Goal: Transaction & Acquisition: Purchase product/service

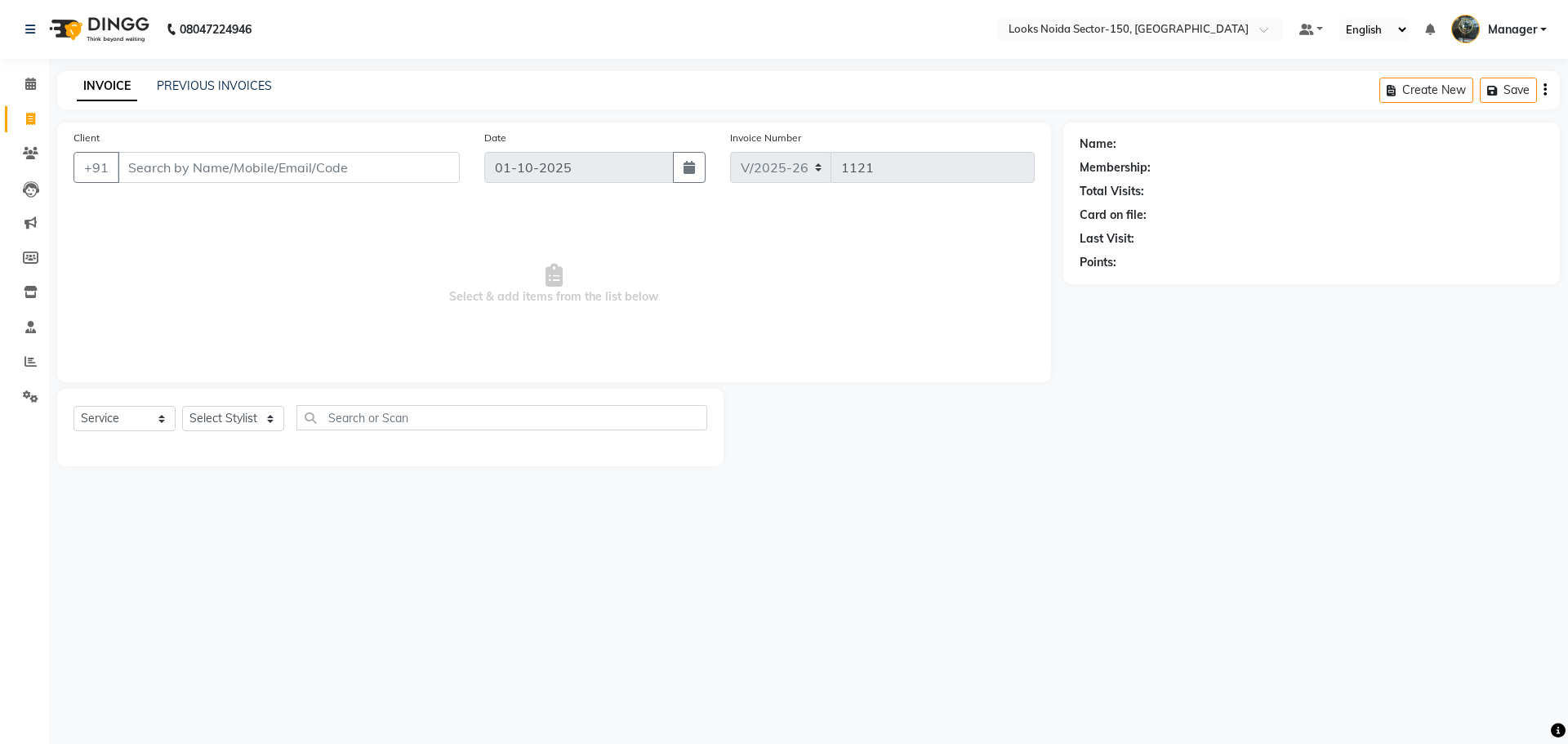
select select "8587"
select select "service"
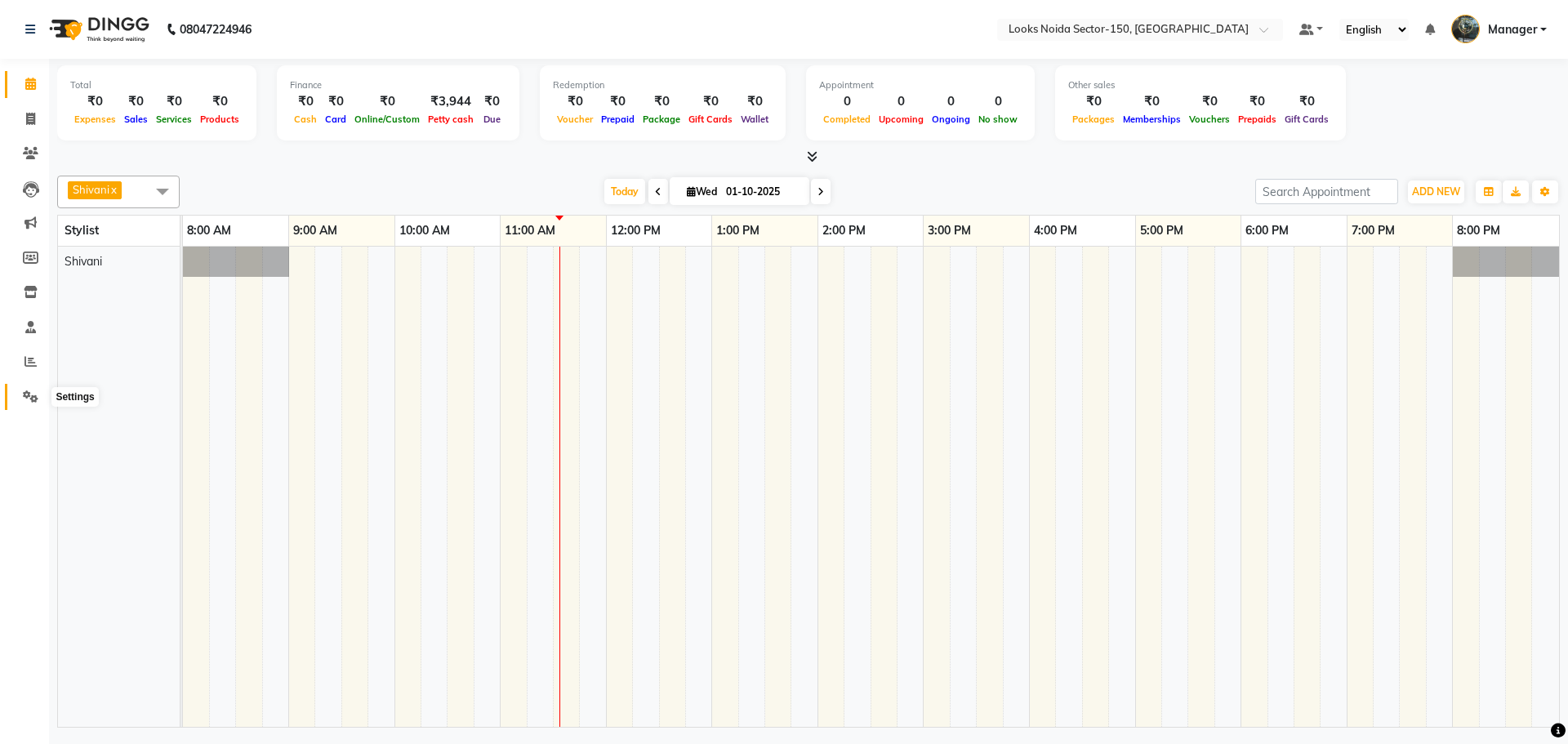
click at [34, 394] on icon at bounding box center [30, 396] width 15 height 12
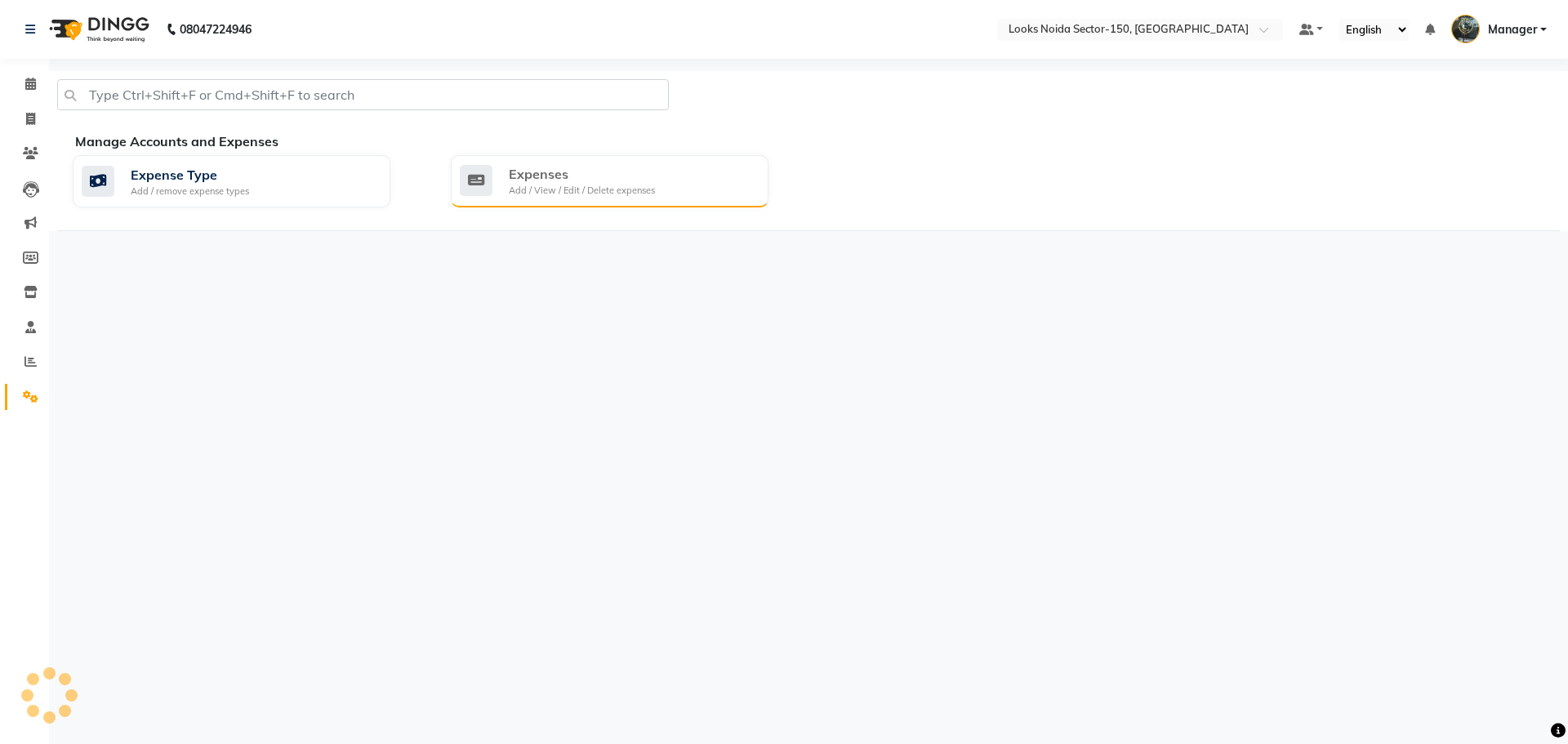
click at [607, 189] on div "Add / View / Edit / Delete expenses" at bounding box center [581, 190] width 146 height 14
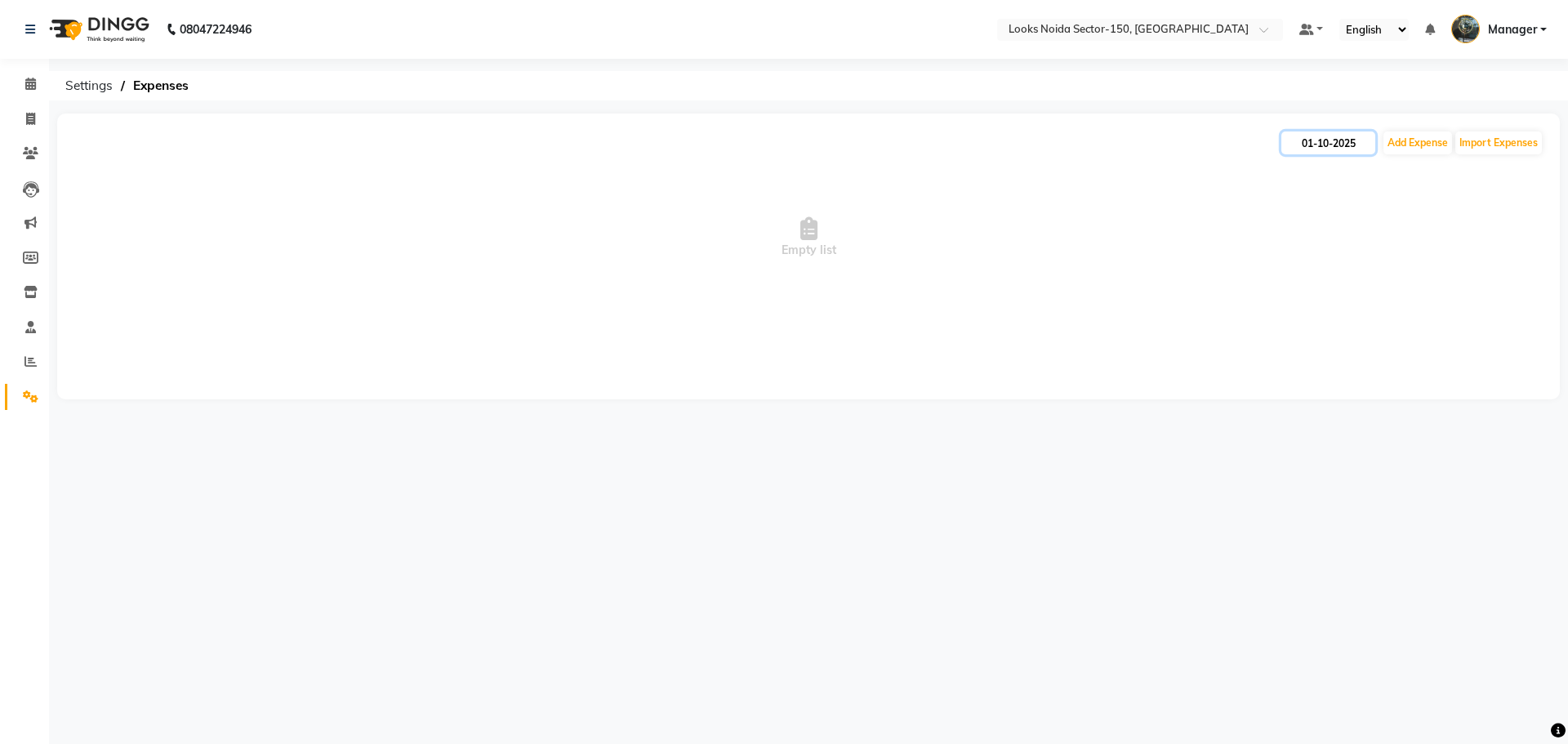
click at [1334, 139] on input "01-10-2025" at bounding box center [1328, 142] width 94 height 23
select select "10"
select select "2025"
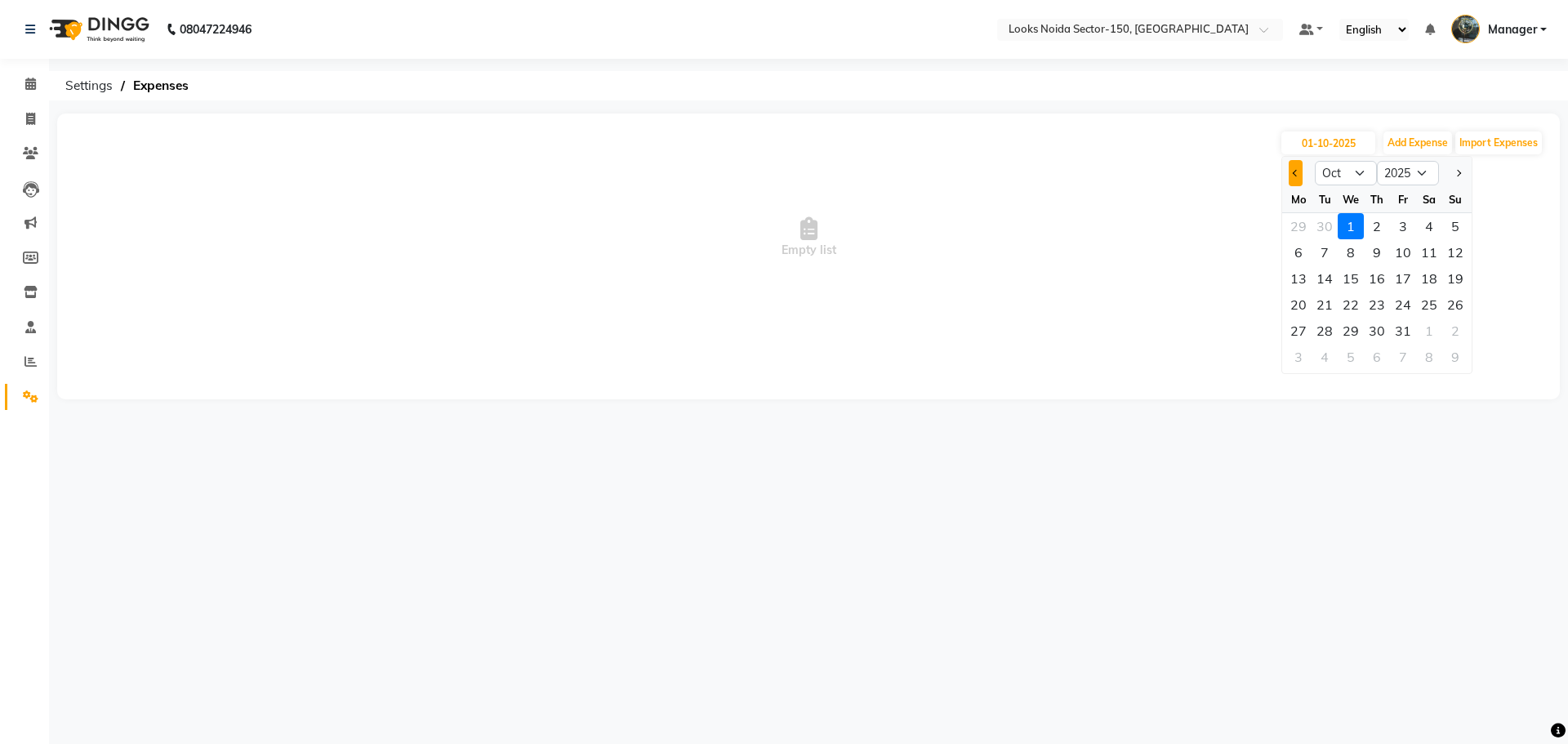
click at [1297, 169] on button "Previous month" at bounding box center [1295, 174] width 14 height 26
select select "9"
click at [1301, 223] on div "1" at bounding box center [1299, 226] width 26 height 26
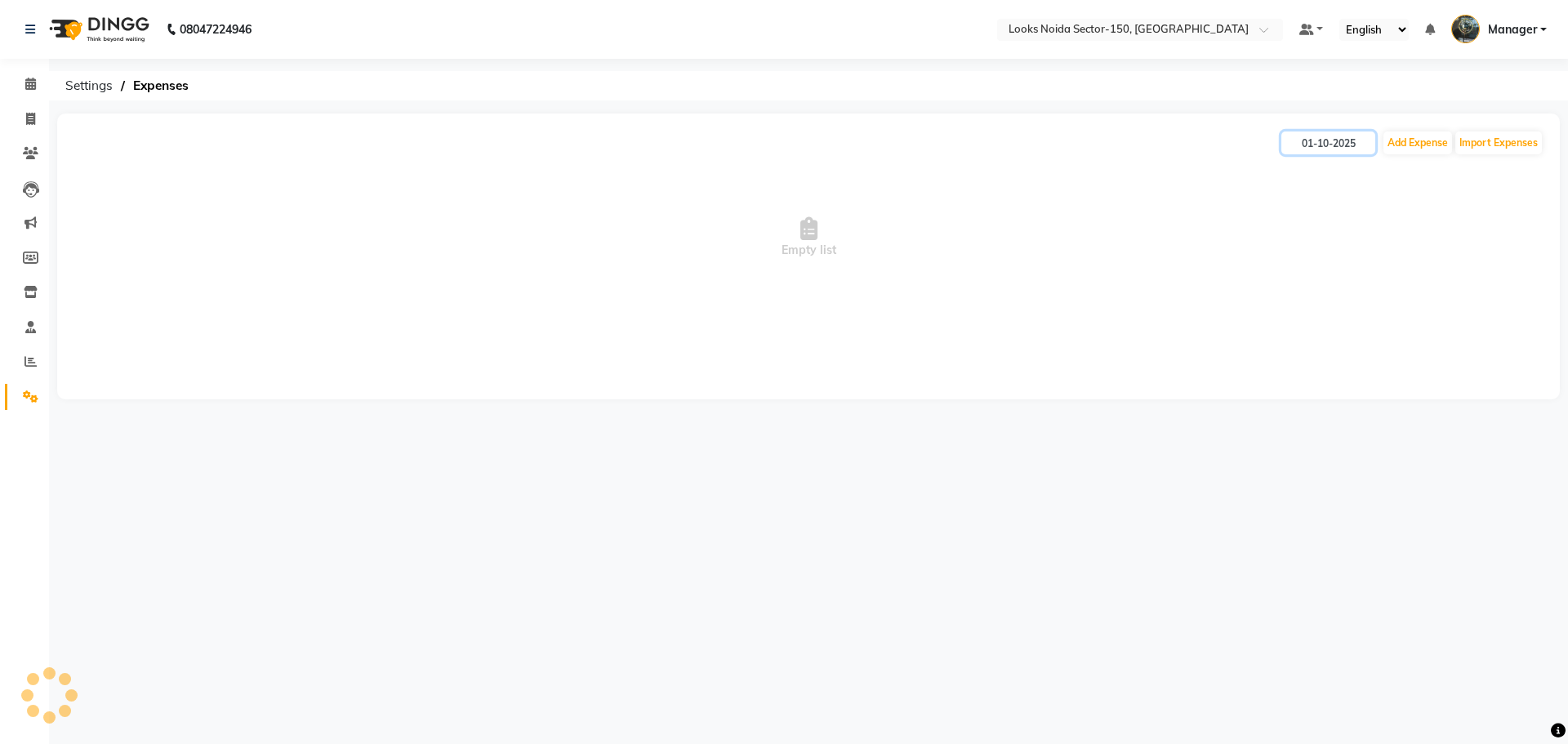
type input "01-09-2025"
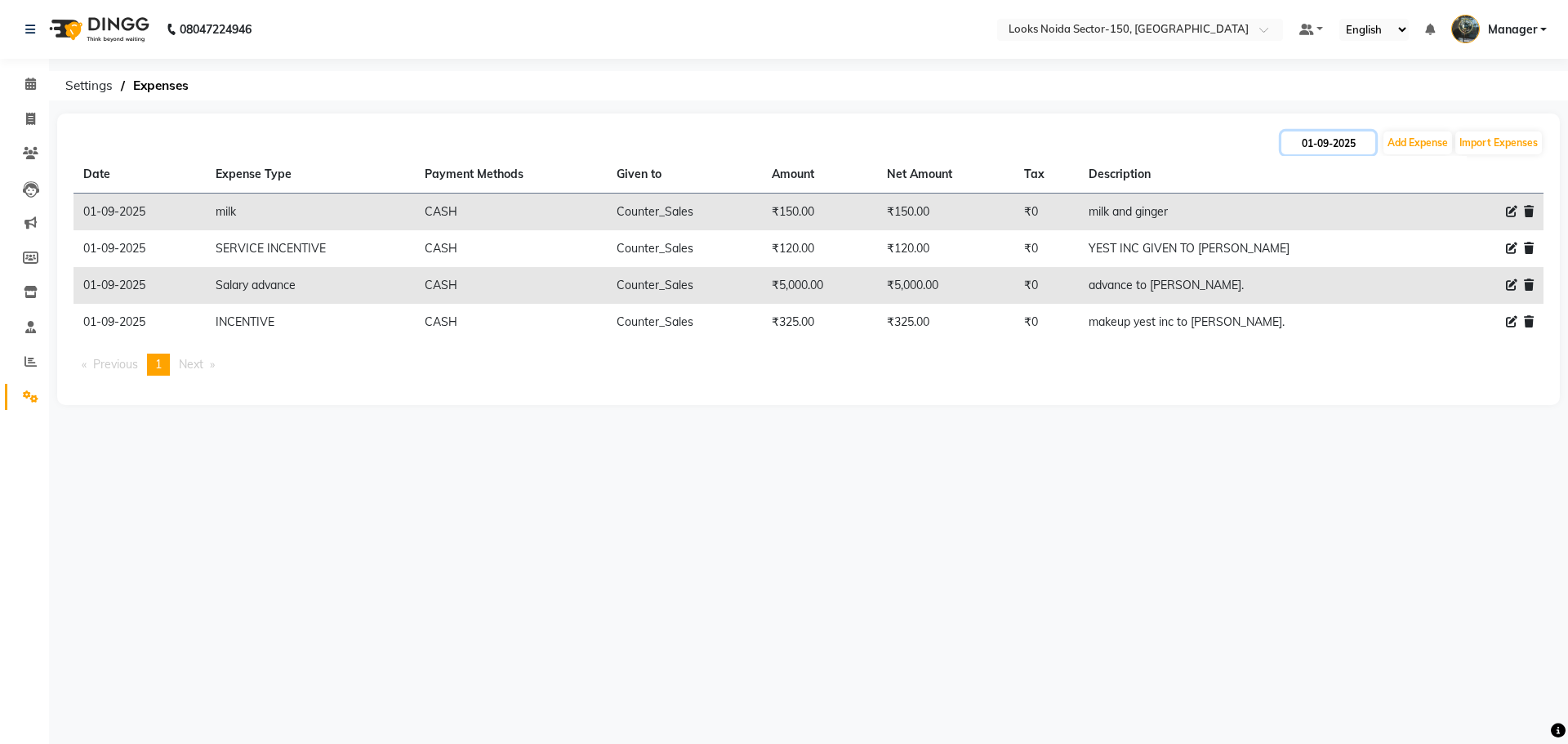
click at [1366, 137] on input "01-09-2025" at bounding box center [1328, 142] width 94 height 23
select select "9"
select select "2025"
click at [1323, 222] on div "2" at bounding box center [1325, 226] width 26 height 26
type input "02-09-2025"
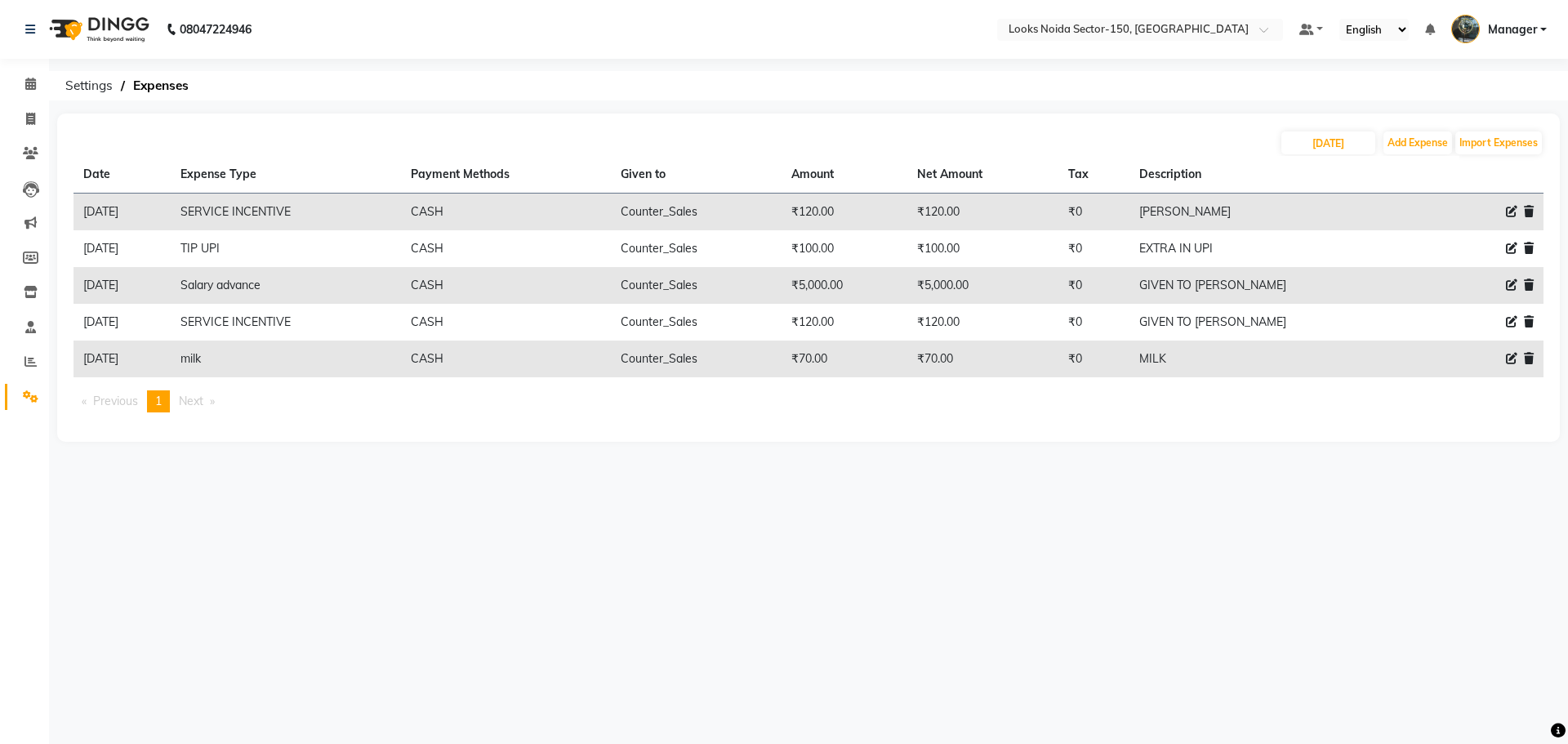
click at [1312, 155] on div "02-09-2025 Add Expense Import Expenses" at bounding box center [809, 143] width 1470 height 26
click at [1346, 153] on input "02-09-2025" at bounding box center [1328, 142] width 94 height 23
select select "9"
select select "2025"
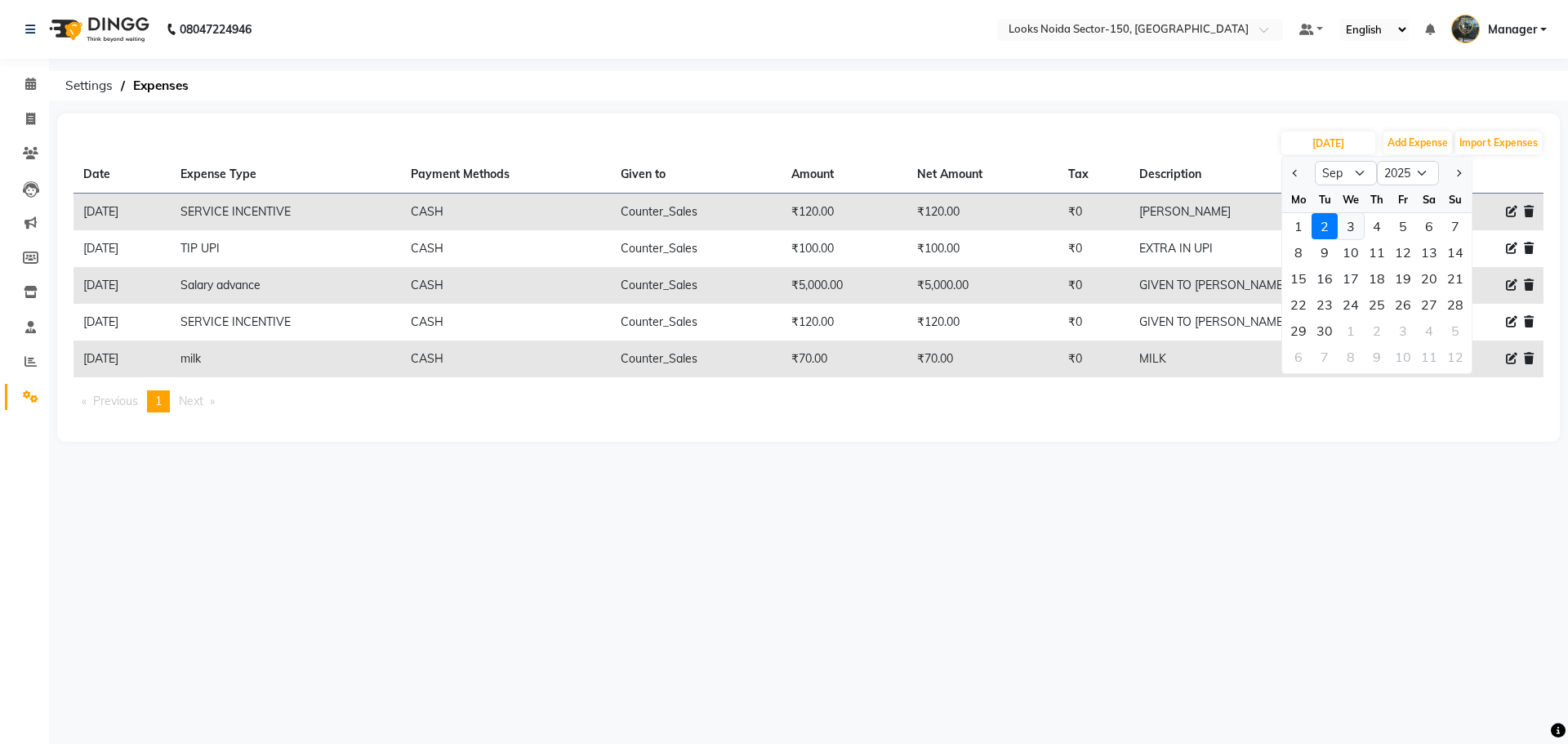
click at [1355, 220] on div "3" at bounding box center [1351, 226] width 26 height 26
type input "03-09-2025"
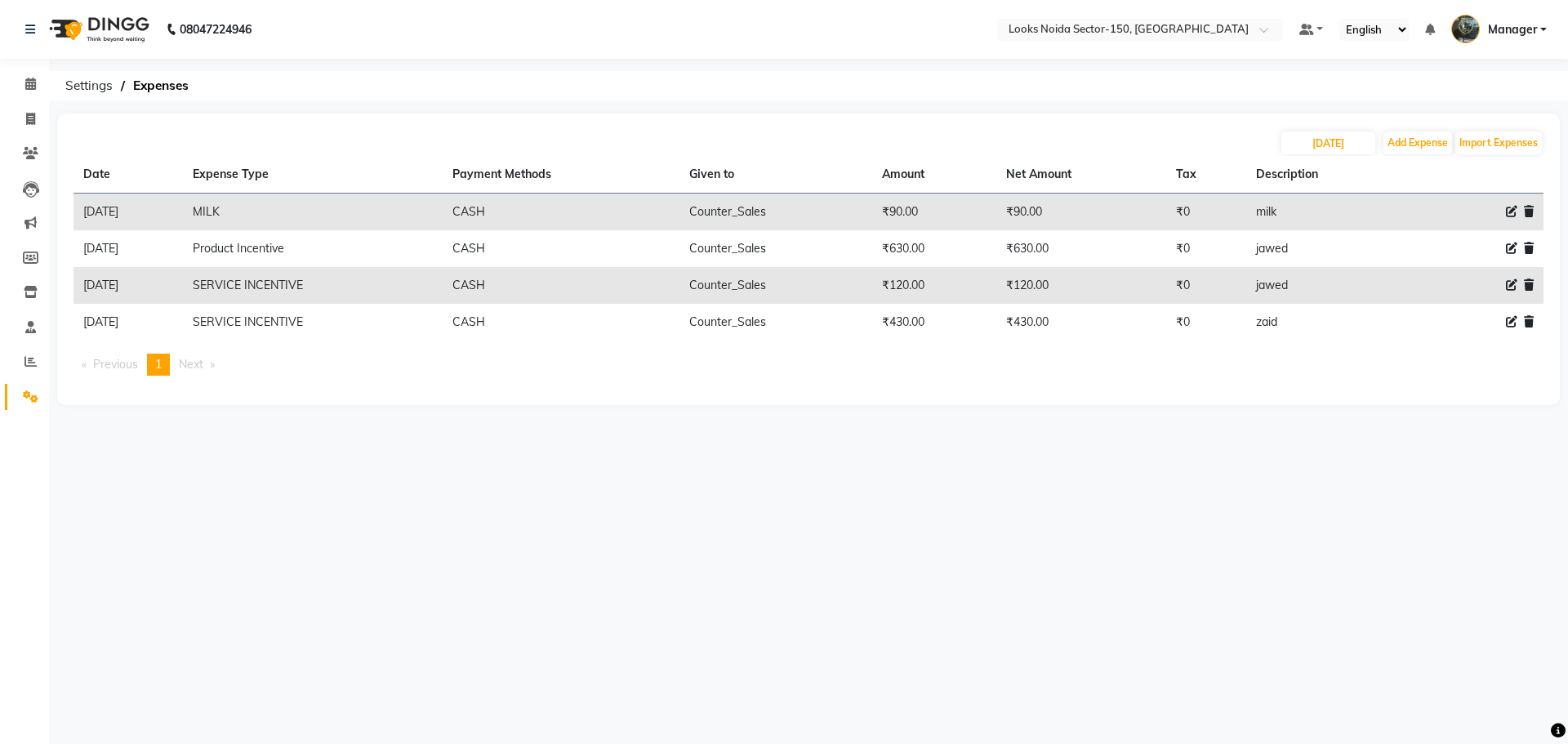
click at [1343, 159] on th "Description" at bounding box center [1327, 174] width 163 height 38
click at [1324, 143] on input "03-09-2025" at bounding box center [1328, 142] width 94 height 23
select select "9"
select select "2025"
click at [1376, 227] on div "4" at bounding box center [1377, 226] width 26 height 26
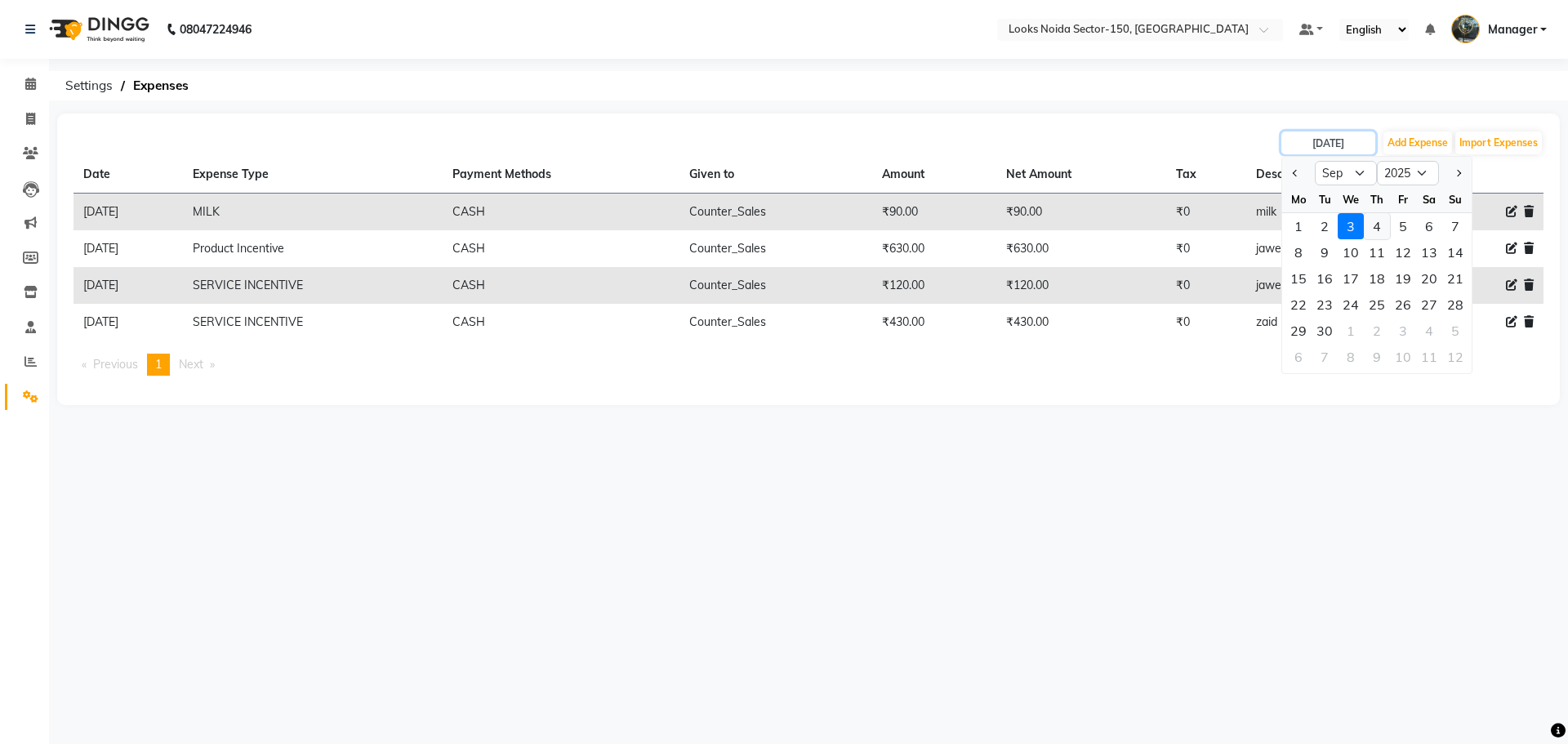
type input "04-09-2025"
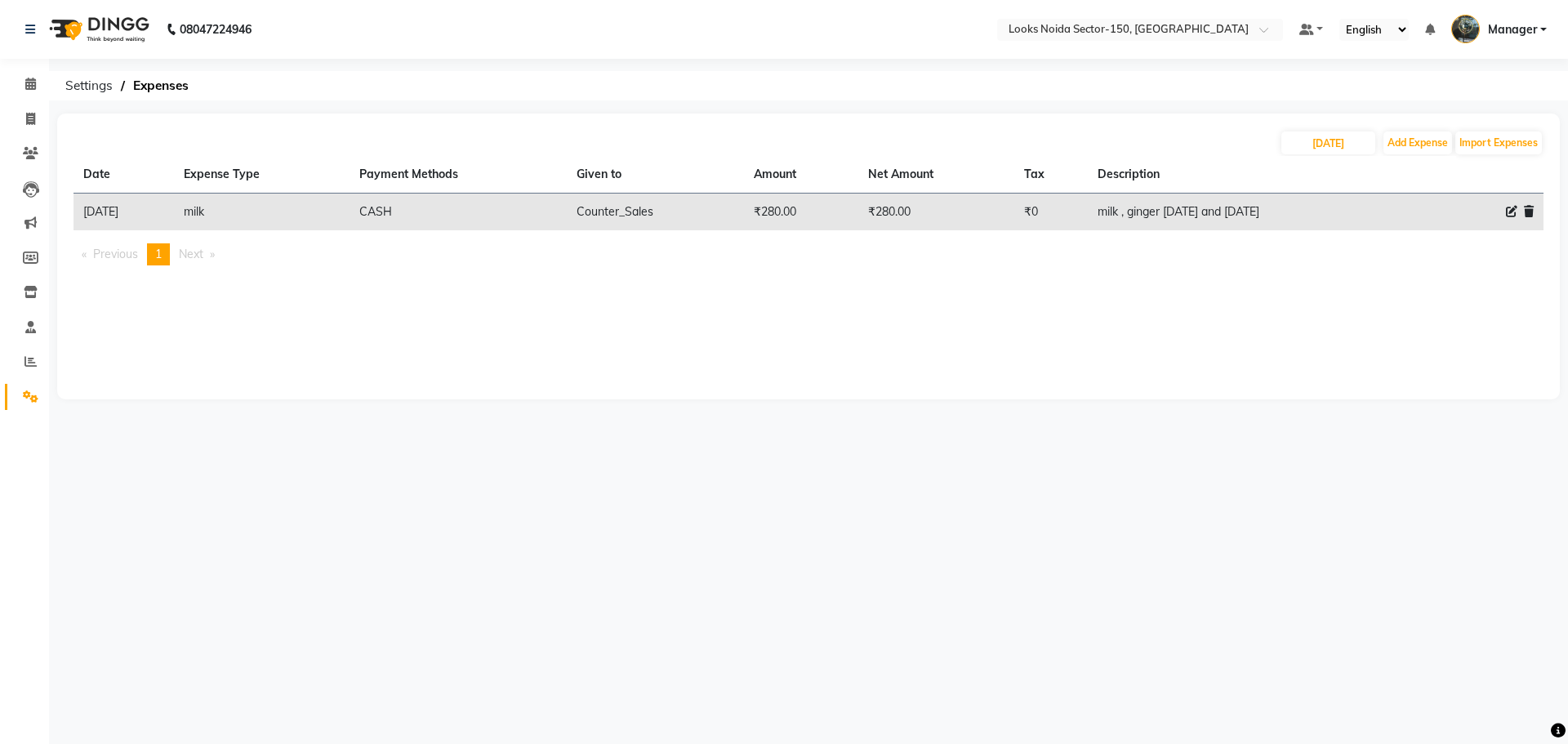
click at [1335, 159] on th "Description" at bounding box center [1254, 174] width 333 height 38
click at [1329, 150] on input "04-09-2025" at bounding box center [1328, 142] width 94 height 23
select select "9"
select select "2025"
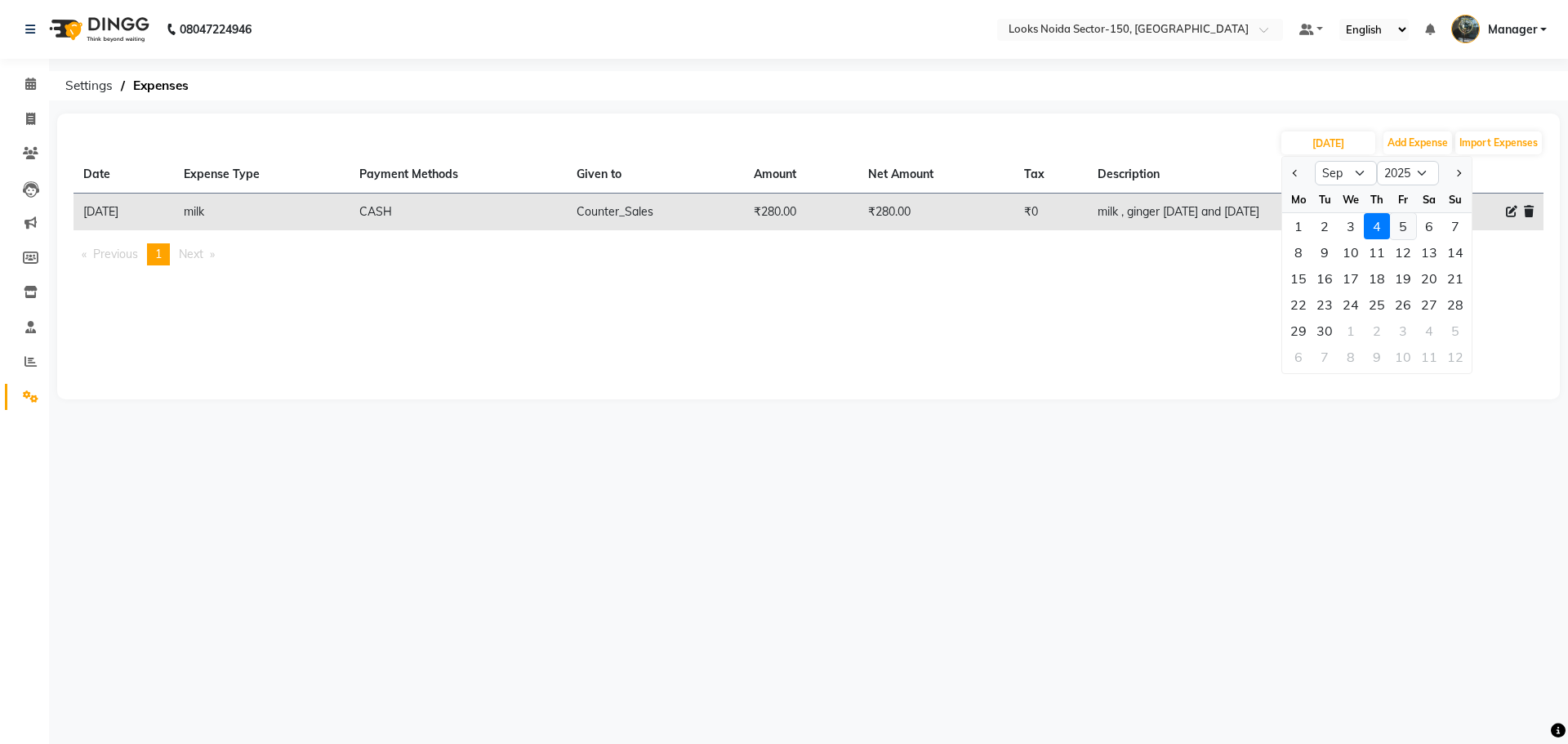
click at [1411, 228] on div "5" at bounding box center [1403, 226] width 26 height 26
type input "05-09-2025"
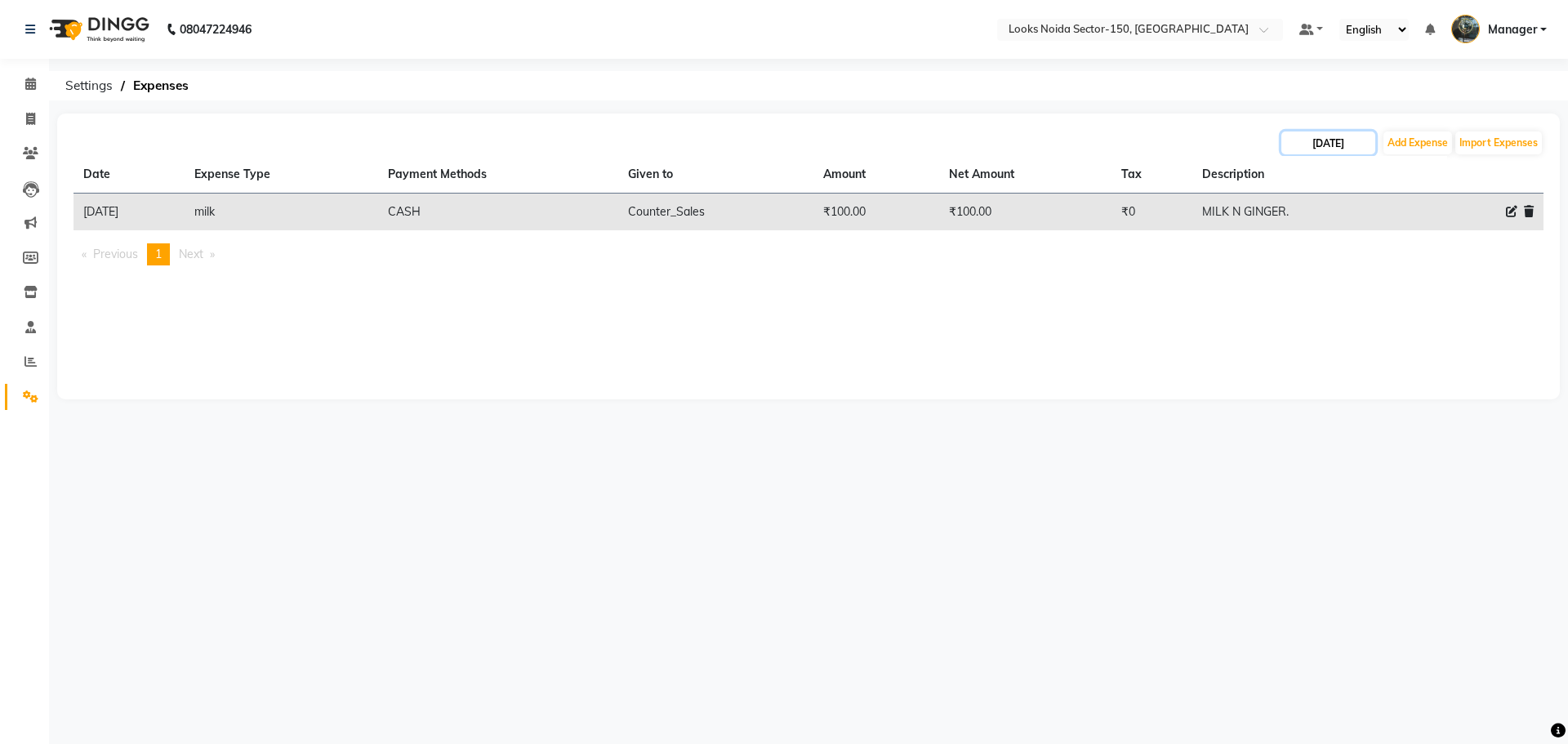
click at [1338, 149] on input "05-09-2025" at bounding box center [1328, 142] width 94 height 23
select select "9"
select select "2025"
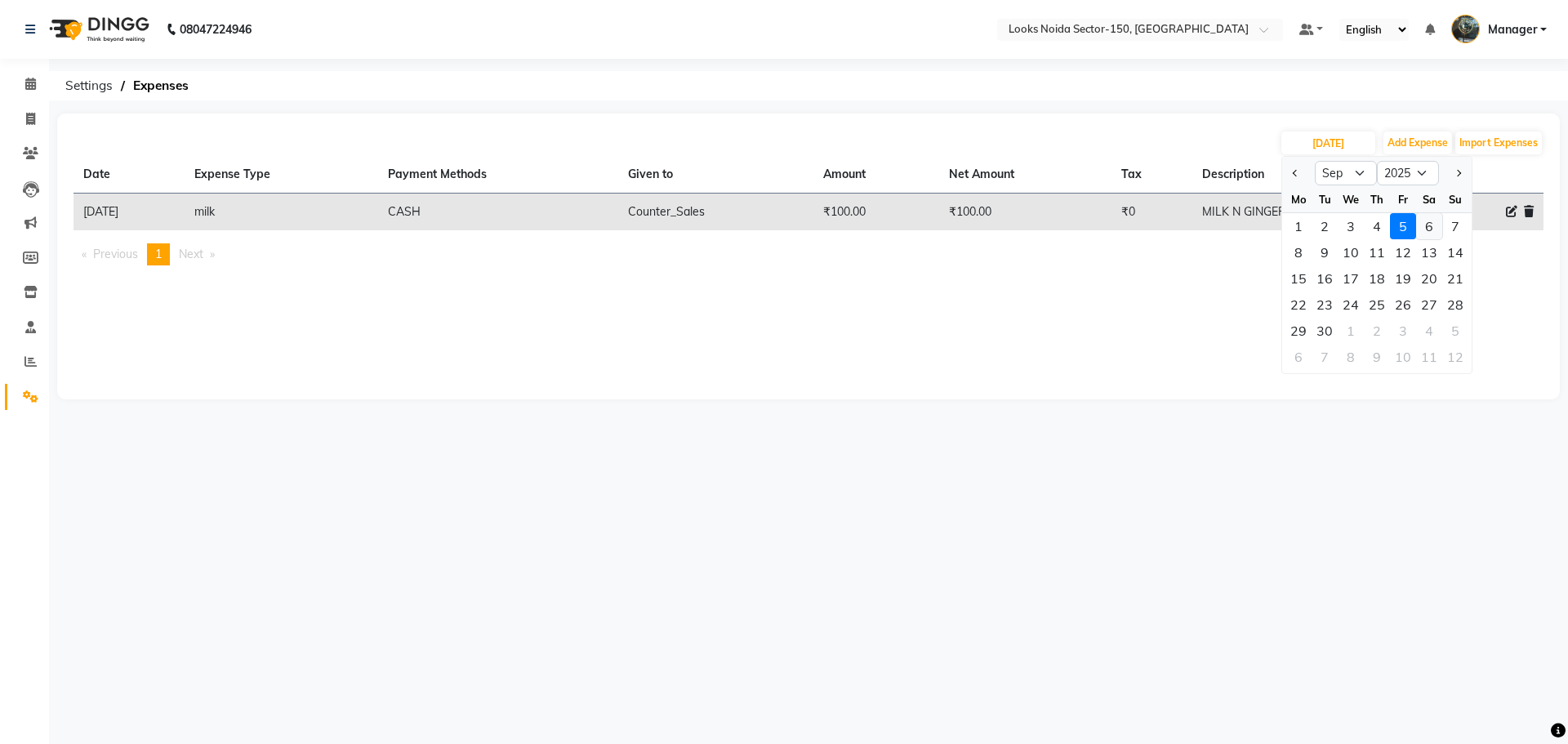
click at [1434, 222] on div "6" at bounding box center [1429, 226] width 26 height 26
type input "06-09-2025"
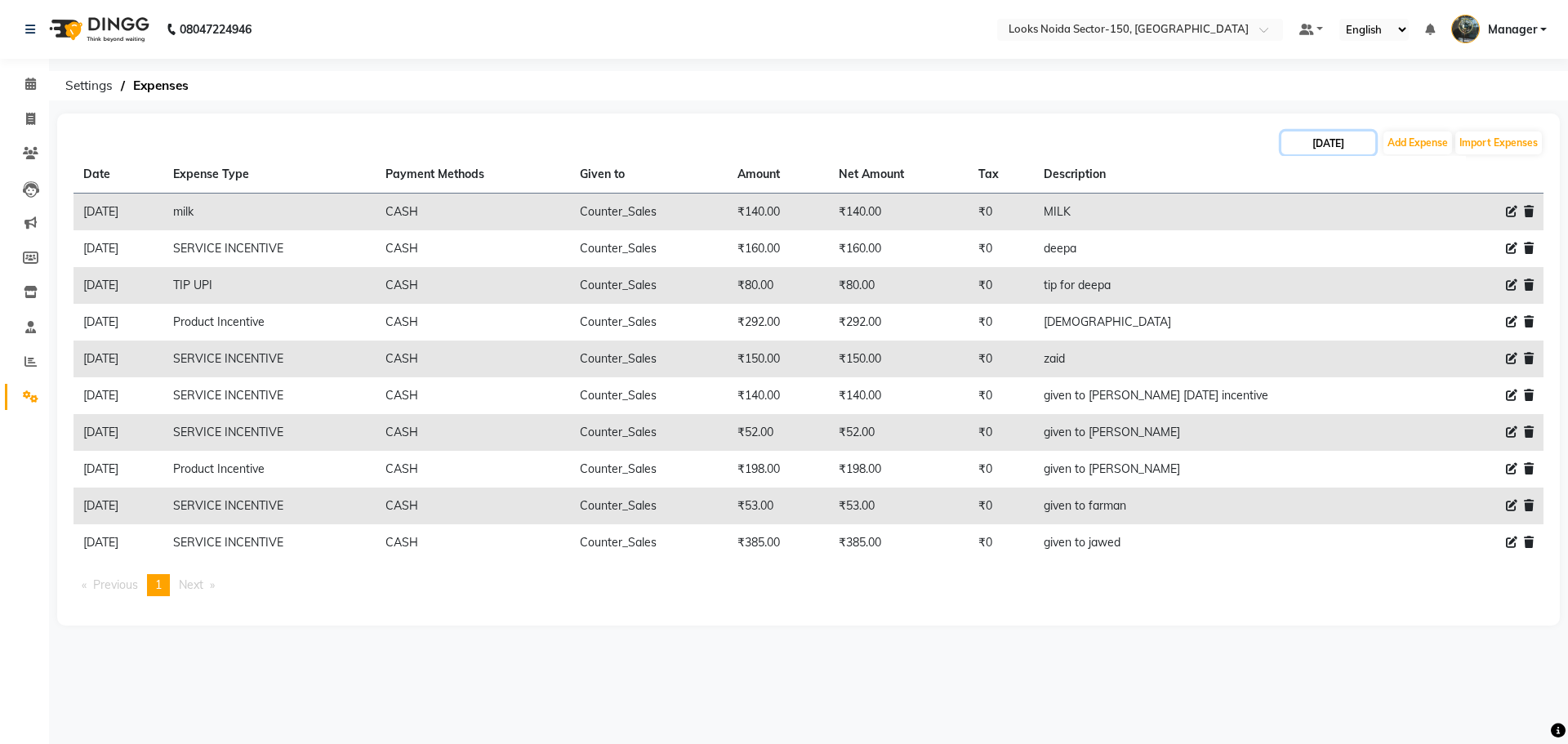
click at [1341, 149] on input "06-09-2025" at bounding box center [1328, 142] width 94 height 23
select select "9"
select select "2025"
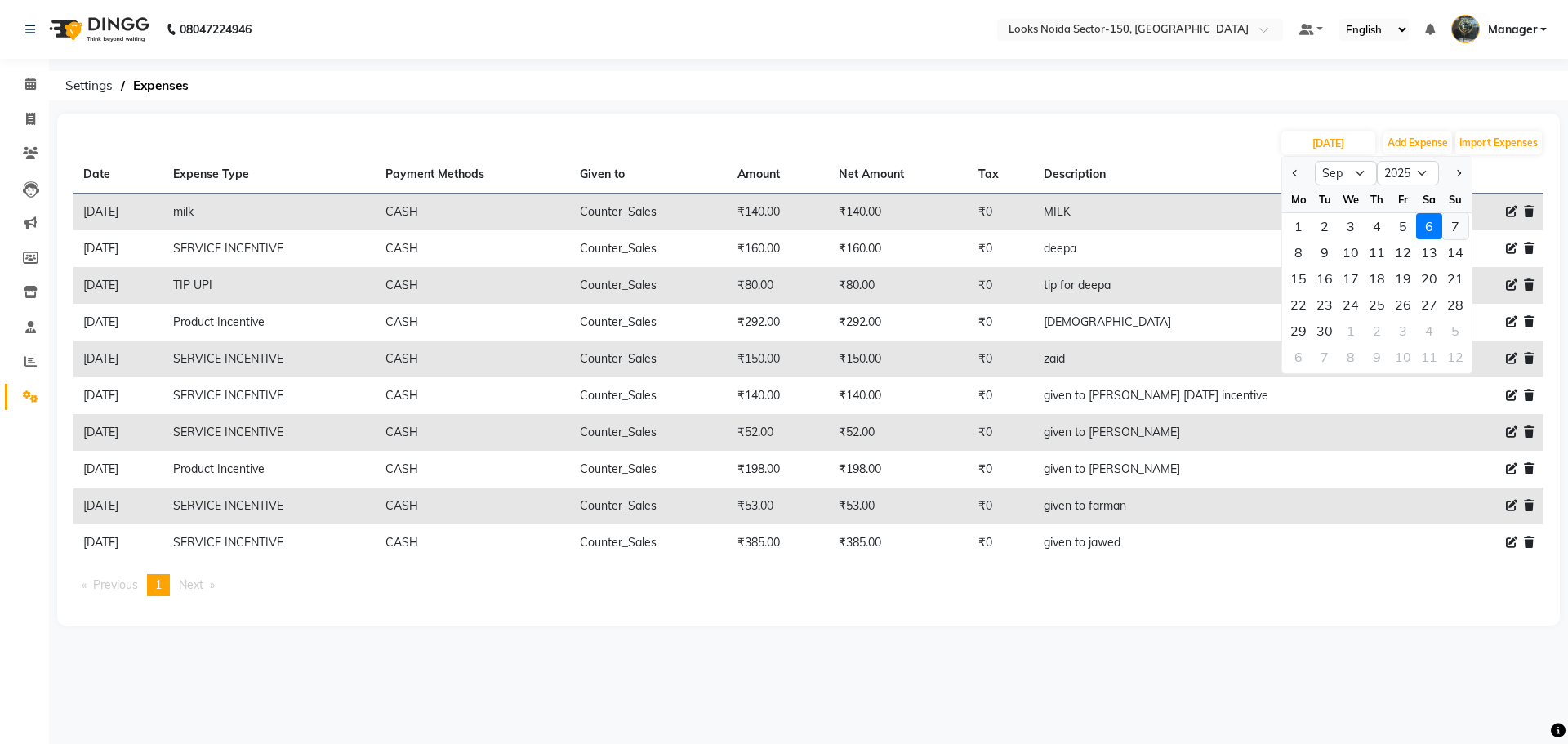
click at [1447, 225] on div "7" at bounding box center [1456, 226] width 26 height 26
type input "07-09-2025"
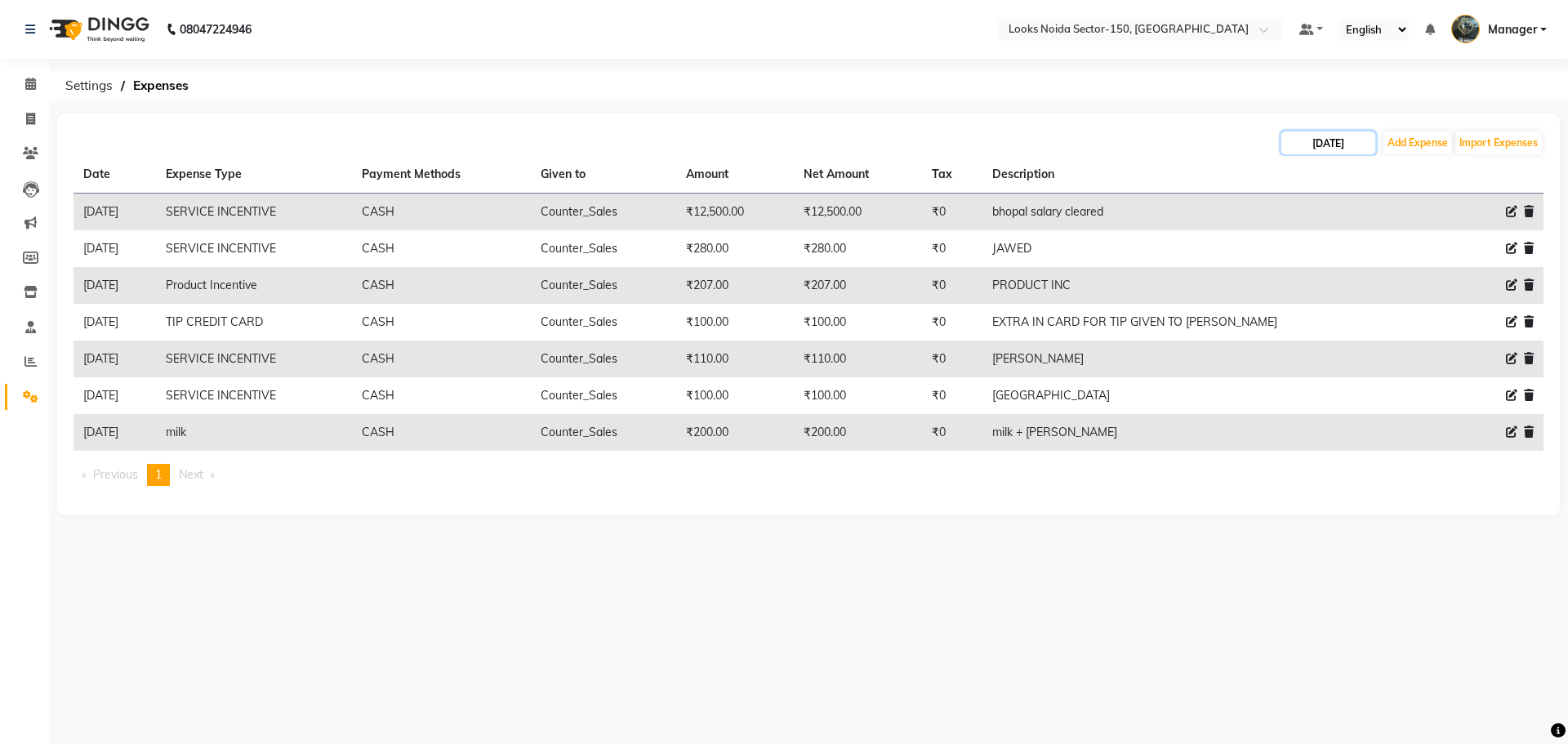
click at [1341, 141] on input "07-09-2025" at bounding box center [1328, 142] width 94 height 23
select select "9"
select select "2025"
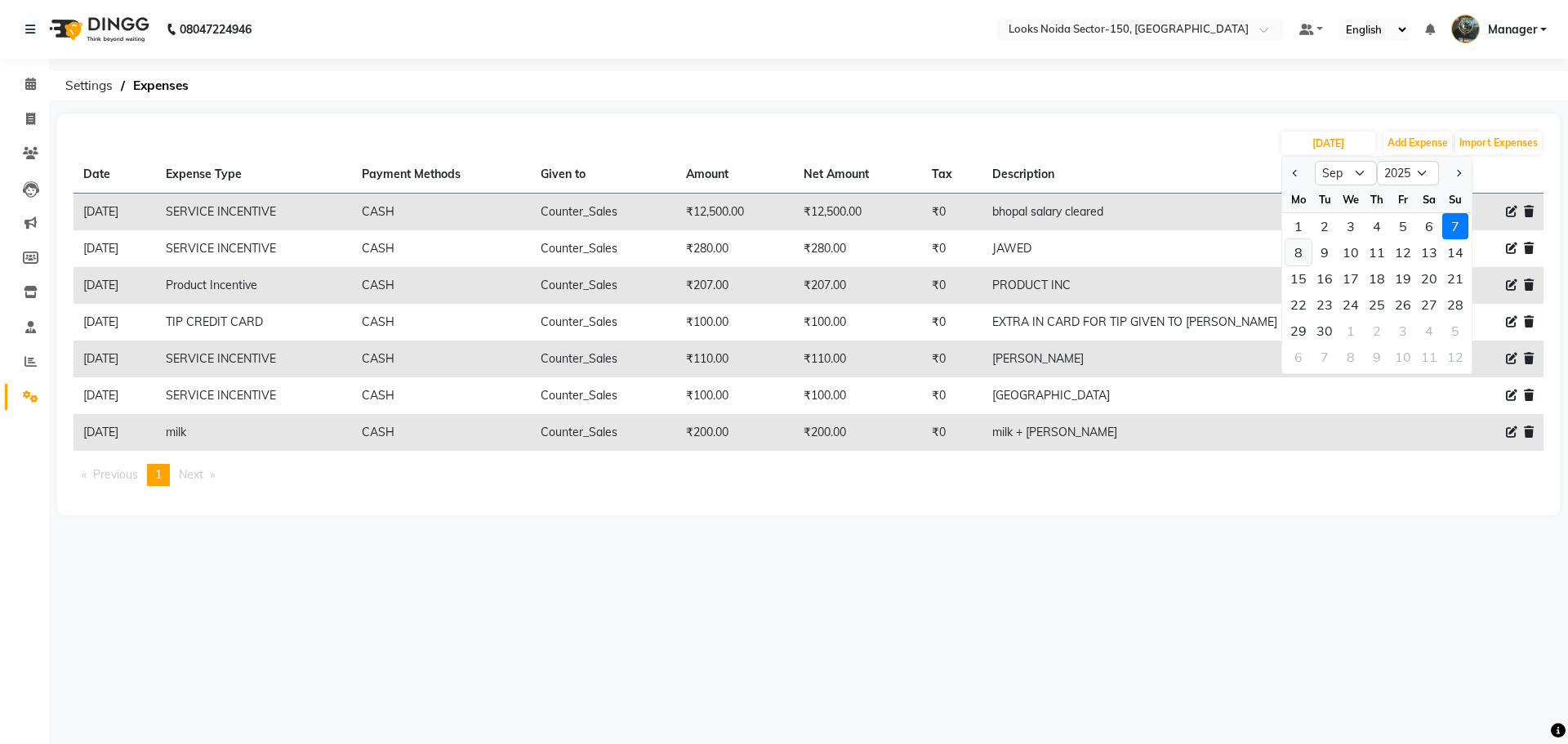
click at [1299, 246] on div "8" at bounding box center [1299, 253] width 26 height 26
type input "08-09-2025"
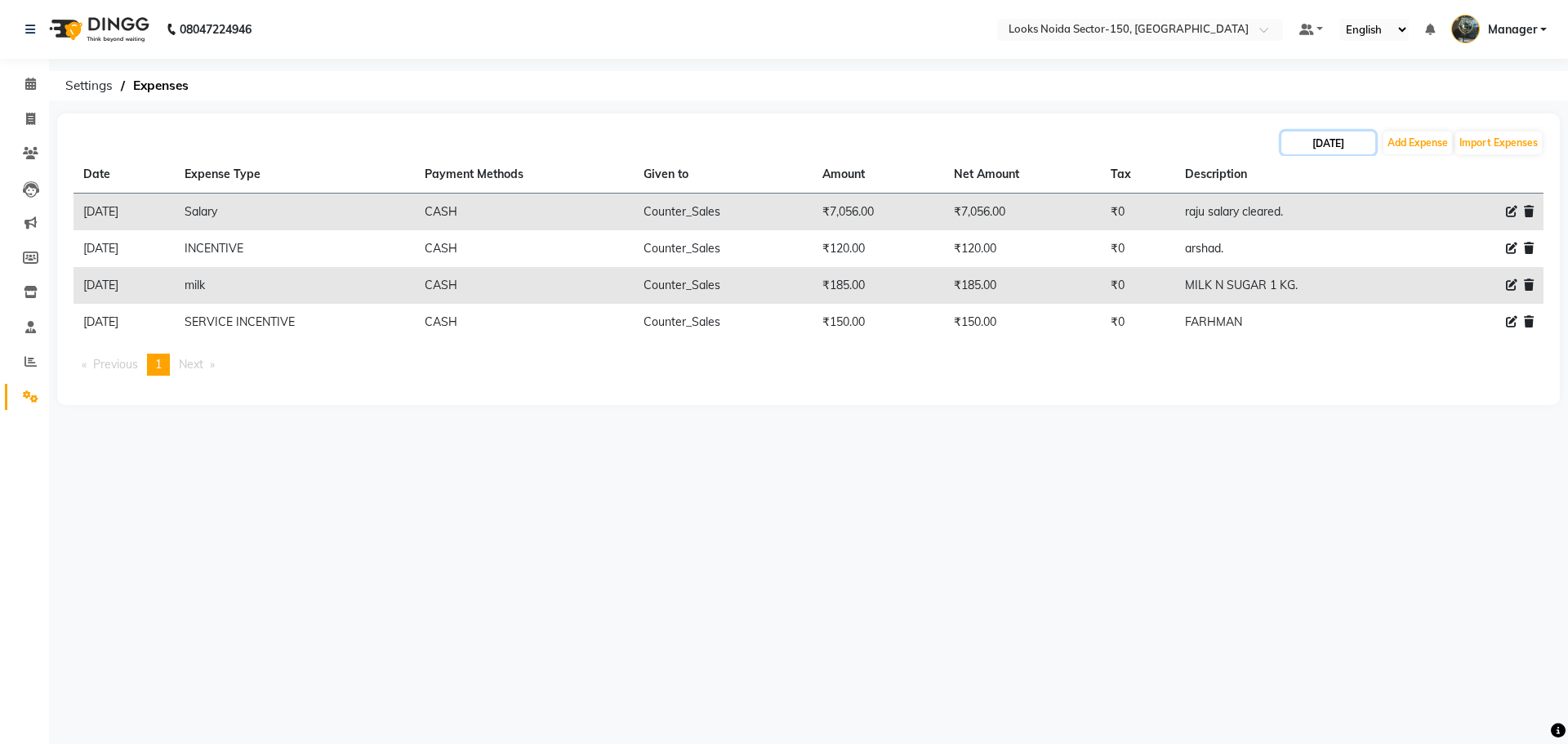
click at [1342, 143] on input "08-09-2025" at bounding box center [1328, 142] width 94 height 23
select select "9"
select select "2025"
click at [1326, 246] on div "9" at bounding box center [1325, 253] width 26 height 26
type input "09-09-2025"
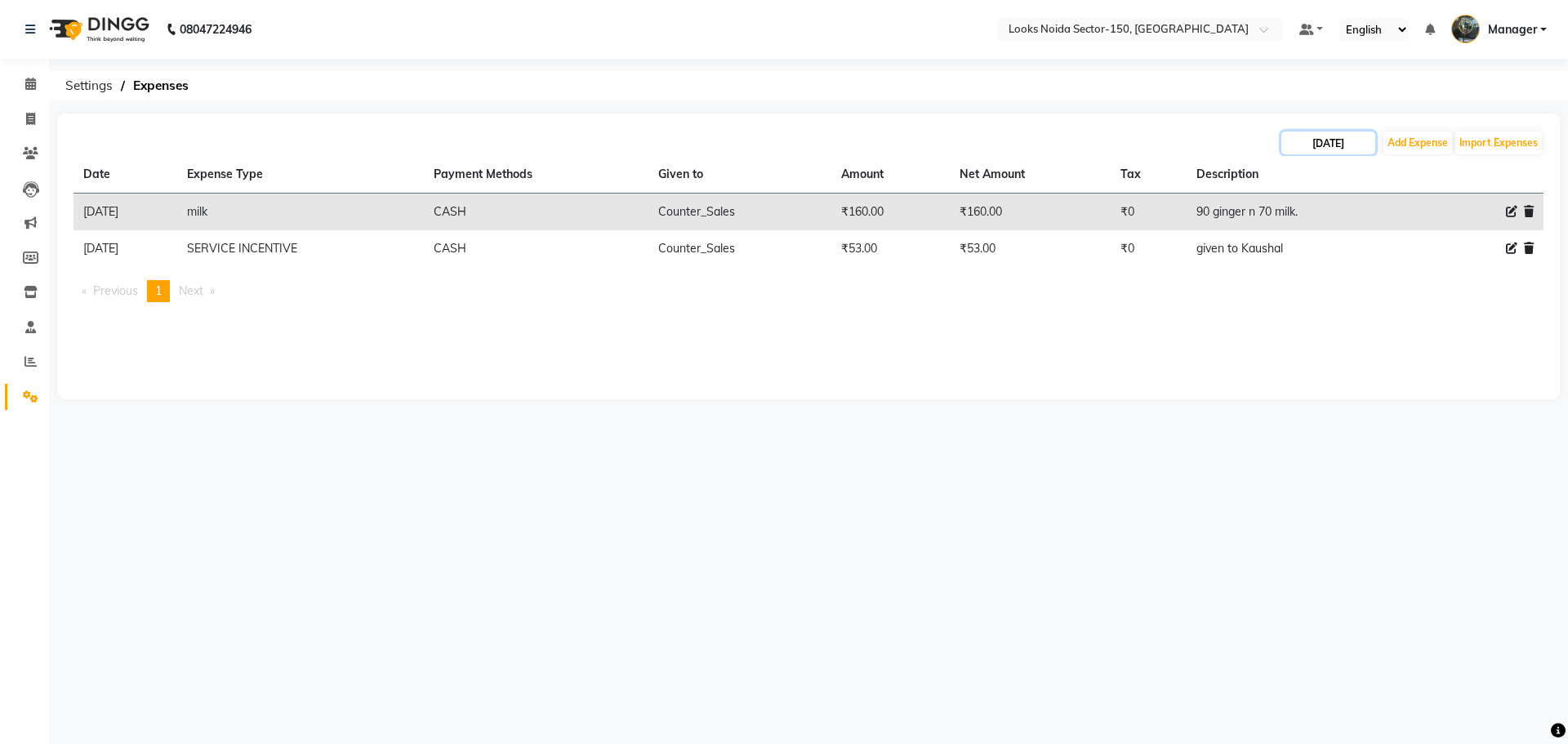
click at [1346, 144] on input "09-09-2025" at bounding box center [1328, 142] width 94 height 23
select select "9"
select select "2025"
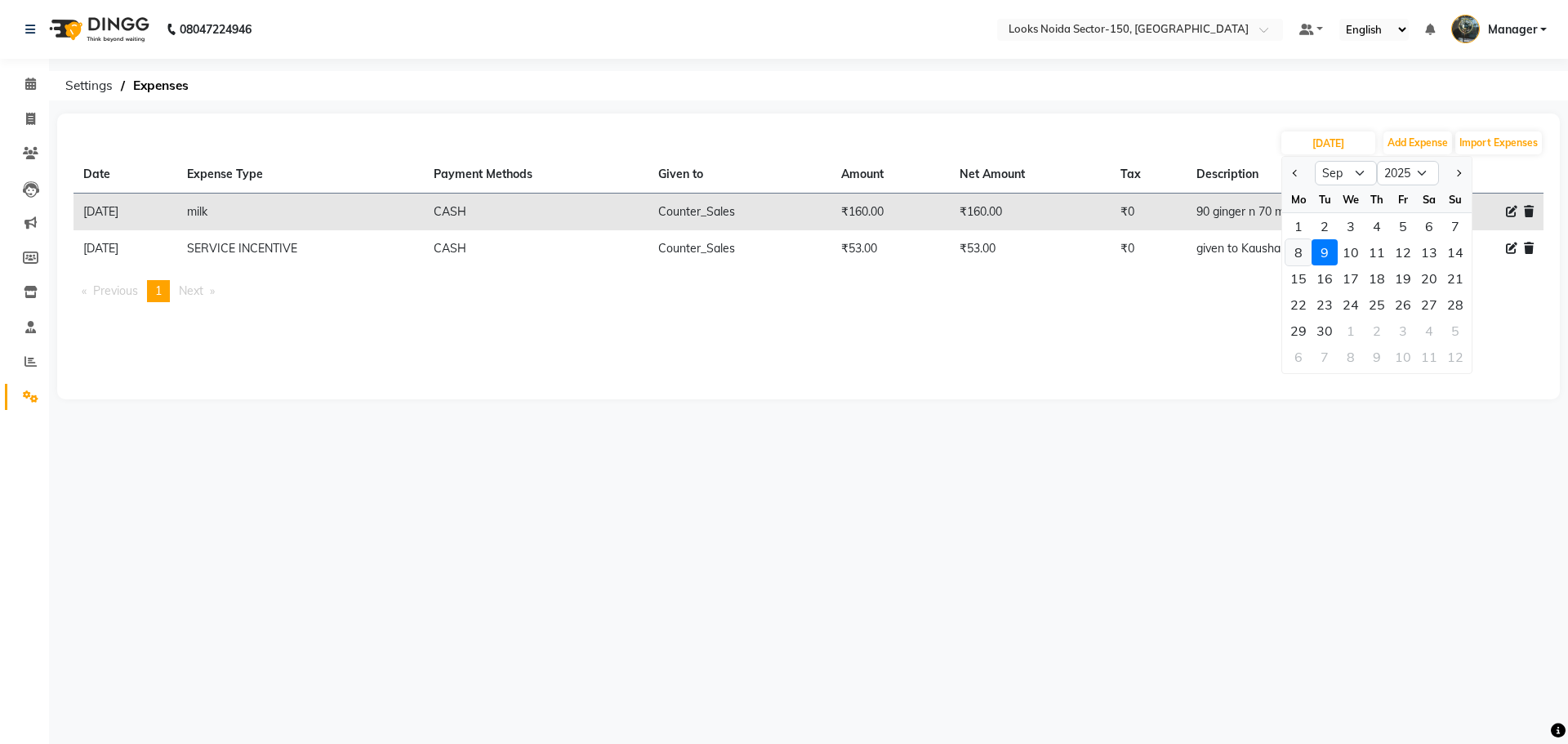
click at [1307, 246] on div "8" at bounding box center [1299, 253] width 26 height 26
type input "08-09-2025"
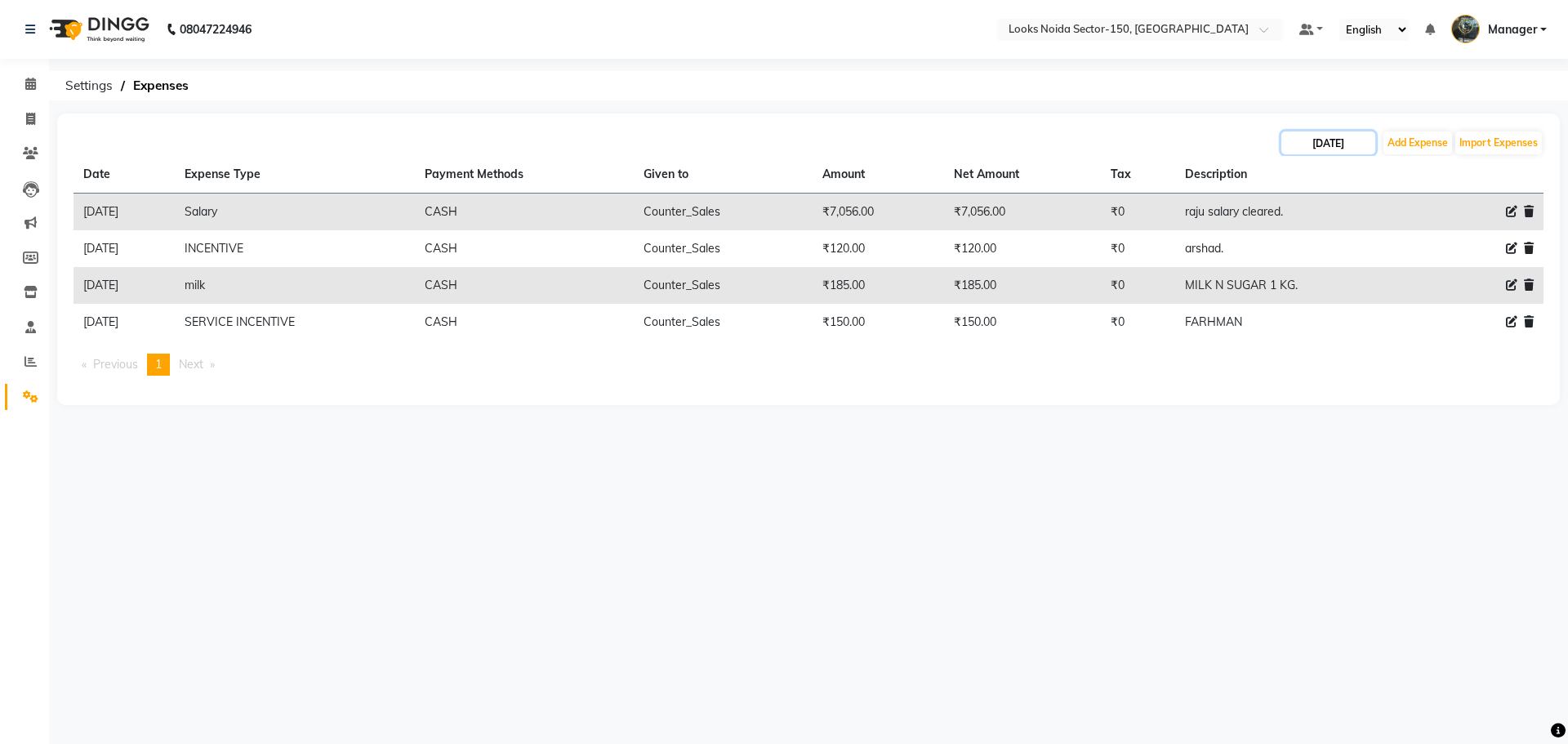
click at [1303, 143] on input "08-09-2025" at bounding box center [1328, 142] width 94 height 23
select select "9"
select select "2025"
click at [1349, 253] on div "10" at bounding box center [1351, 253] width 26 height 26
type input "10-09-2025"
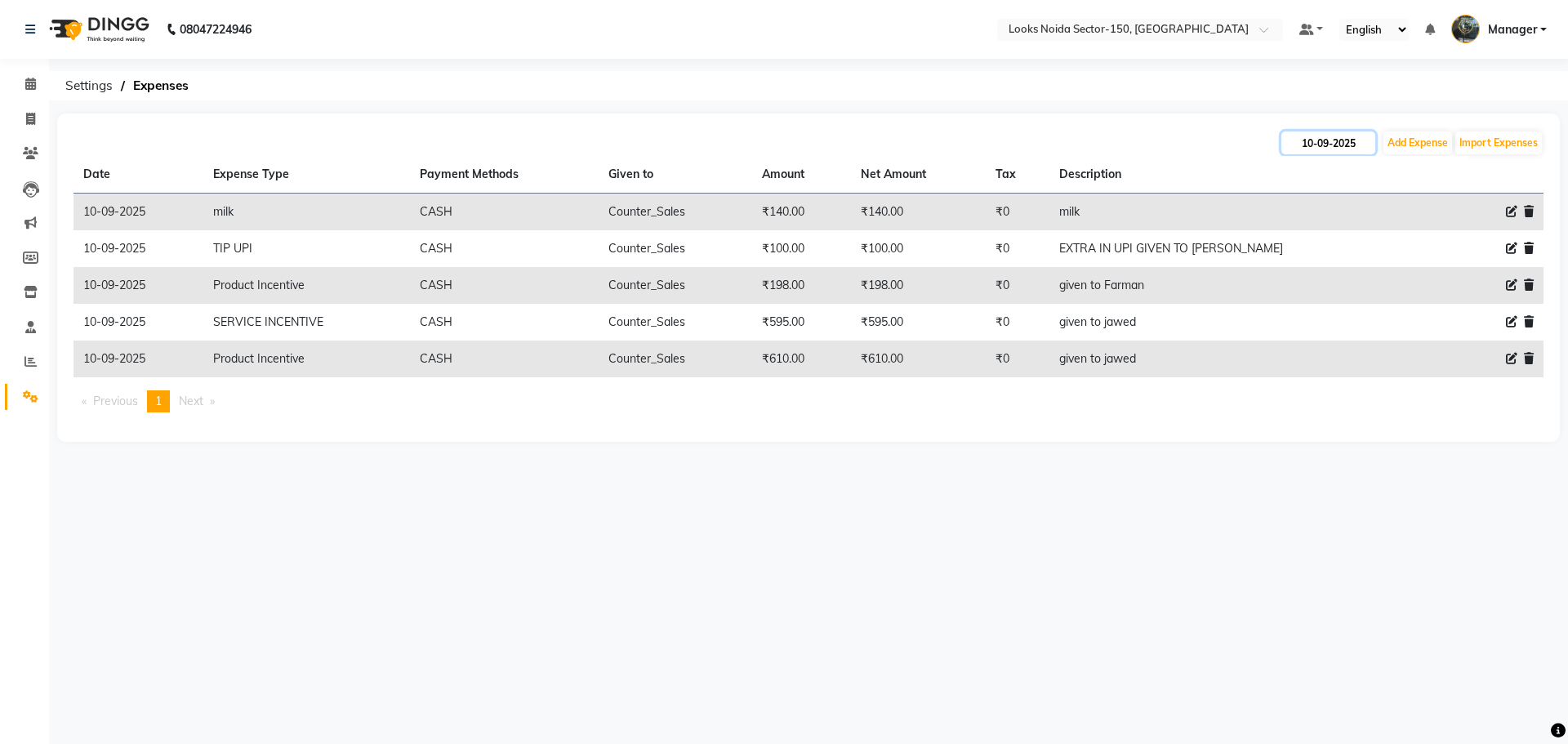
click at [1347, 141] on input "10-09-2025" at bounding box center [1328, 142] width 94 height 23
select select "9"
select select "2025"
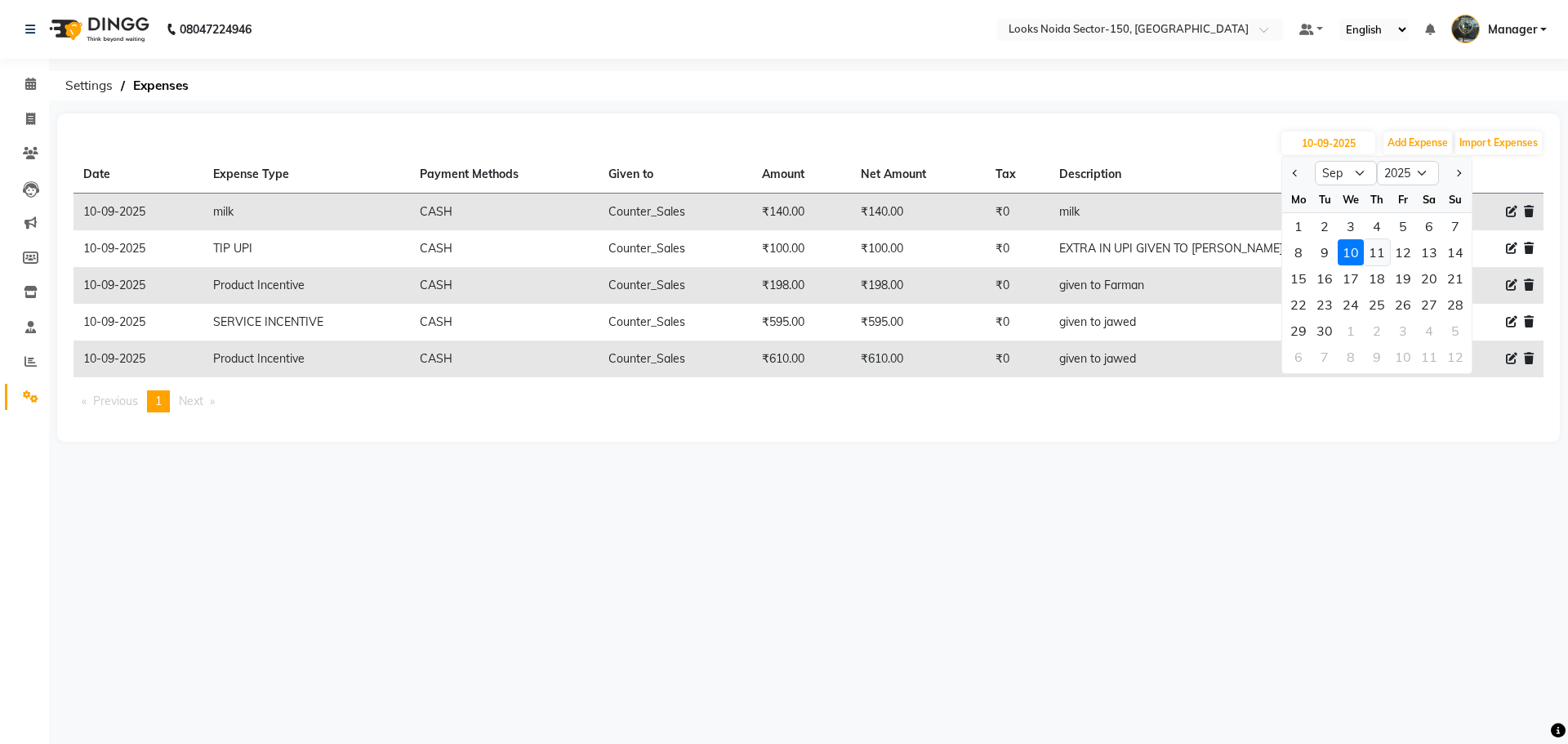
click at [1382, 247] on div "11" at bounding box center [1377, 253] width 26 height 26
type input "11-09-2025"
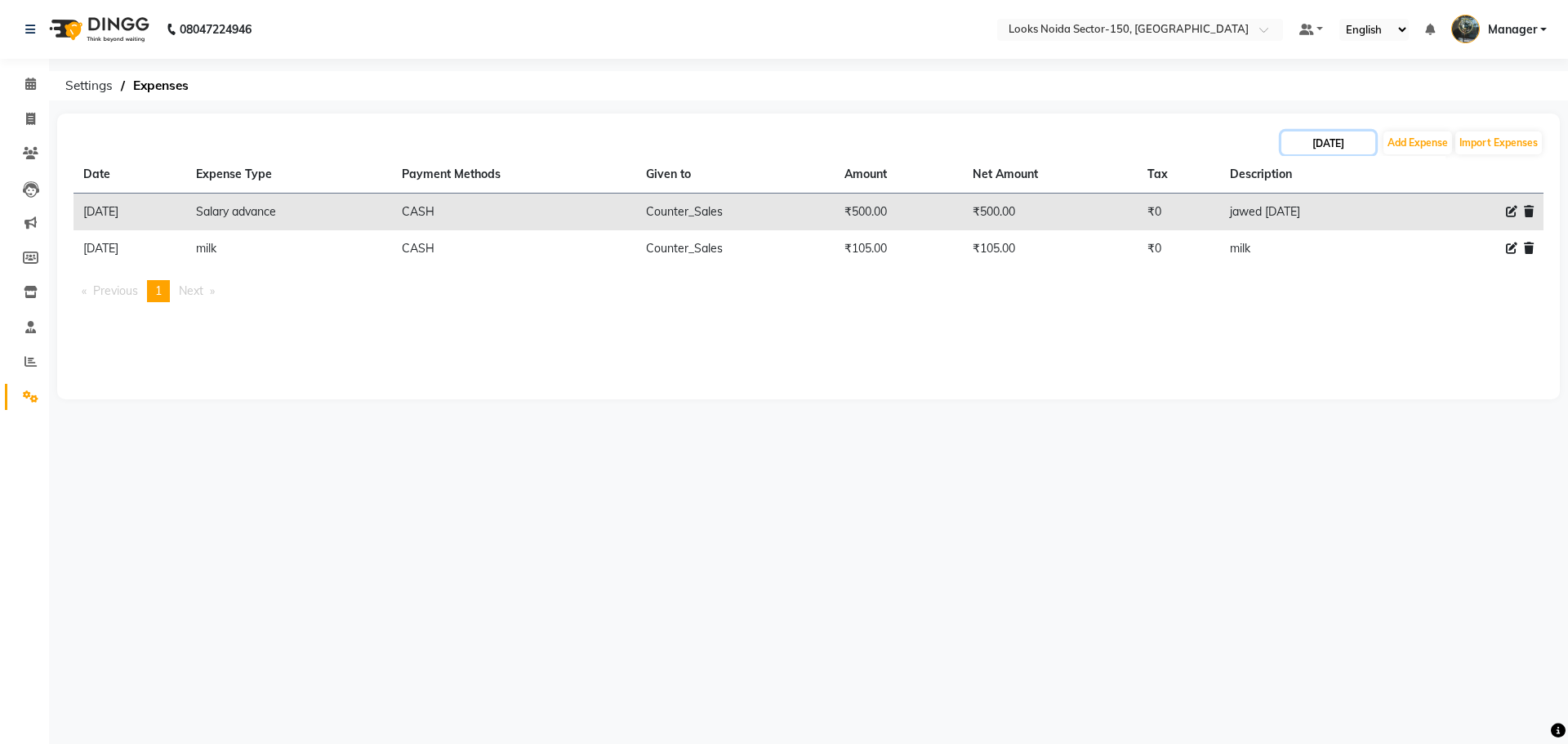
click at [1352, 154] on input "11-09-2025" at bounding box center [1328, 142] width 94 height 23
select select "9"
select select "2025"
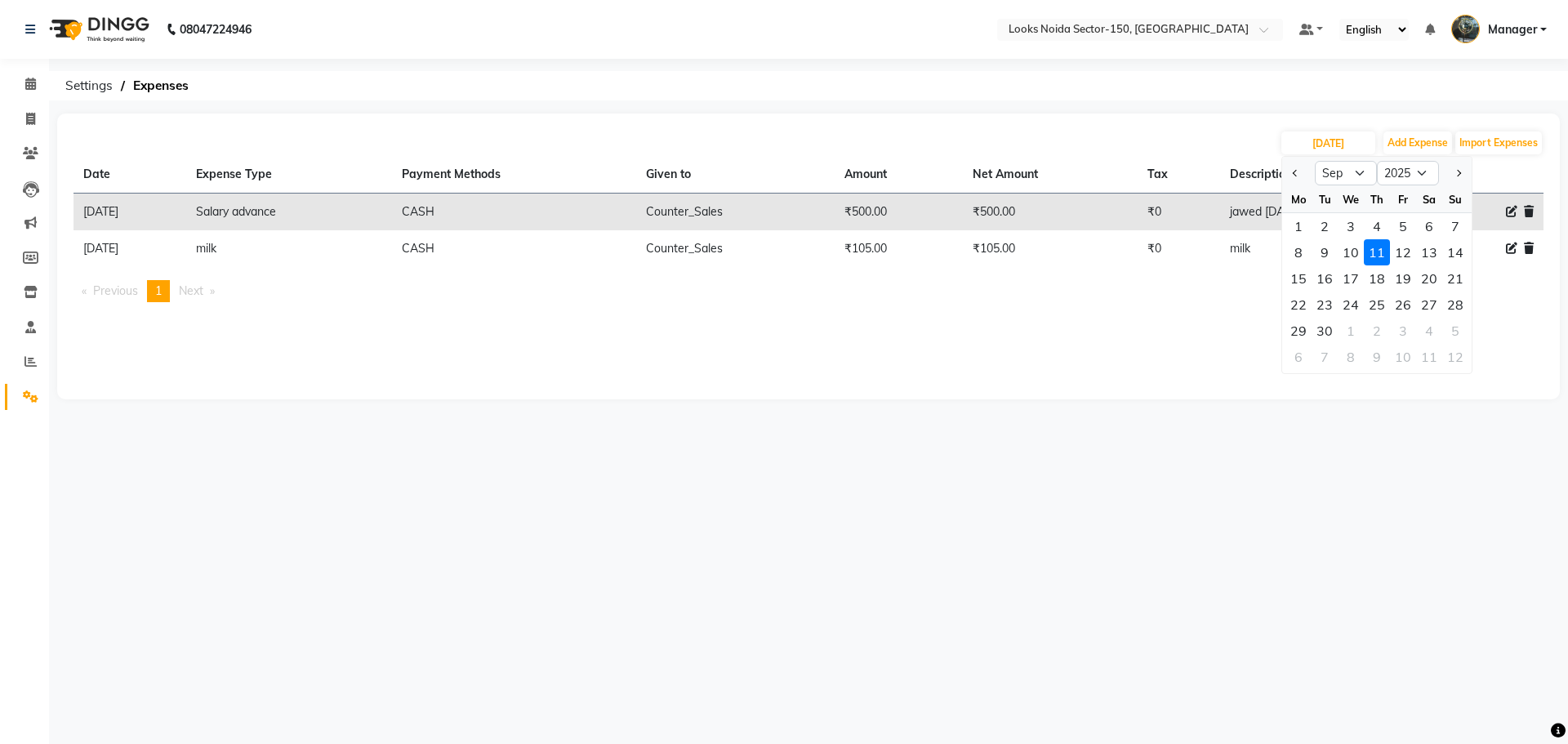
click at [1397, 248] on div "12" at bounding box center [1403, 253] width 26 height 26
type input "12-09-2025"
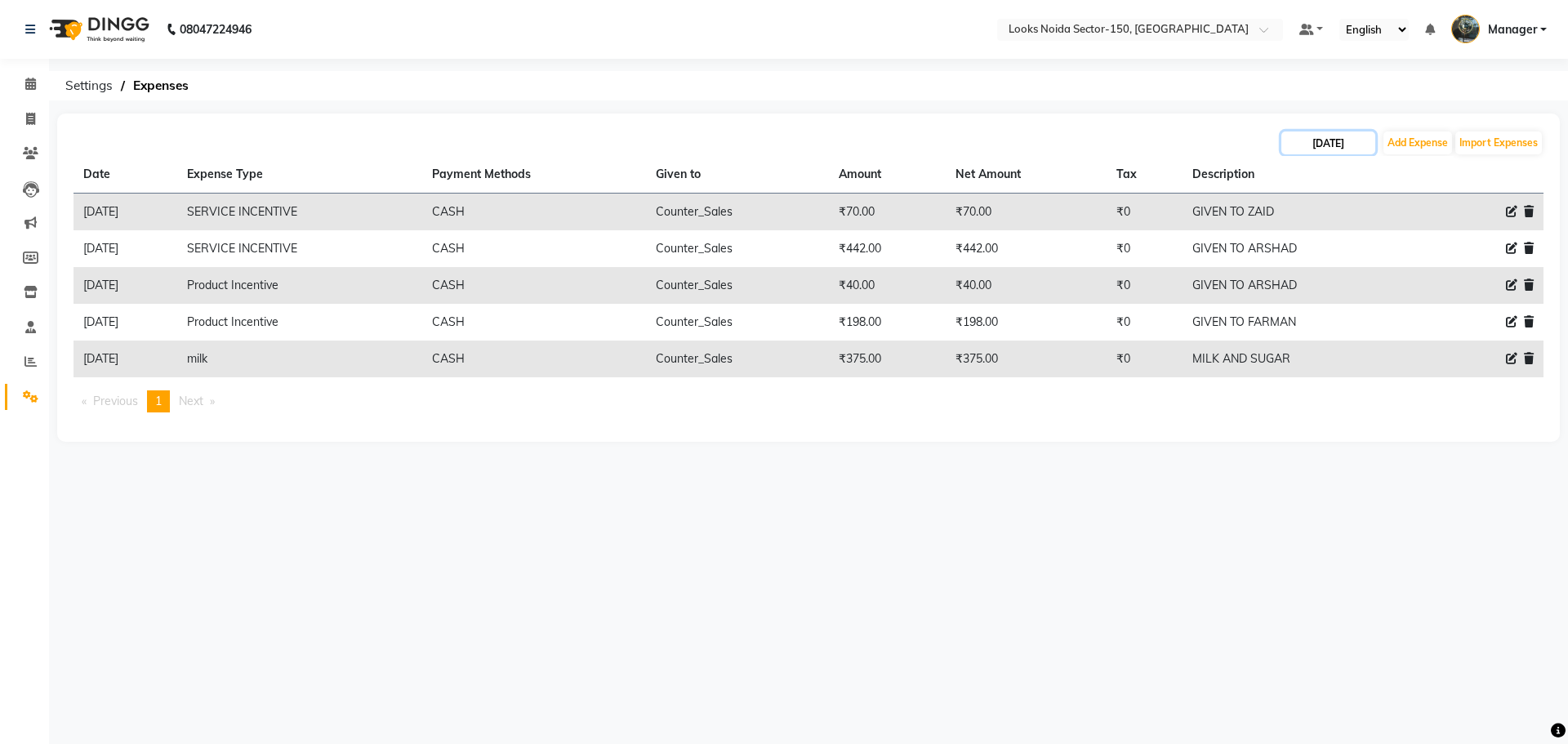
click at [1340, 149] on input "12-09-2025" at bounding box center [1328, 142] width 94 height 23
select select "9"
select select "2025"
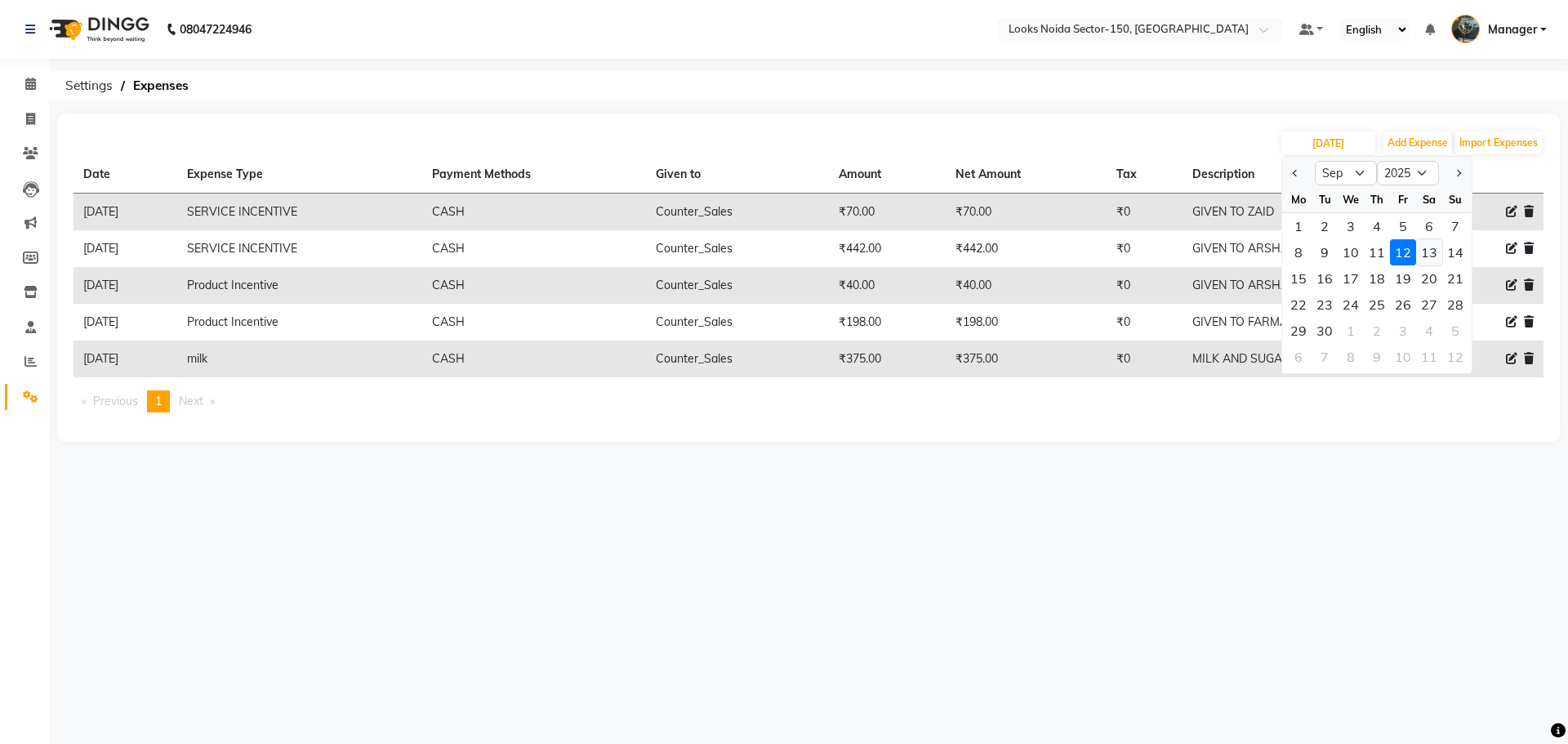
click at [1422, 255] on div "13" at bounding box center [1429, 253] width 26 height 26
type input "13-09-2025"
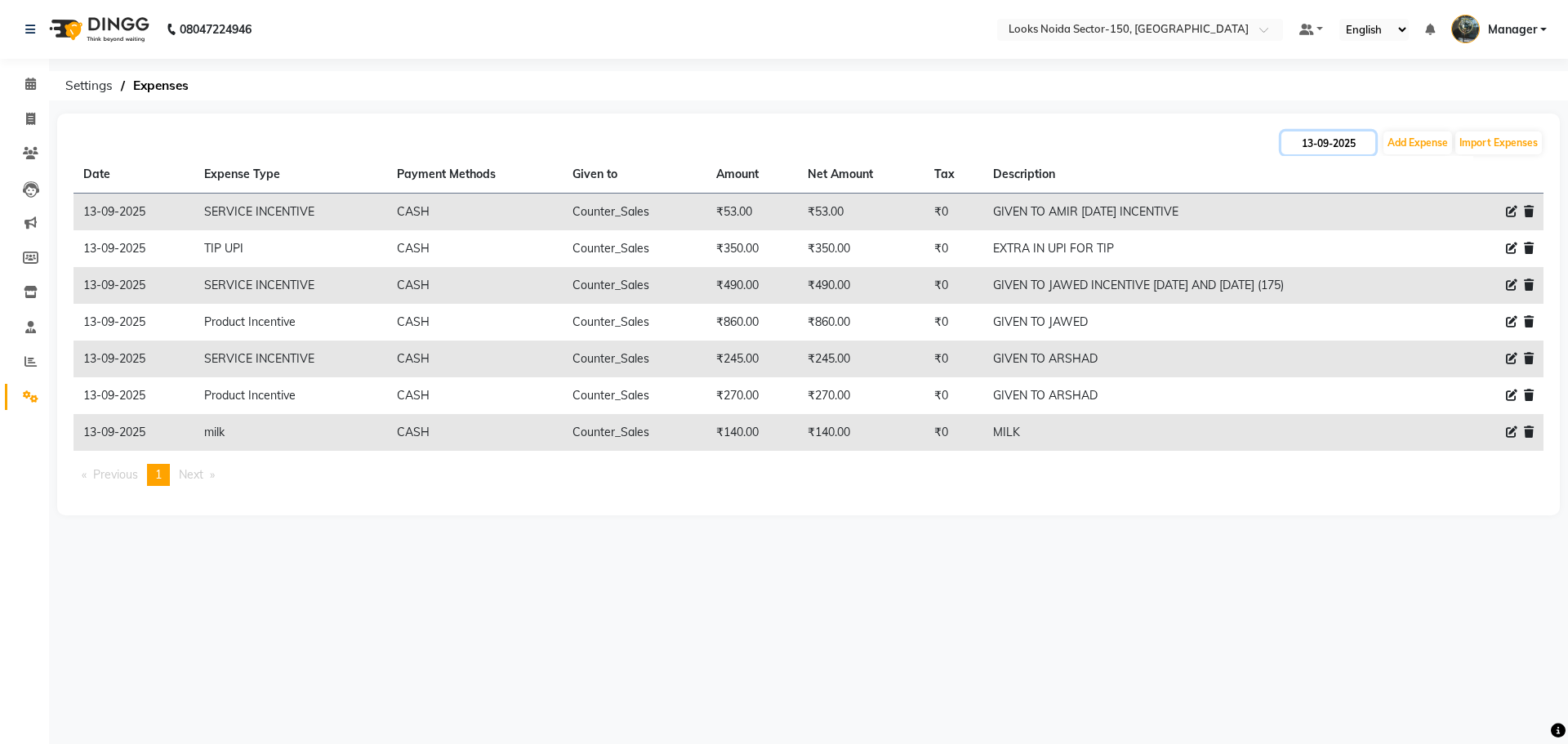
click at [1359, 153] on input "13-09-2025" at bounding box center [1328, 142] width 94 height 23
select select "9"
select select "2025"
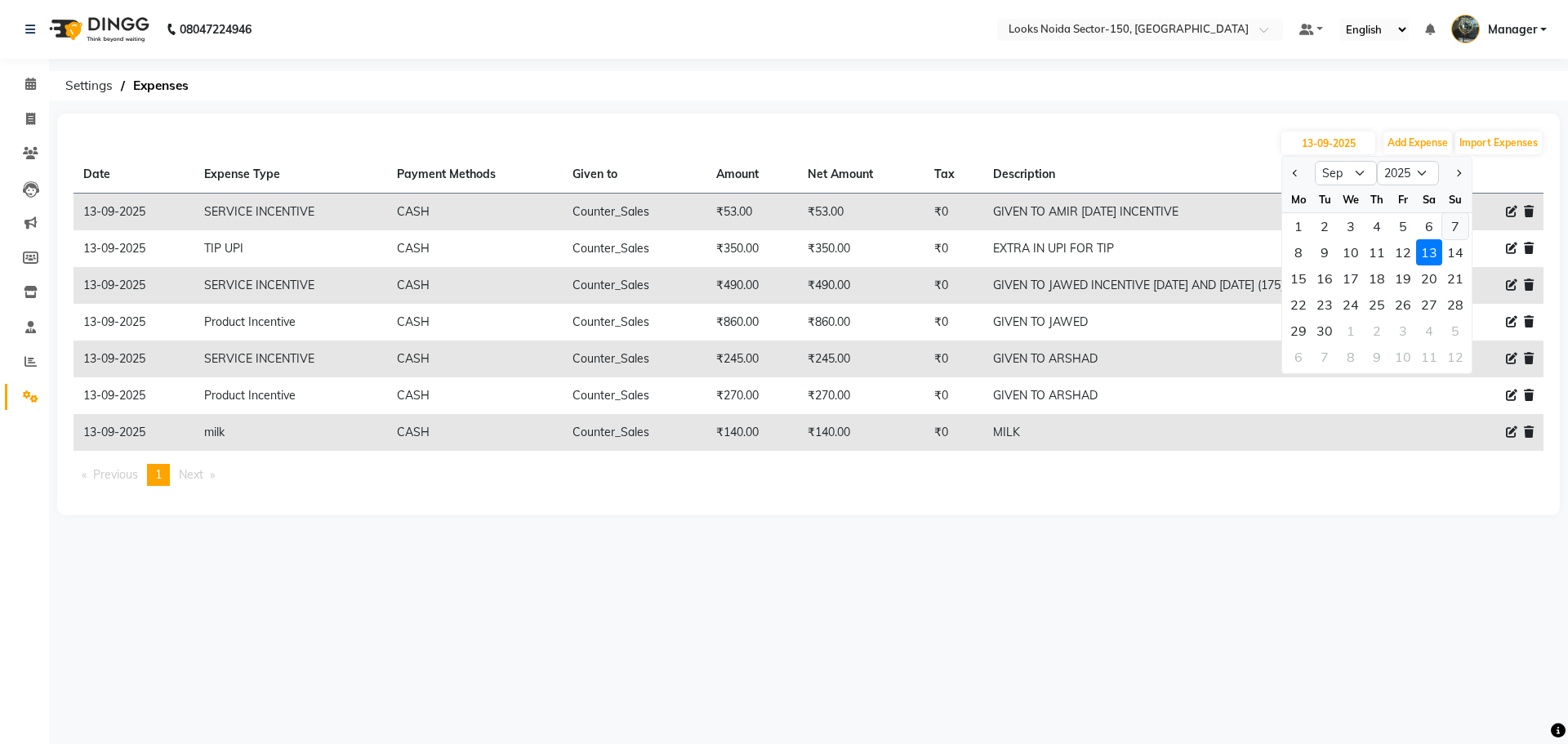
click at [1451, 239] on div "7" at bounding box center [1456, 226] width 26 height 26
type input "07-09-2025"
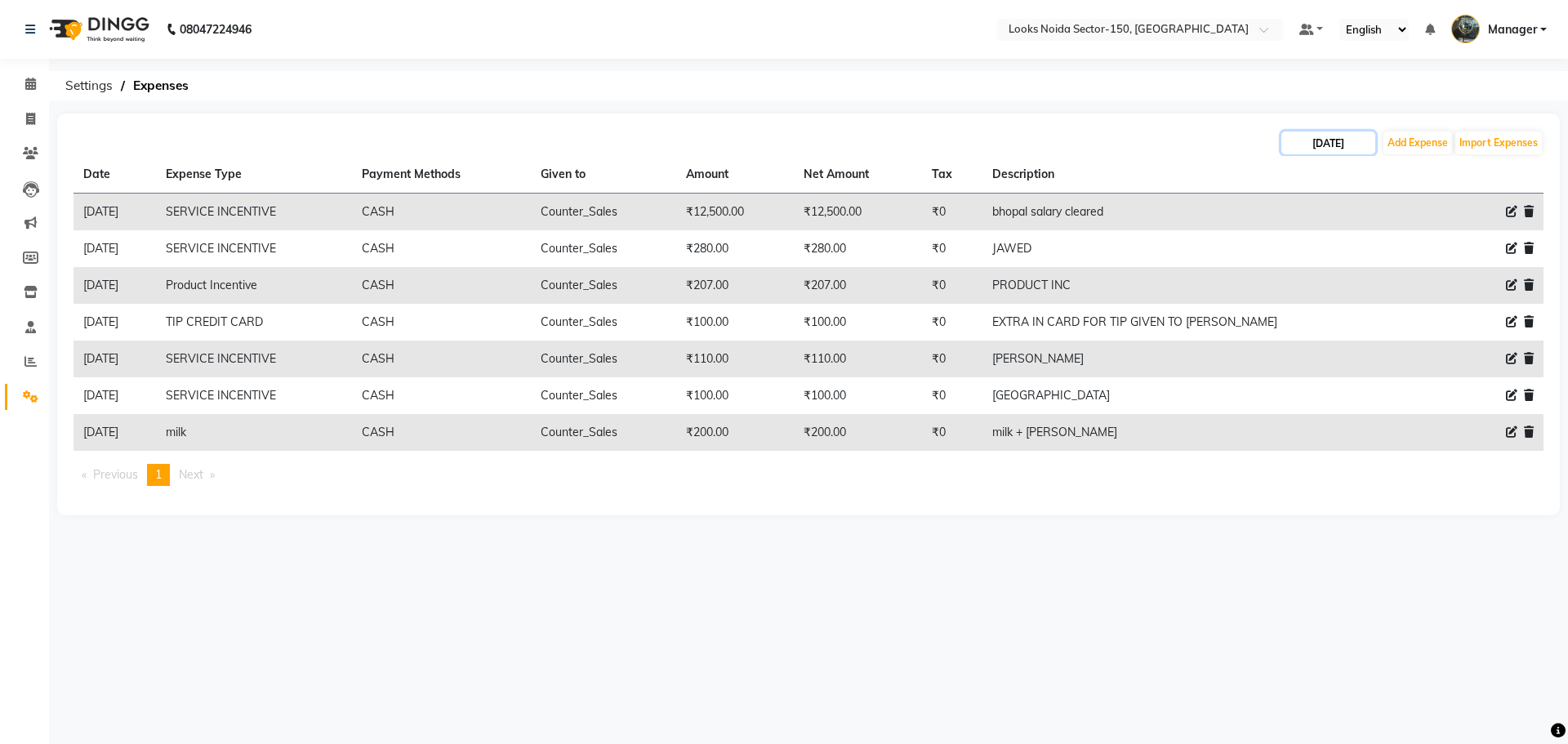
click at [1346, 147] on input "07-09-2025" at bounding box center [1328, 142] width 94 height 23
select select "9"
select select "2025"
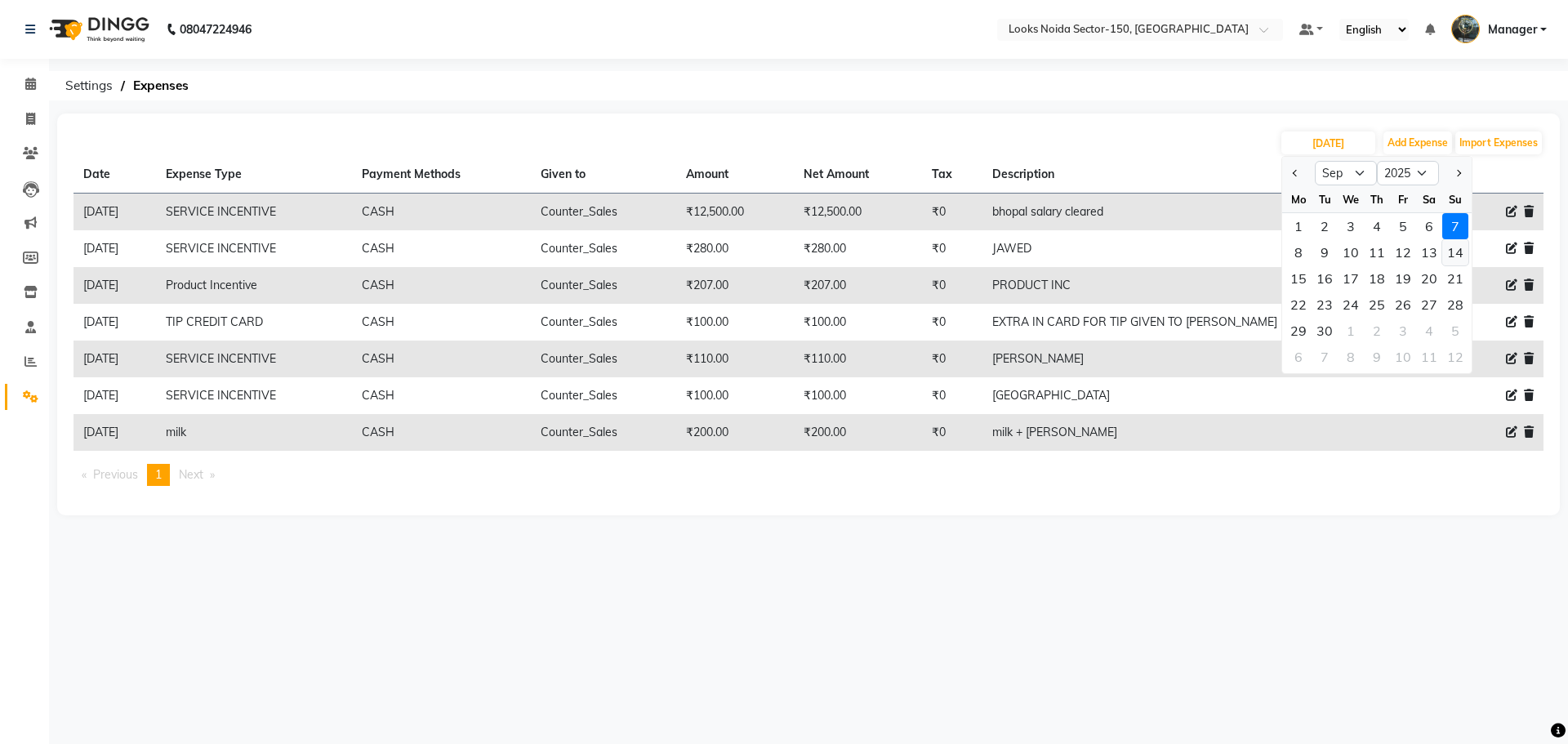
drag, startPoint x: 1447, startPoint y: 256, endPoint x: 1433, endPoint y: 227, distance: 32.2
click at [1447, 255] on div "14" at bounding box center [1456, 253] width 26 height 26
type input "14-09-2025"
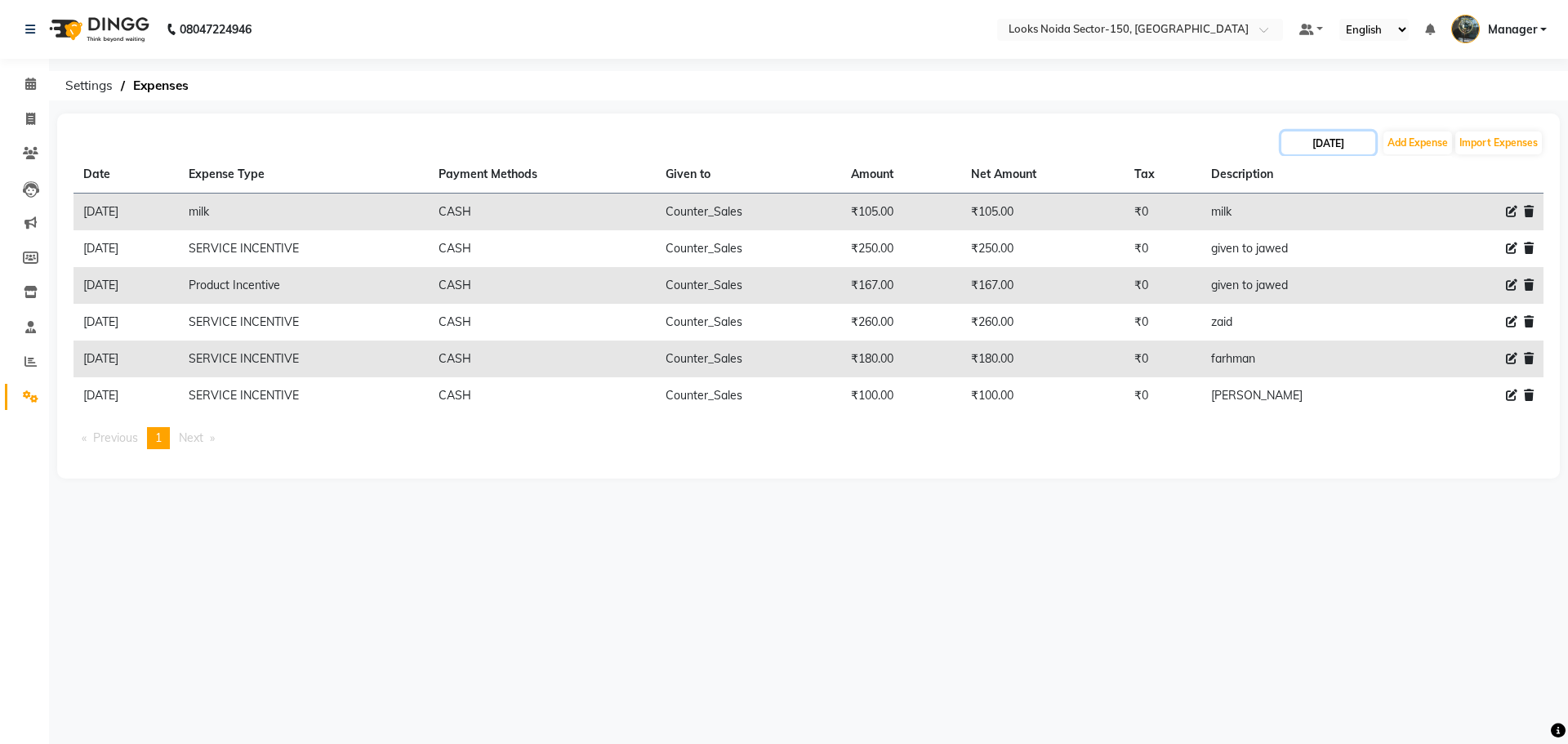
click at [1359, 137] on input "14-09-2025" at bounding box center [1328, 142] width 94 height 23
select select "9"
select select "2025"
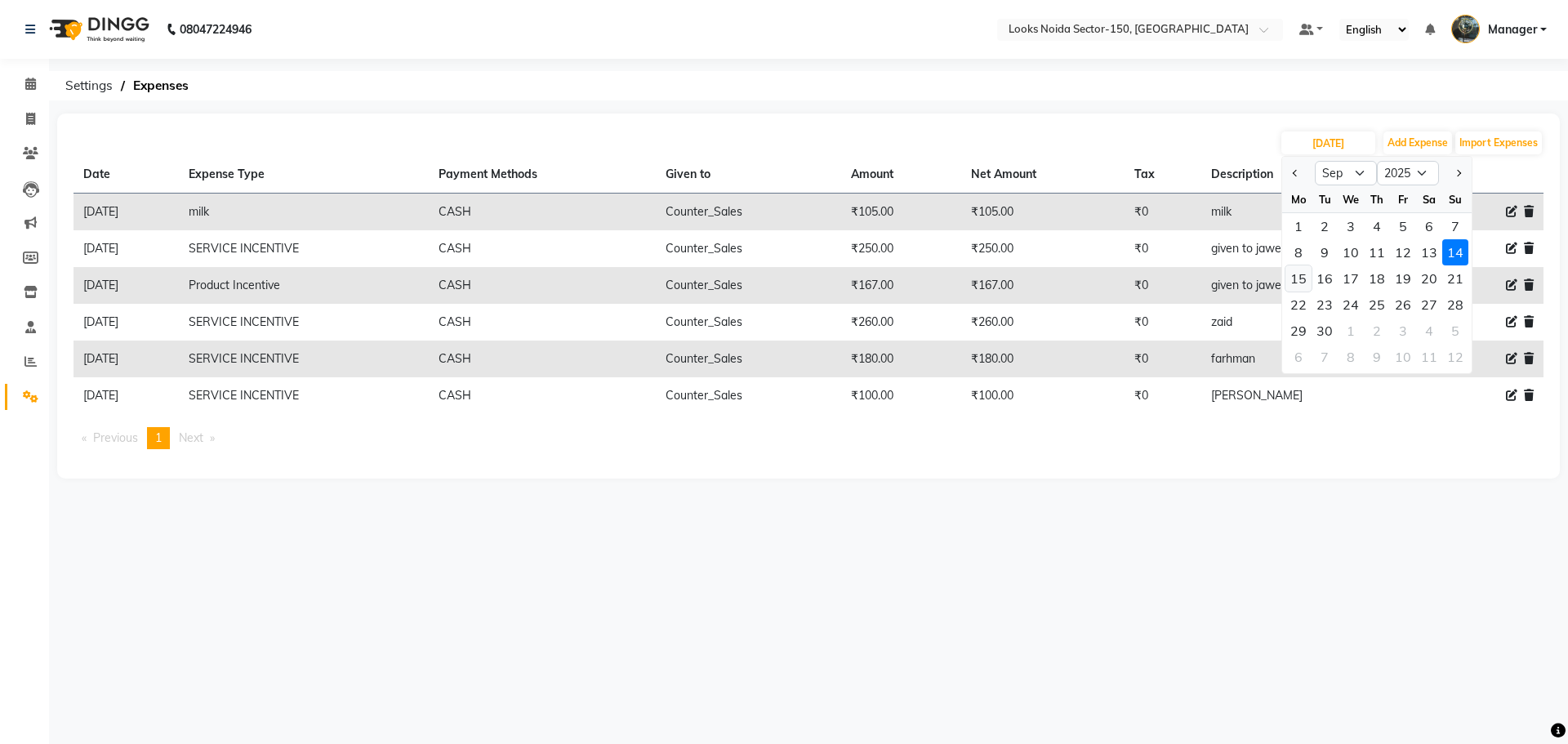
click at [1297, 270] on div "15" at bounding box center [1299, 278] width 26 height 26
type input "[DATE]"
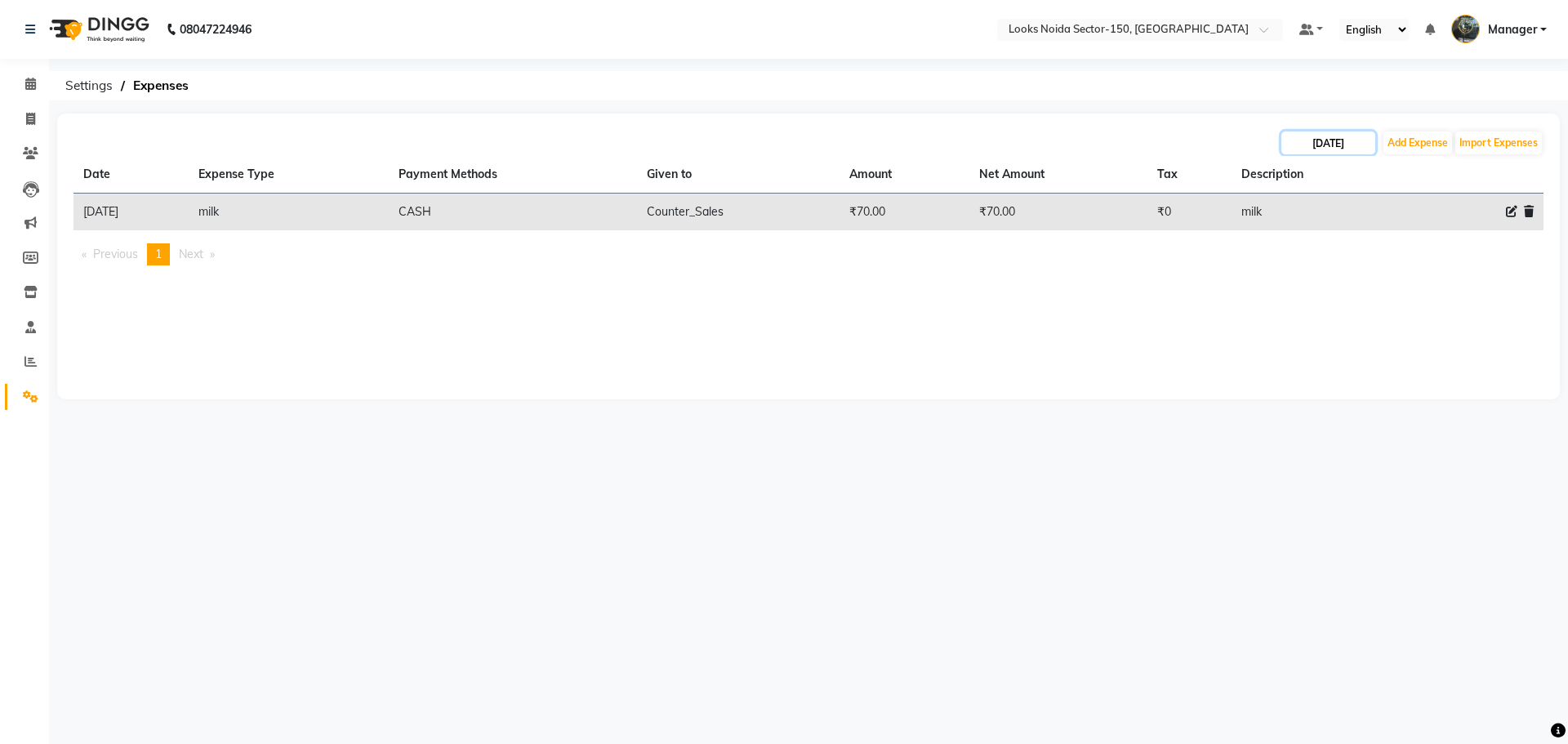
click at [1315, 149] on input "[DATE]" at bounding box center [1328, 142] width 94 height 23
select select "9"
select select "2025"
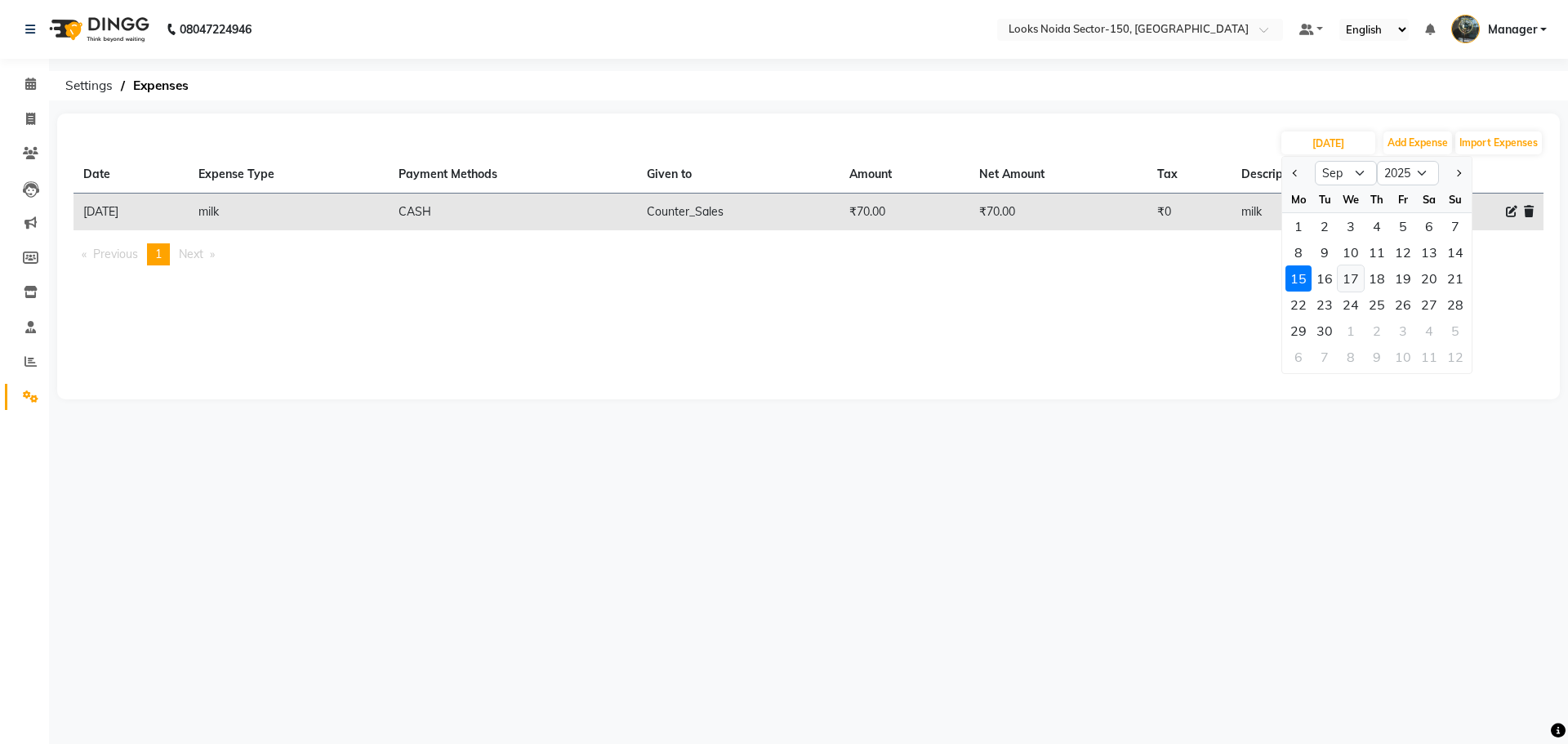
click at [1339, 273] on div "17" at bounding box center [1351, 278] width 26 height 26
type input "17-09-2025"
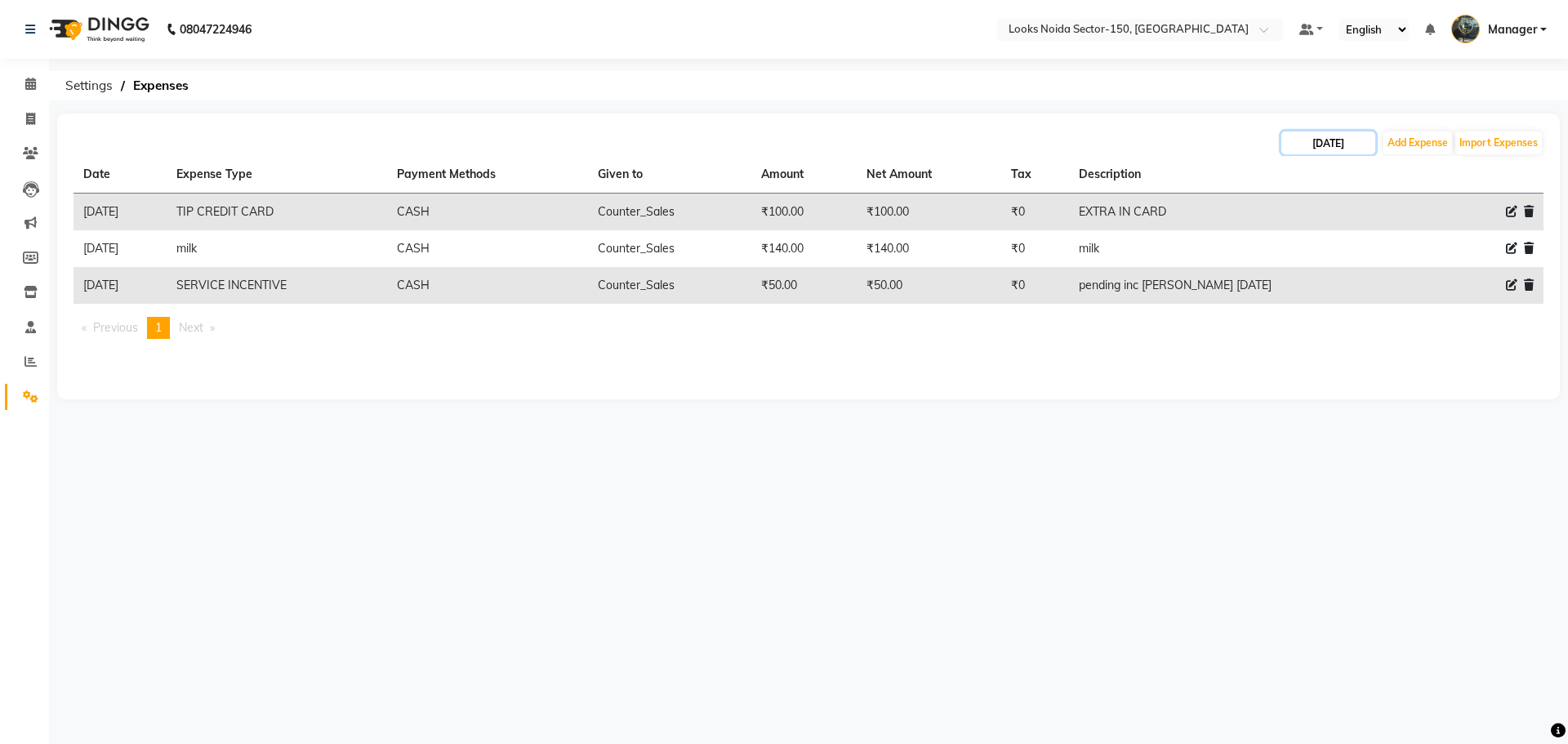
click at [1316, 153] on input "17-09-2025" at bounding box center [1328, 142] width 94 height 23
select select "9"
select select "2025"
click at [1365, 280] on div "18" at bounding box center [1377, 278] width 26 height 26
type input "18-09-2025"
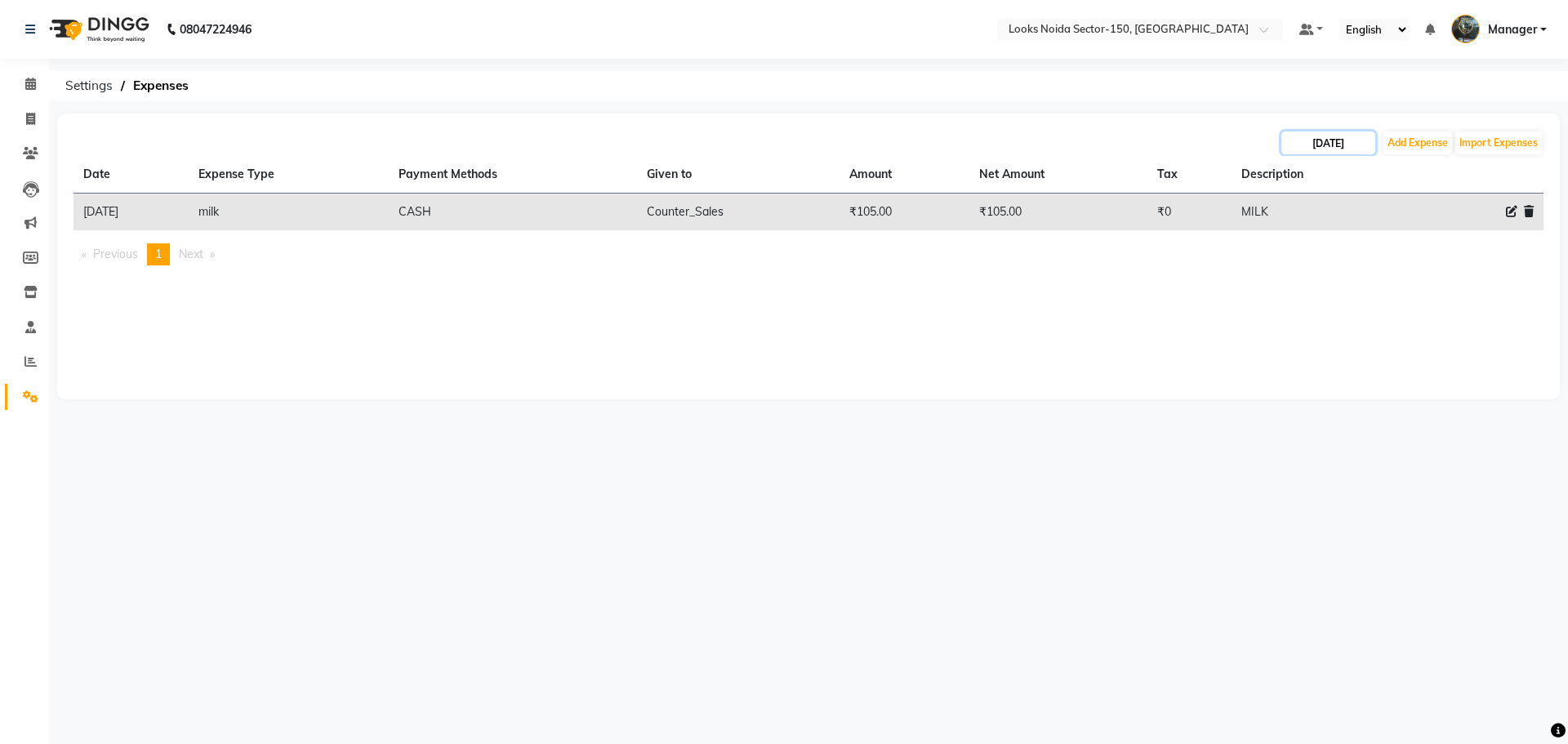
click at [1336, 143] on input "18-09-2025" at bounding box center [1328, 142] width 94 height 23
select select "9"
select select "2025"
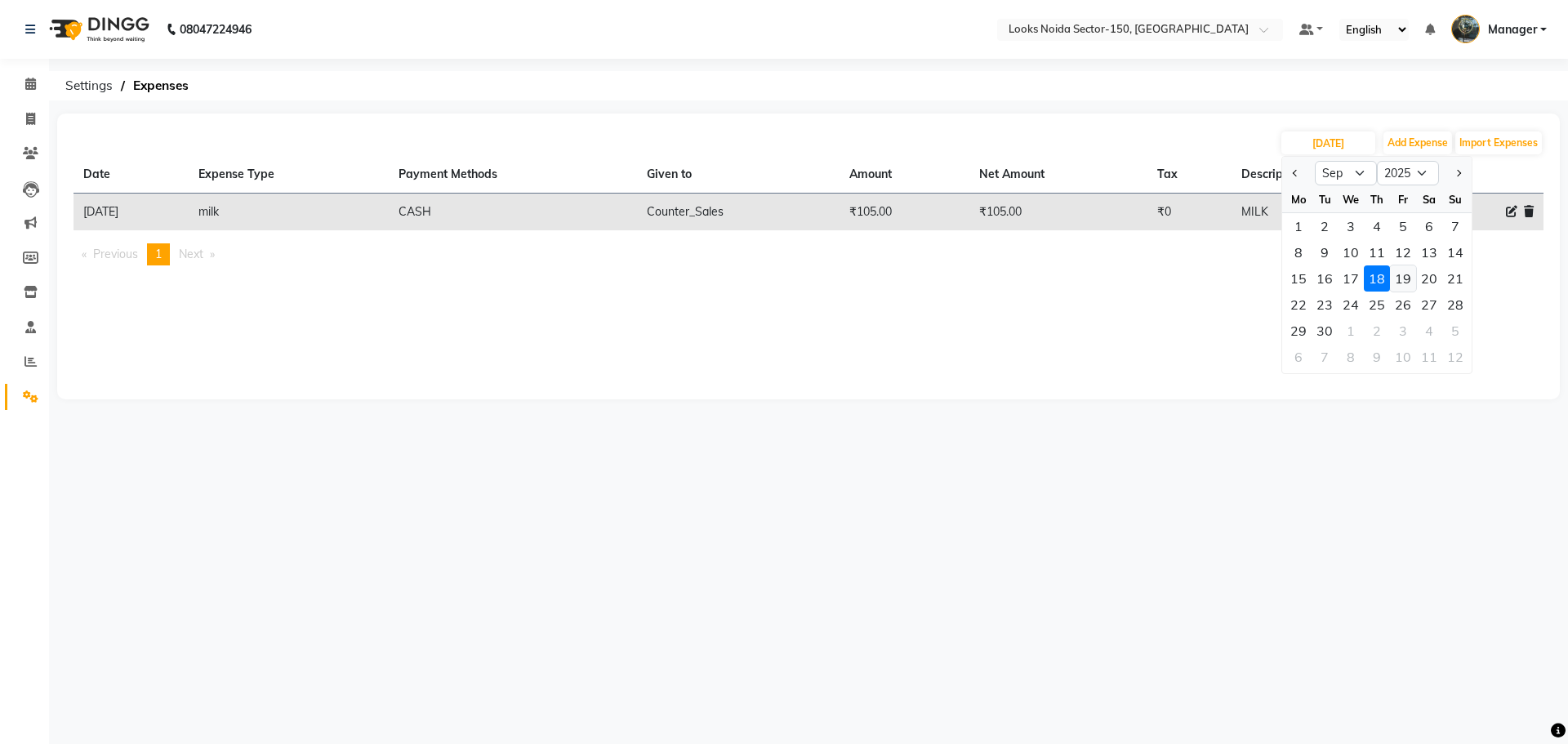
click at [1401, 289] on div "19" at bounding box center [1403, 278] width 26 height 26
type input "19-09-2025"
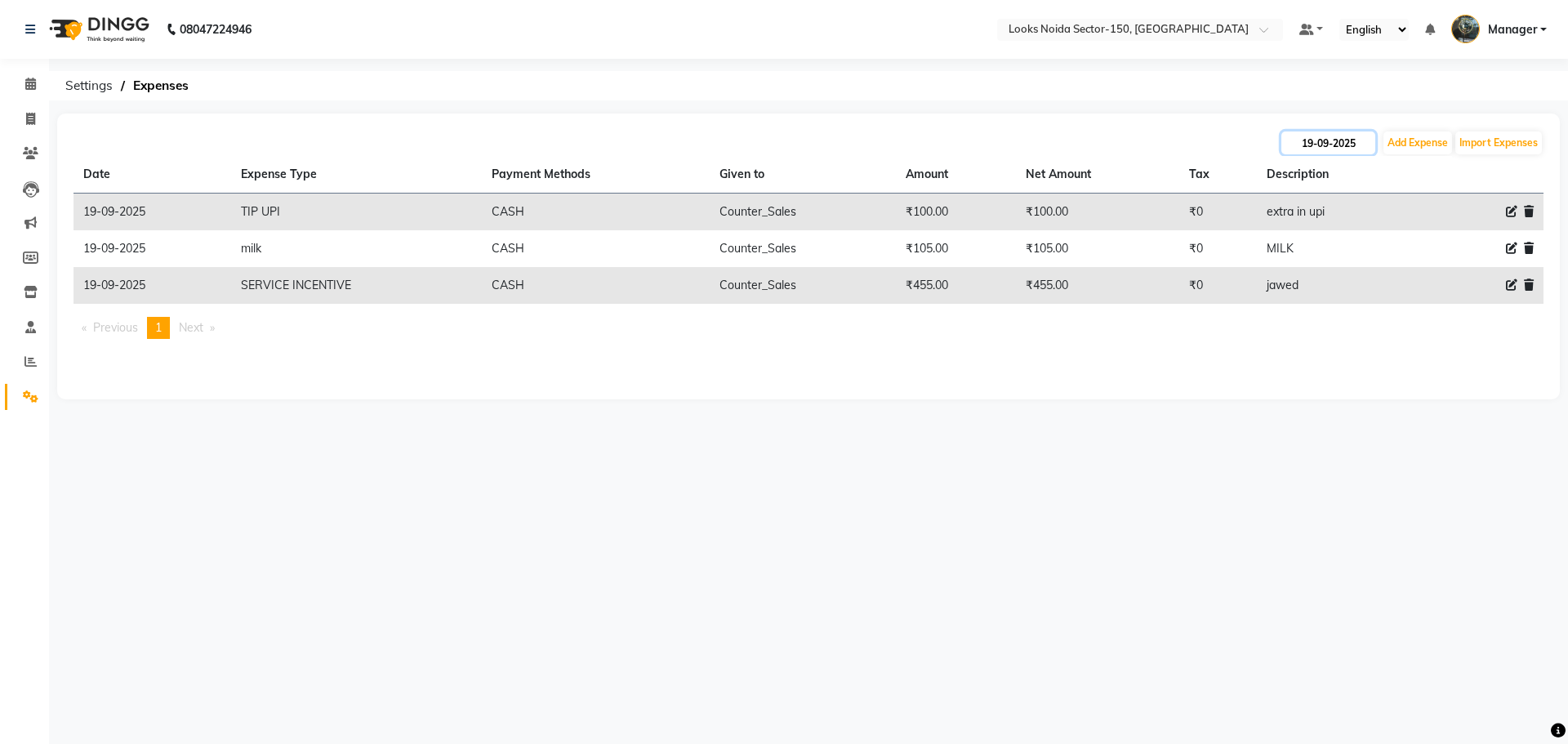
click at [1334, 142] on input "19-09-2025" at bounding box center [1328, 142] width 94 height 23
select select "9"
select select "2025"
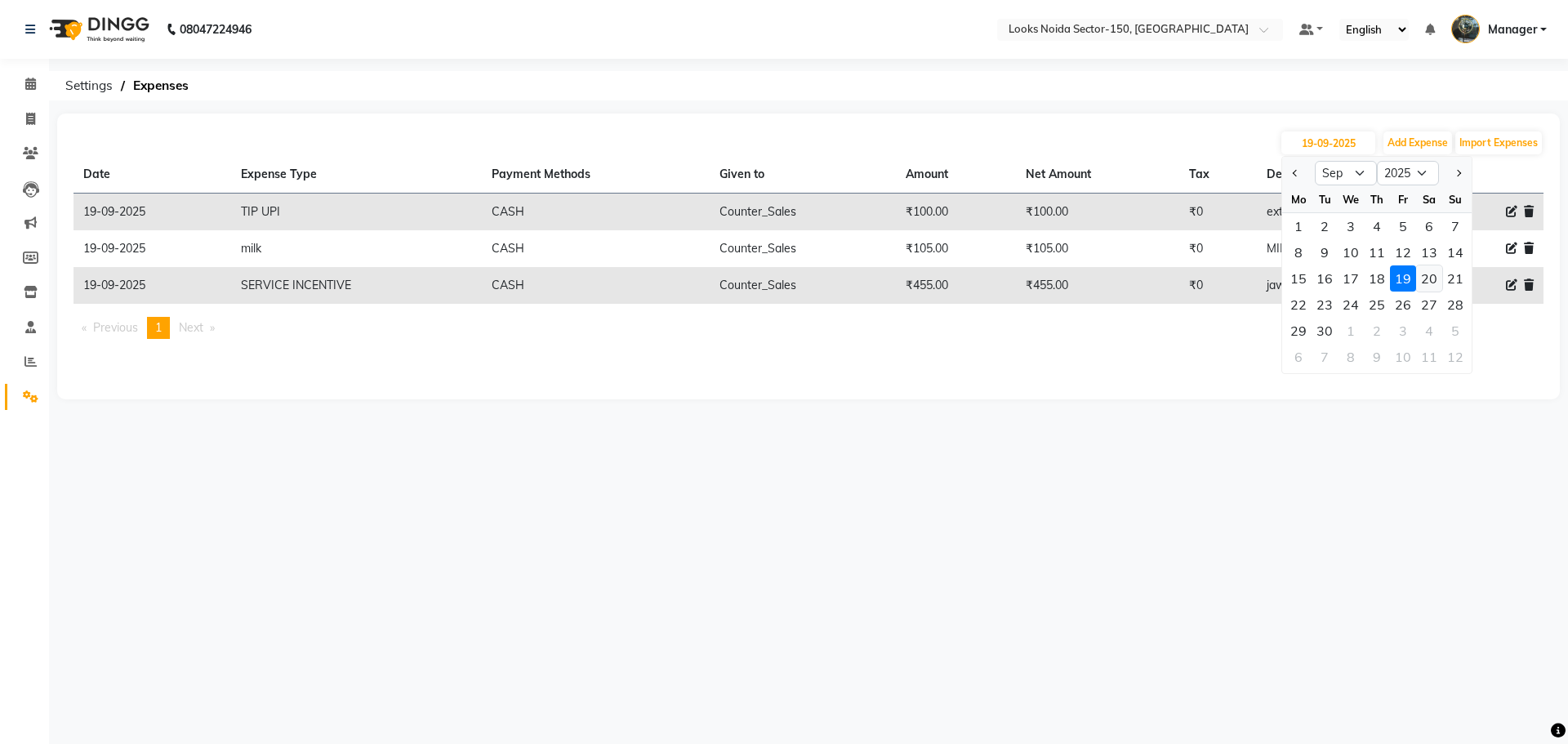
click at [1430, 280] on div "20" at bounding box center [1429, 278] width 26 height 26
type input "20-09-2025"
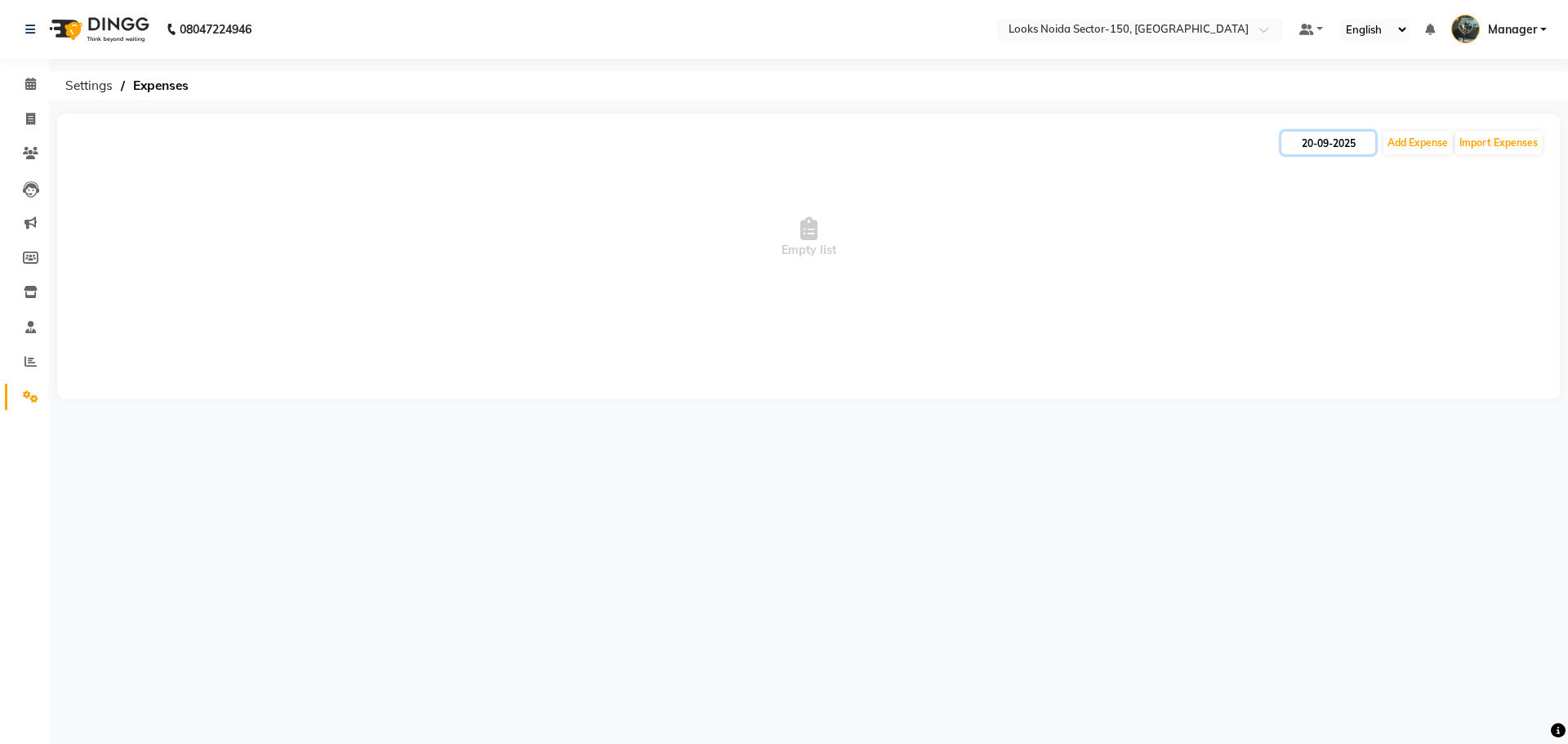
click at [1347, 144] on input "20-09-2025" at bounding box center [1328, 142] width 94 height 23
select select "9"
select select "2025"
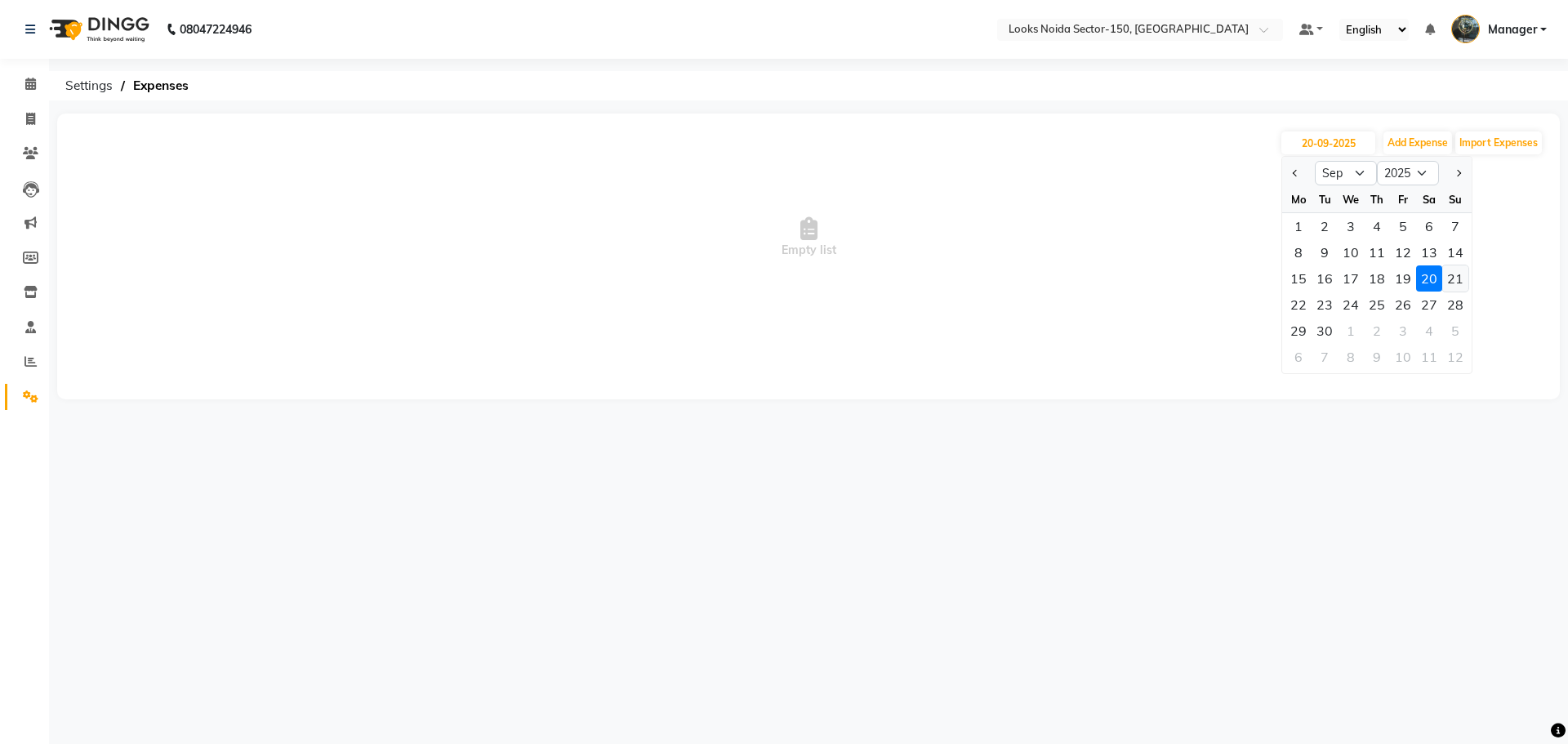
click at [1448, 273] on div "21" at bounding box center [1456, 278] width 26 height 26
type input "21-09-2025"
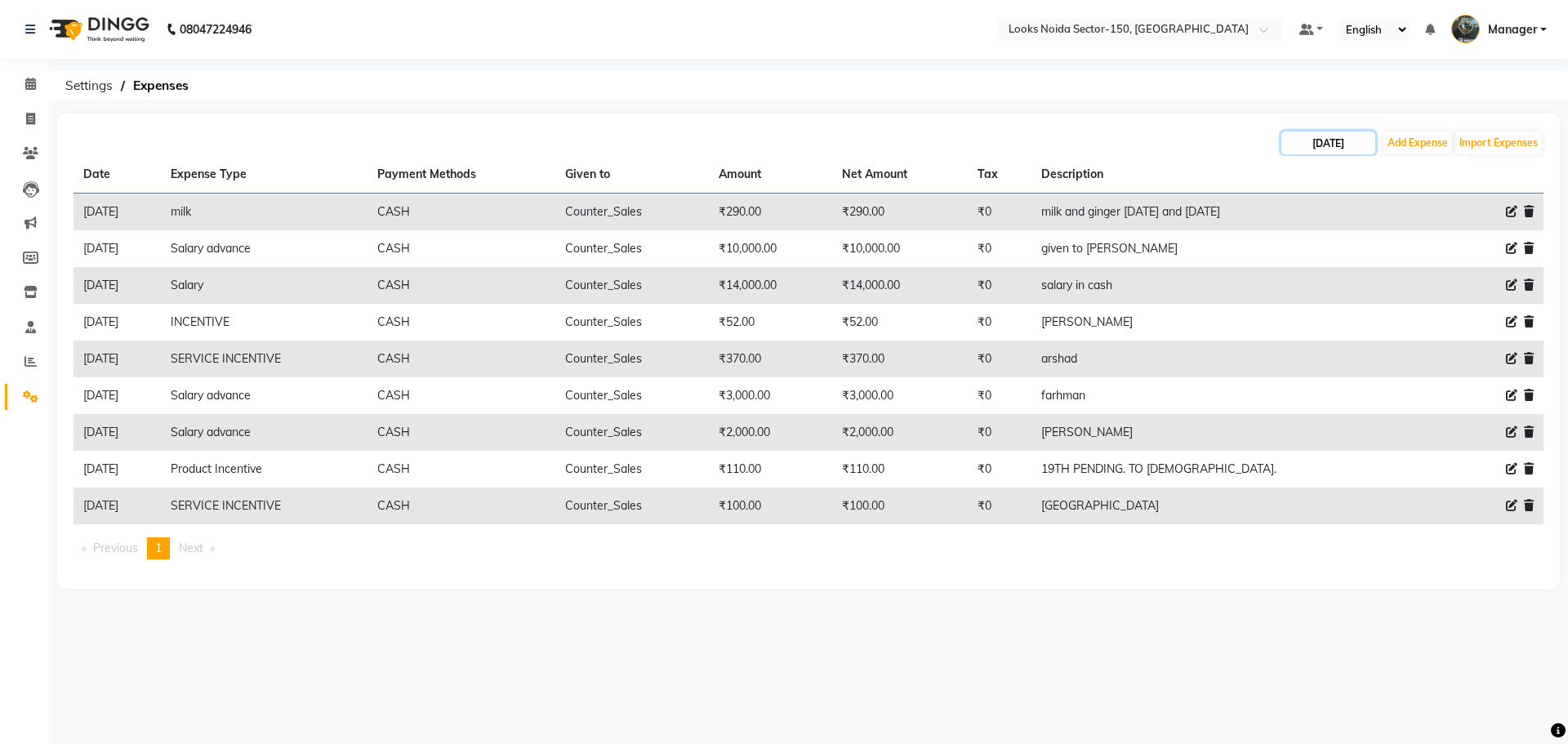
click at [1346, 137] on input "21-09-2025" at bounding box center [1328, 142] width 94 height 23
select select "9"
select select "2025"
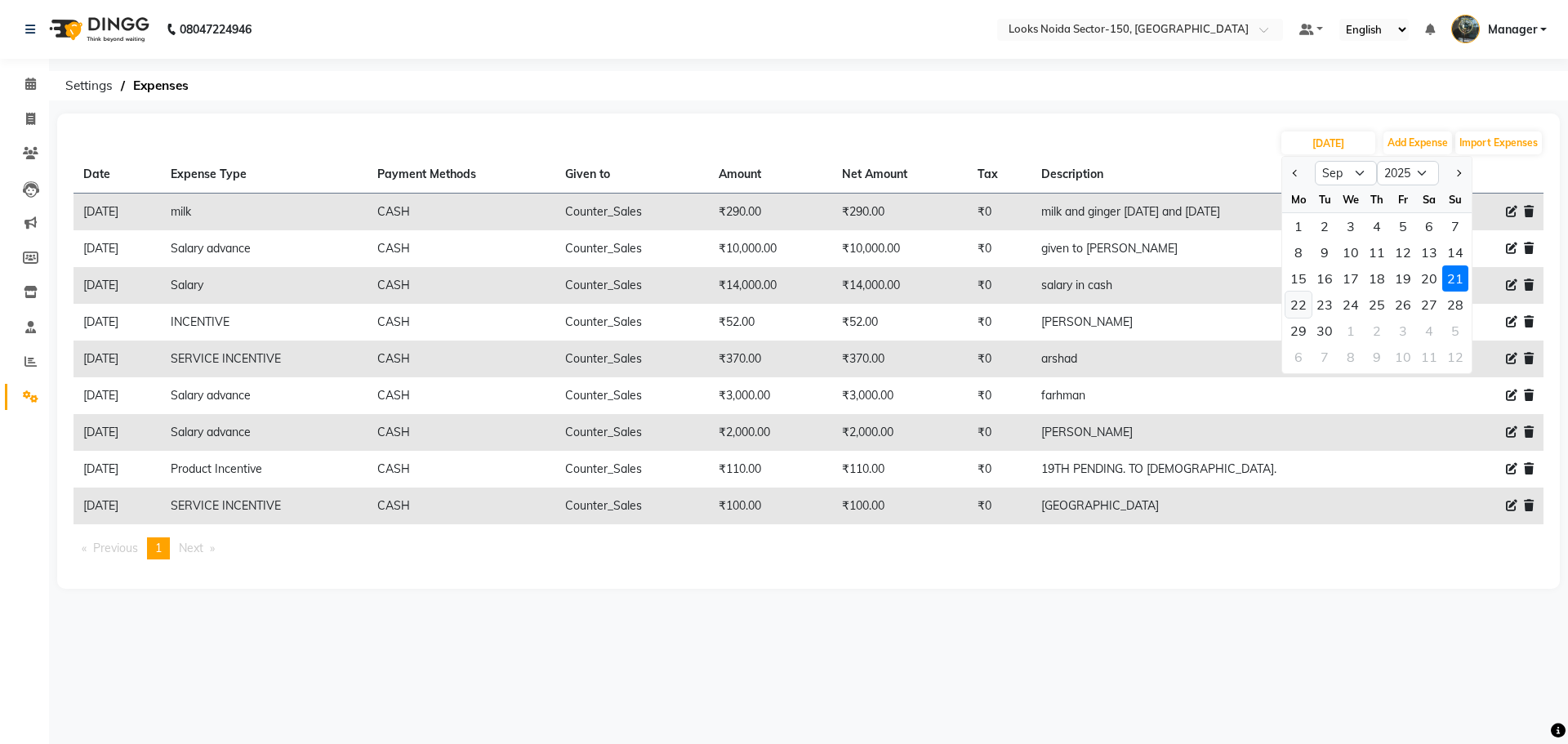
click at [1296, 306] on div "22" at bounding box center [1299, 305] width 26 height 26
type input "22-09-2025"
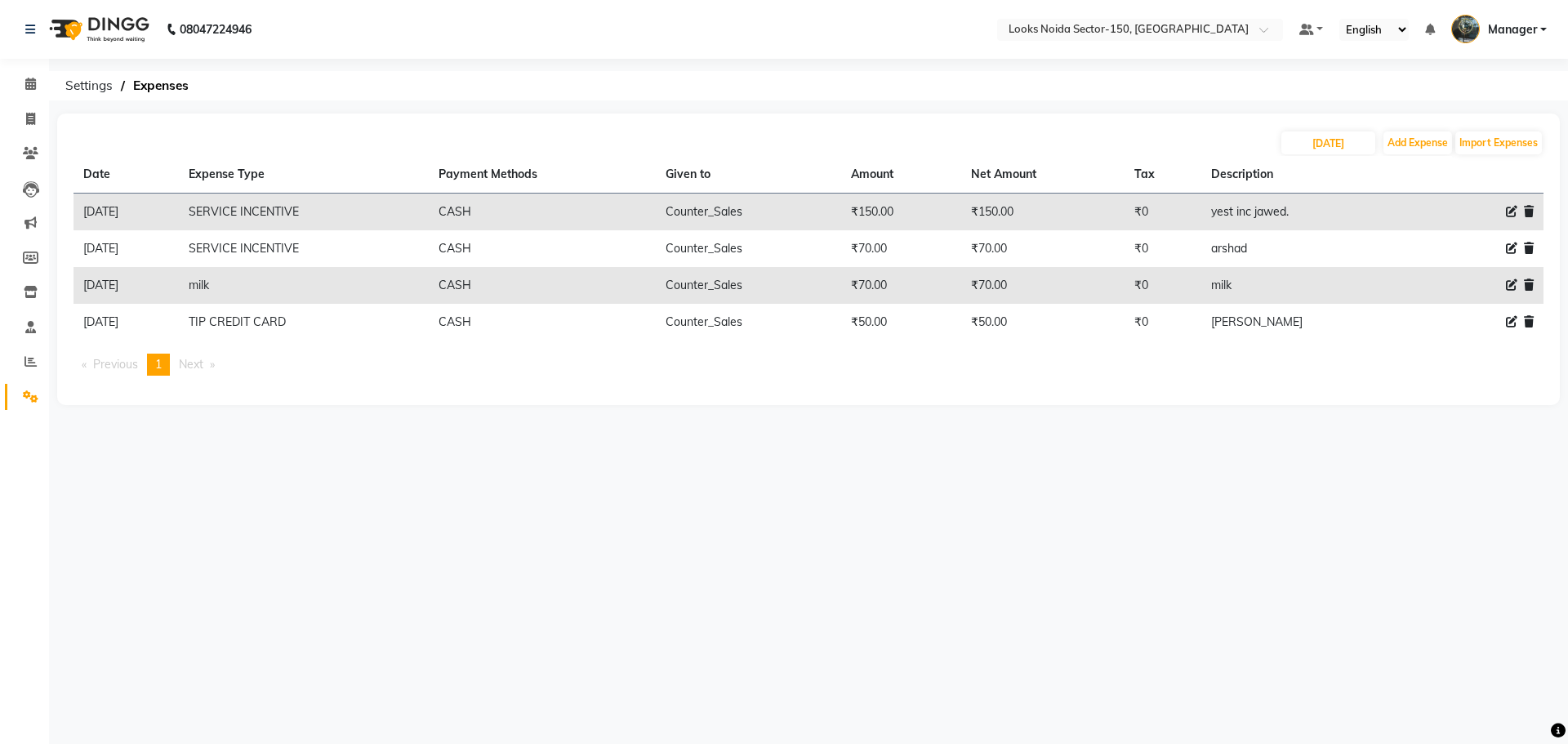
click at [1325, 130] on div "22-09-2025 Add Expense Import Expenses" at bounding box center [809, 143] width 1470 height 26
click at [1353, 154] on input "22-09-2025" at bounding box center [1328, 142] width 94 height 23
select select "9"
select select "2025"
click at [1331, 302] on div "23" at bounding box center [1325, 305] width 26 height 26
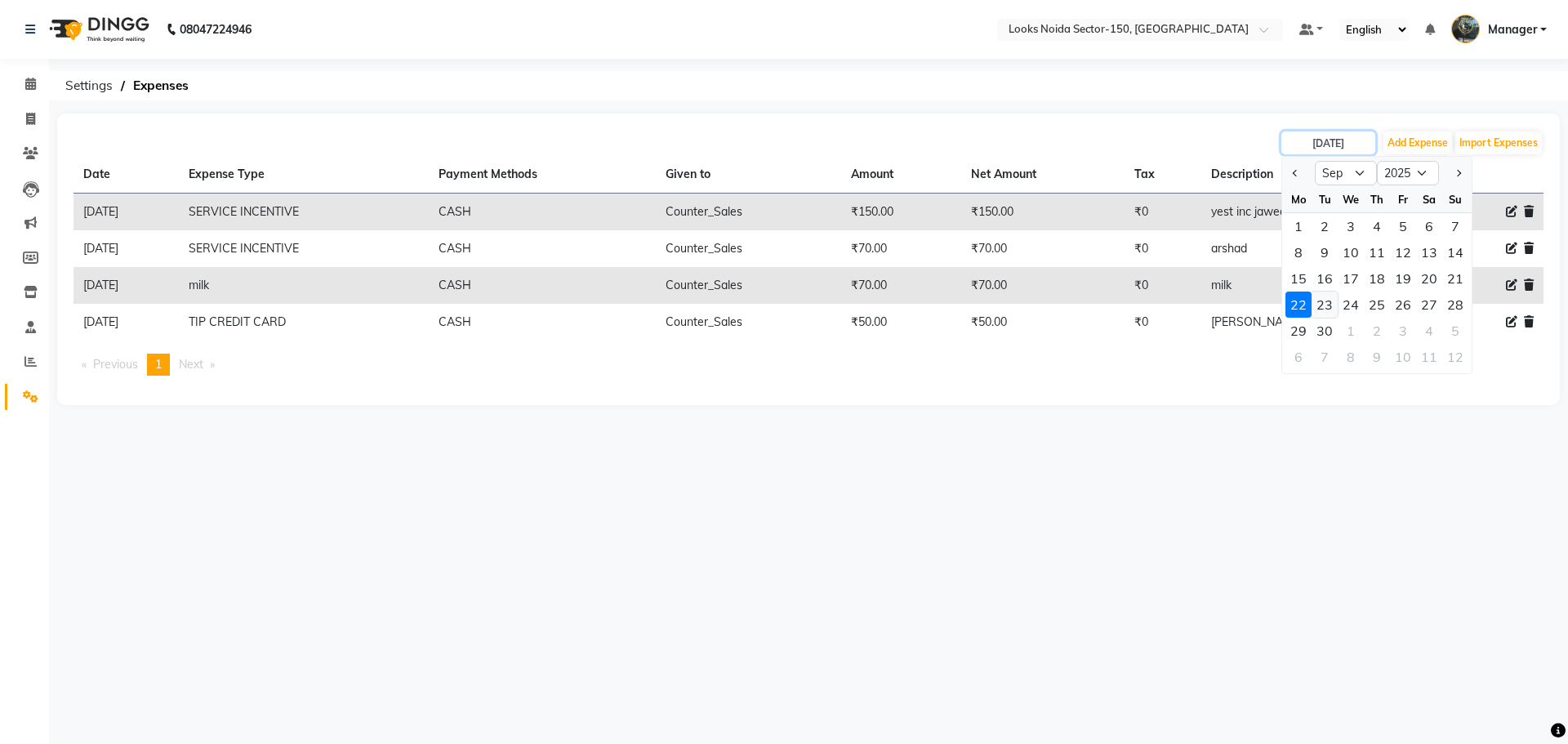
type input "23-09-2025"
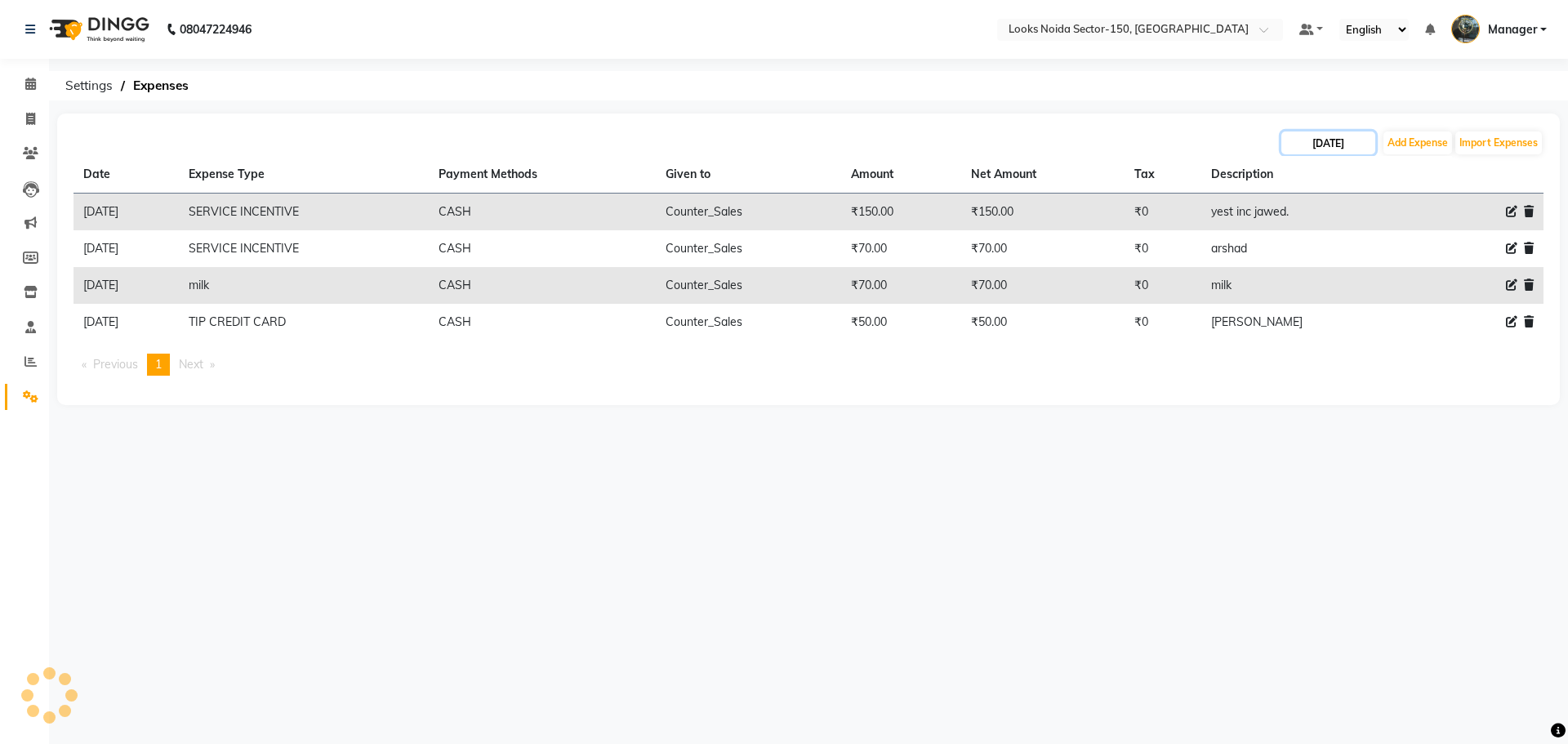
click at [1341, 146] on input "23-09-2025" at bounding box center [1328, 142] width 94 height 23
select select "9"
select select "2025"
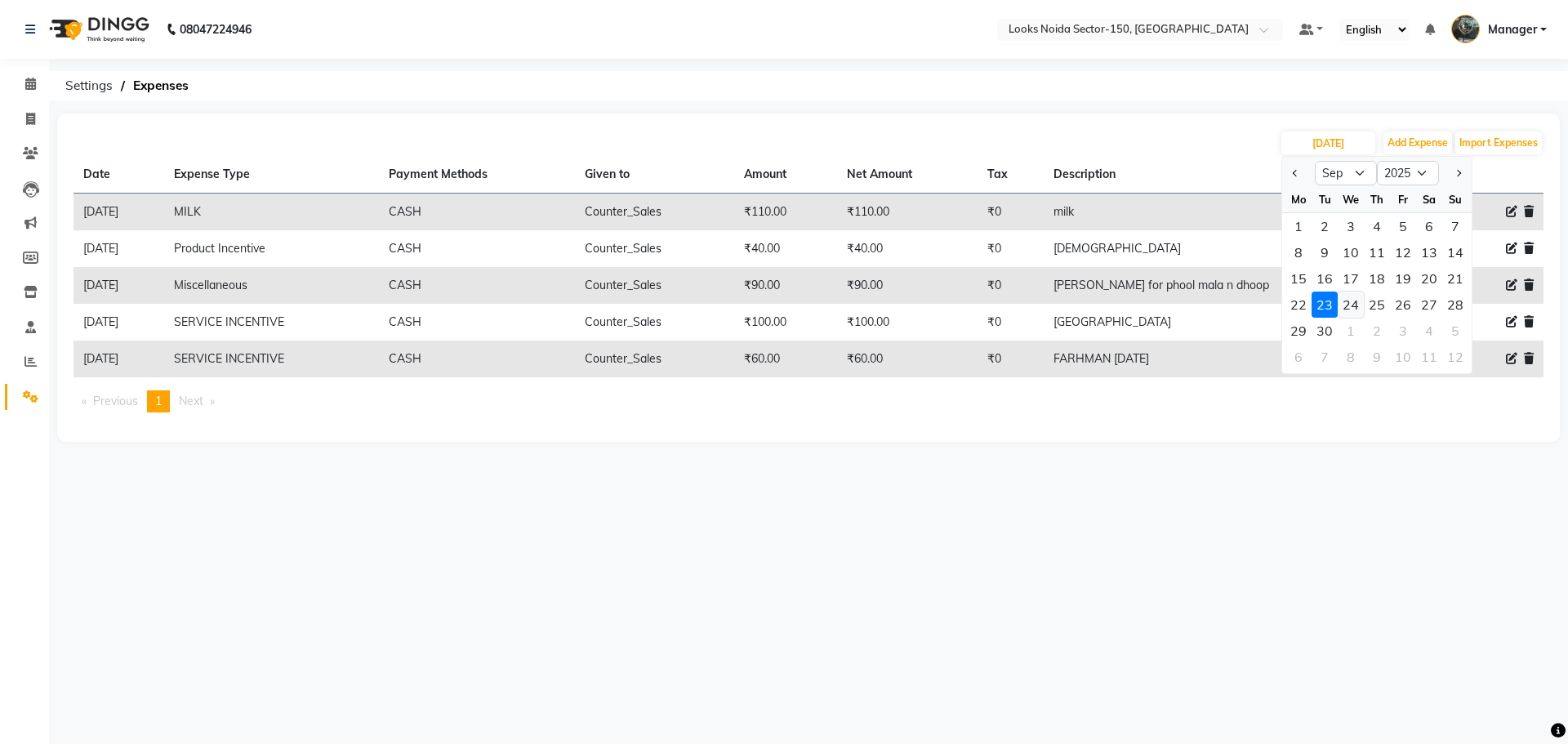
click at [1351, 302] on div "24" at bounding box center [1351, 305] width 26 height 26
type input "24-09-2025"
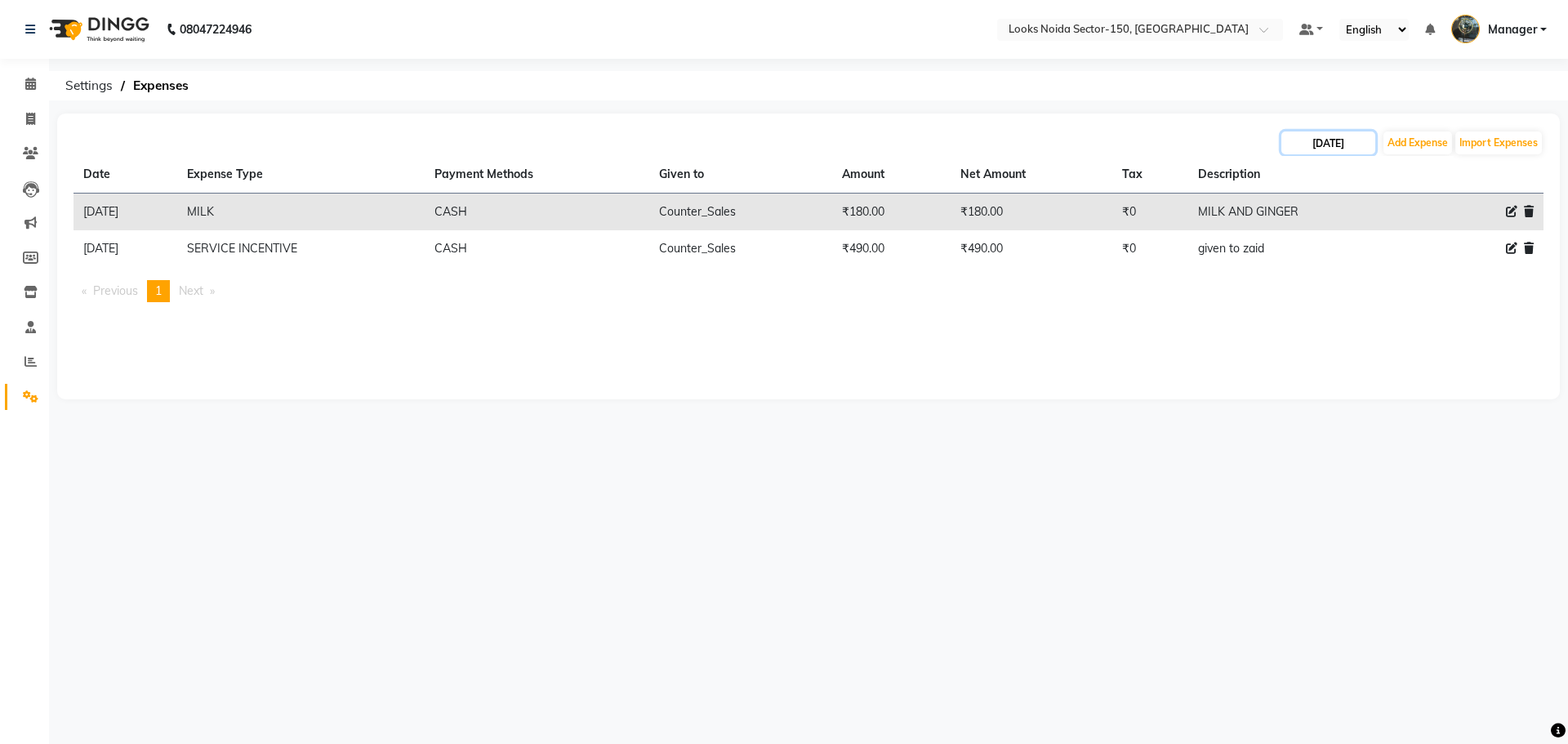
click at [1348, 153] on input "24-09-2025" at bounding box center [1328, 142] width 94 height 23
select select "9"
select select "2025"
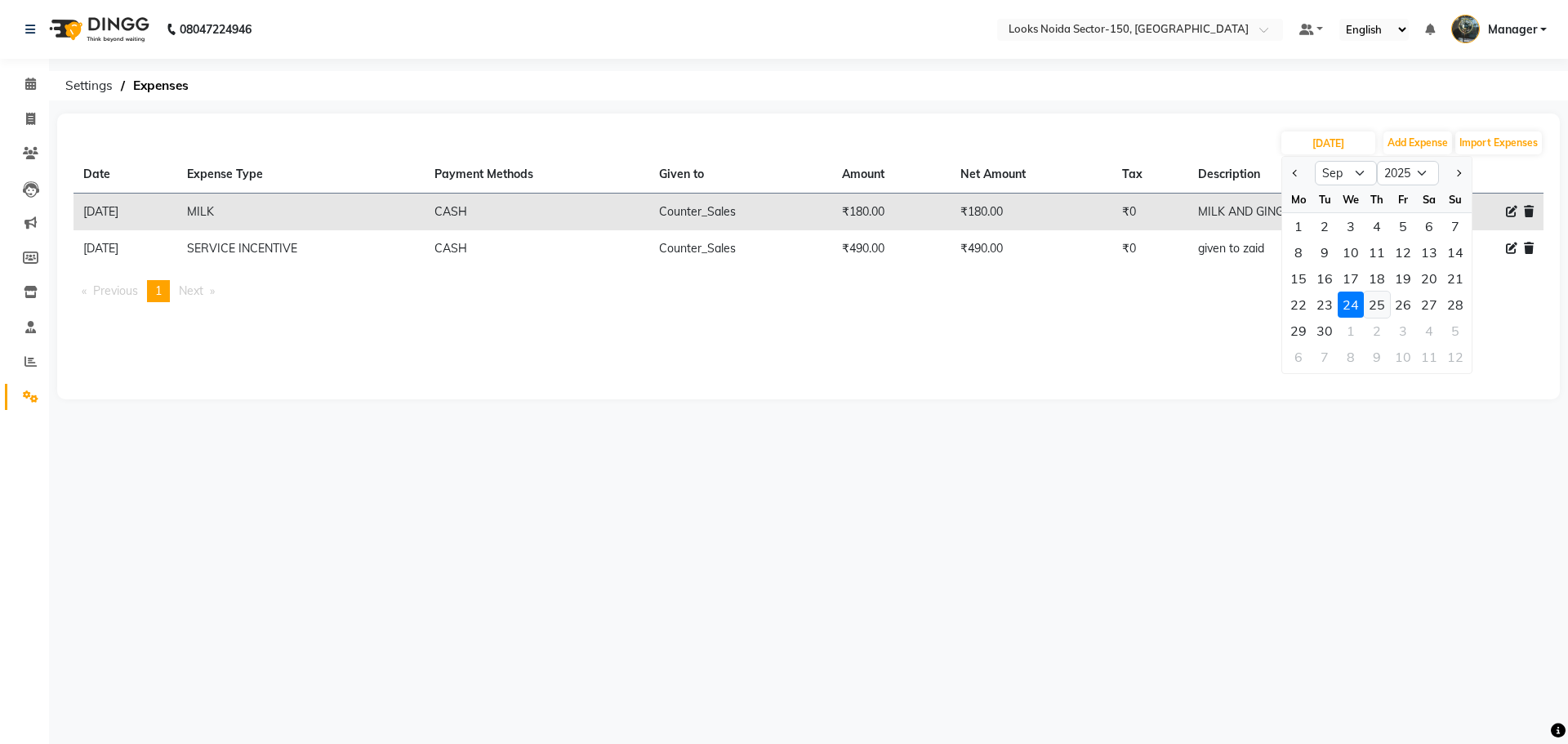
click at [1378, 306] on div "25" at bounding box center [1377, 305] width 26 height 26
type input "25-09-2025"
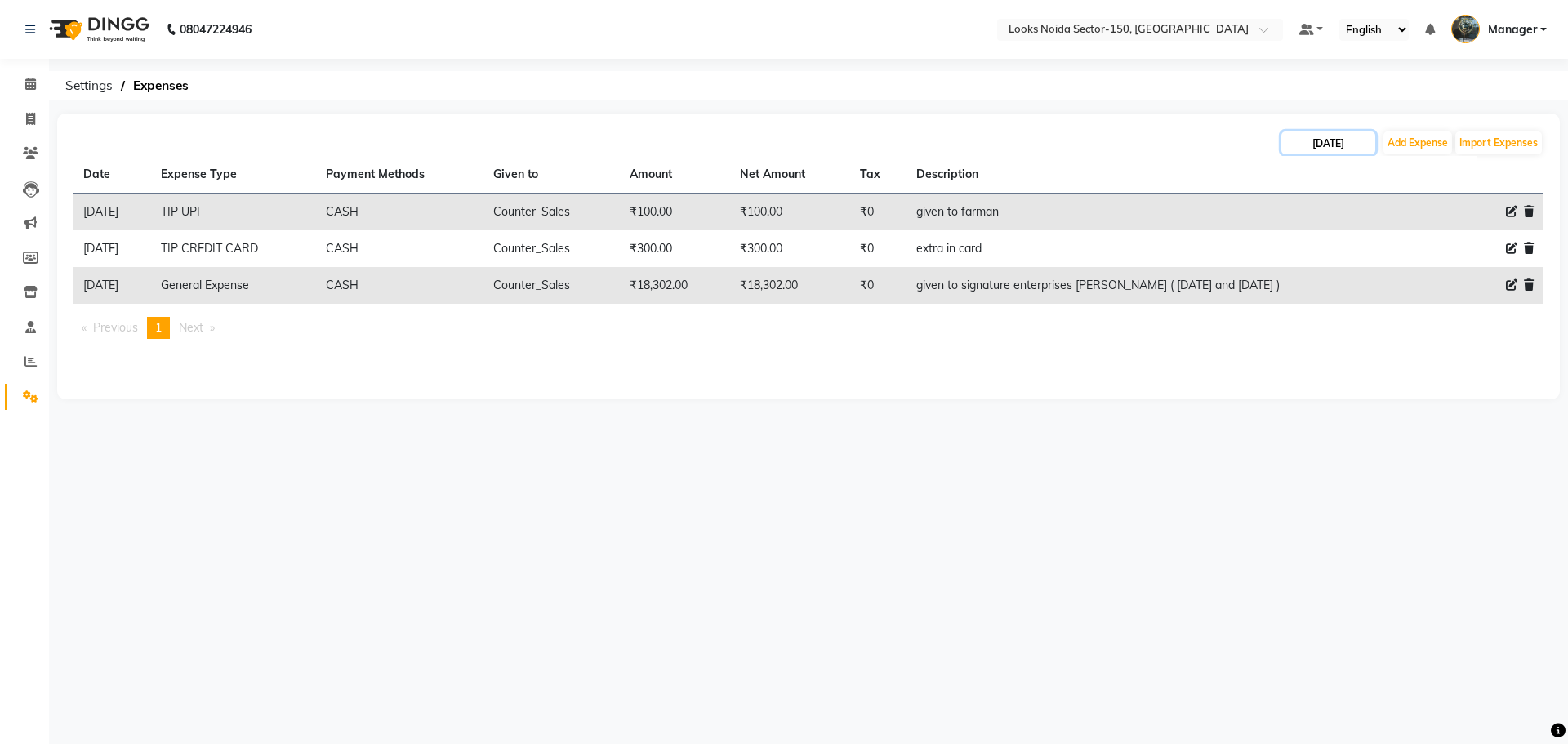
click at [1339, 149] on input "25-09-2025" at bounding box center [1328, 142] width 94 height 23
select select "9"
select select "2025"
click at [1409, 300] on div "26" at bounding box center [1403, 305] width 26 height 26
type input "26-09-2025"
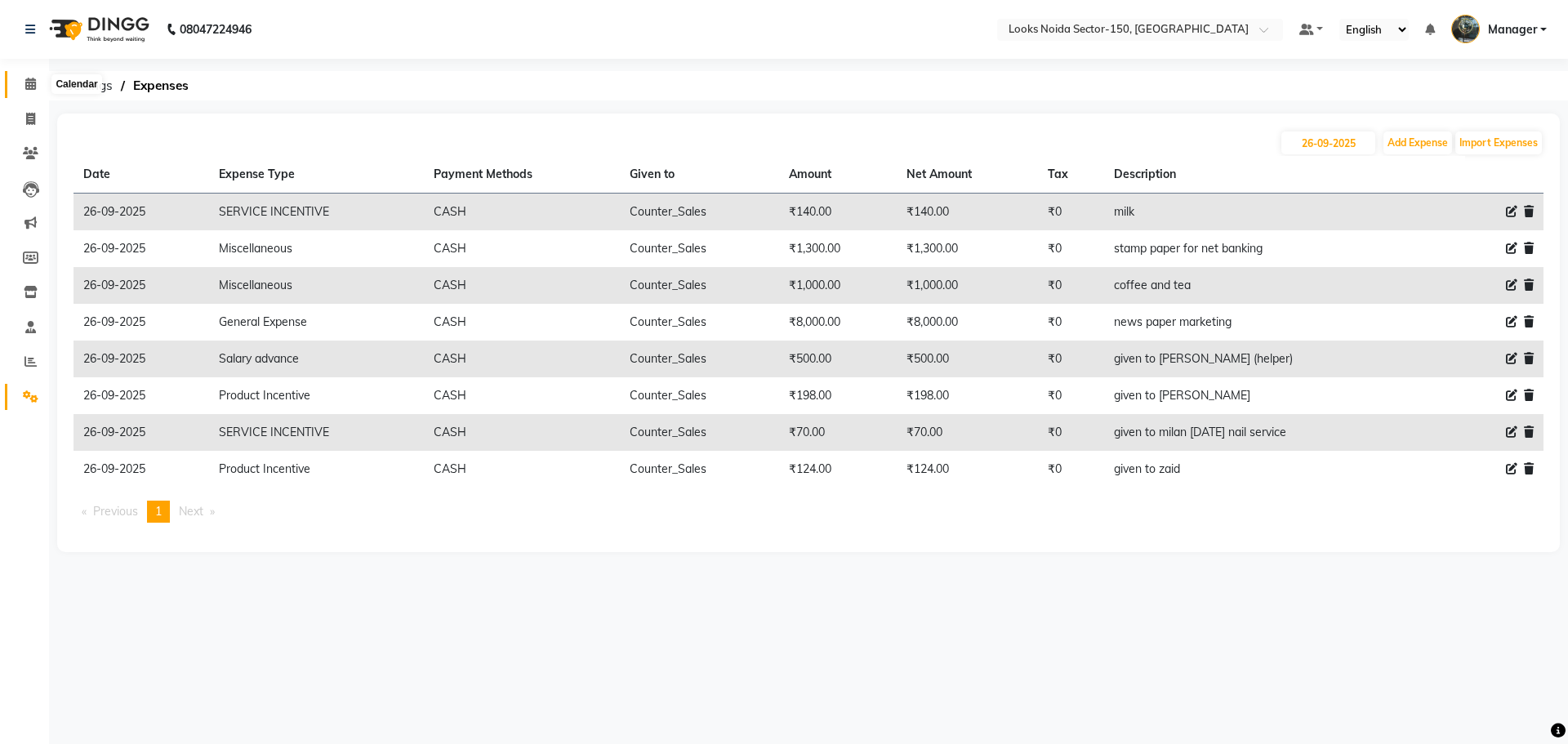
click at [27, 84] on icon at bounding box center [30, 83] width 10 height 12
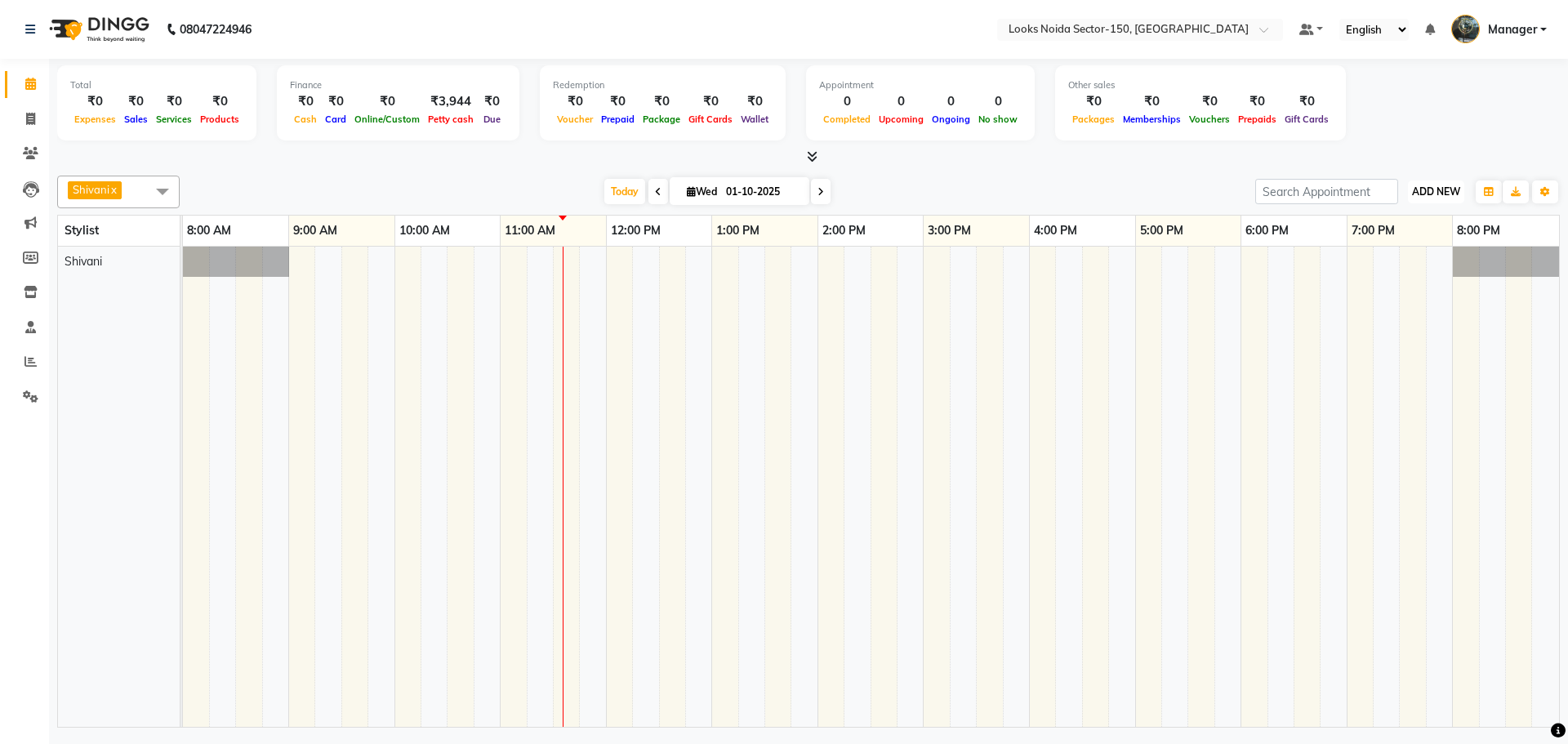
click at [1444, 189] on span "ADD NEW" at bounding box center [1436, 190] width 48 height 12
click at [1394, 258] on link "Add Expense" at bounding box center [1398, 265] width 129 height 22
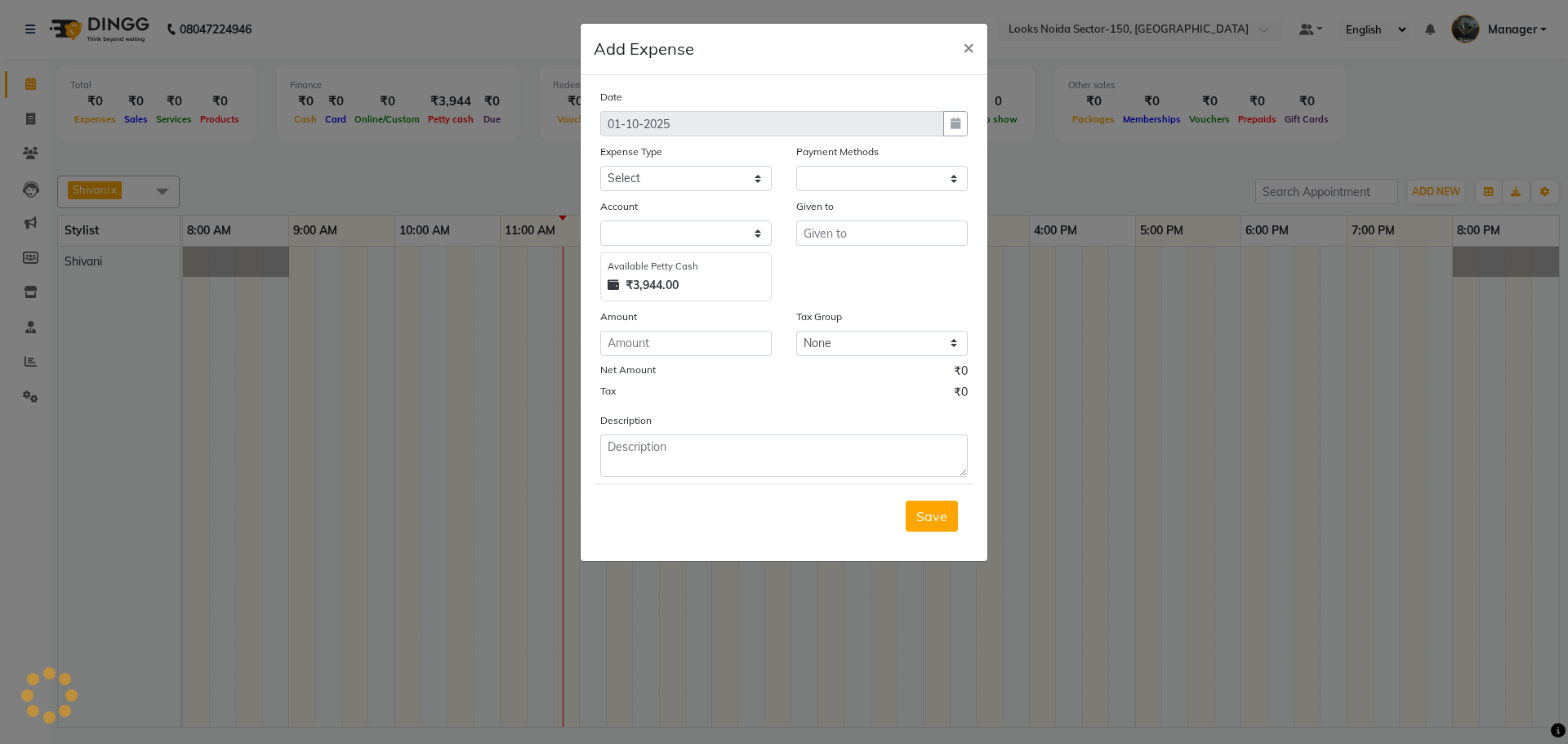
select select "1"
select select "7800"
click at [860, 227] on input "text" at bounding box center [882, 233] width 172 height 25
type input "x"
click at [881, 282] on button "C ounter_Sales" at bounding box center [861, 294] width 129 height 26
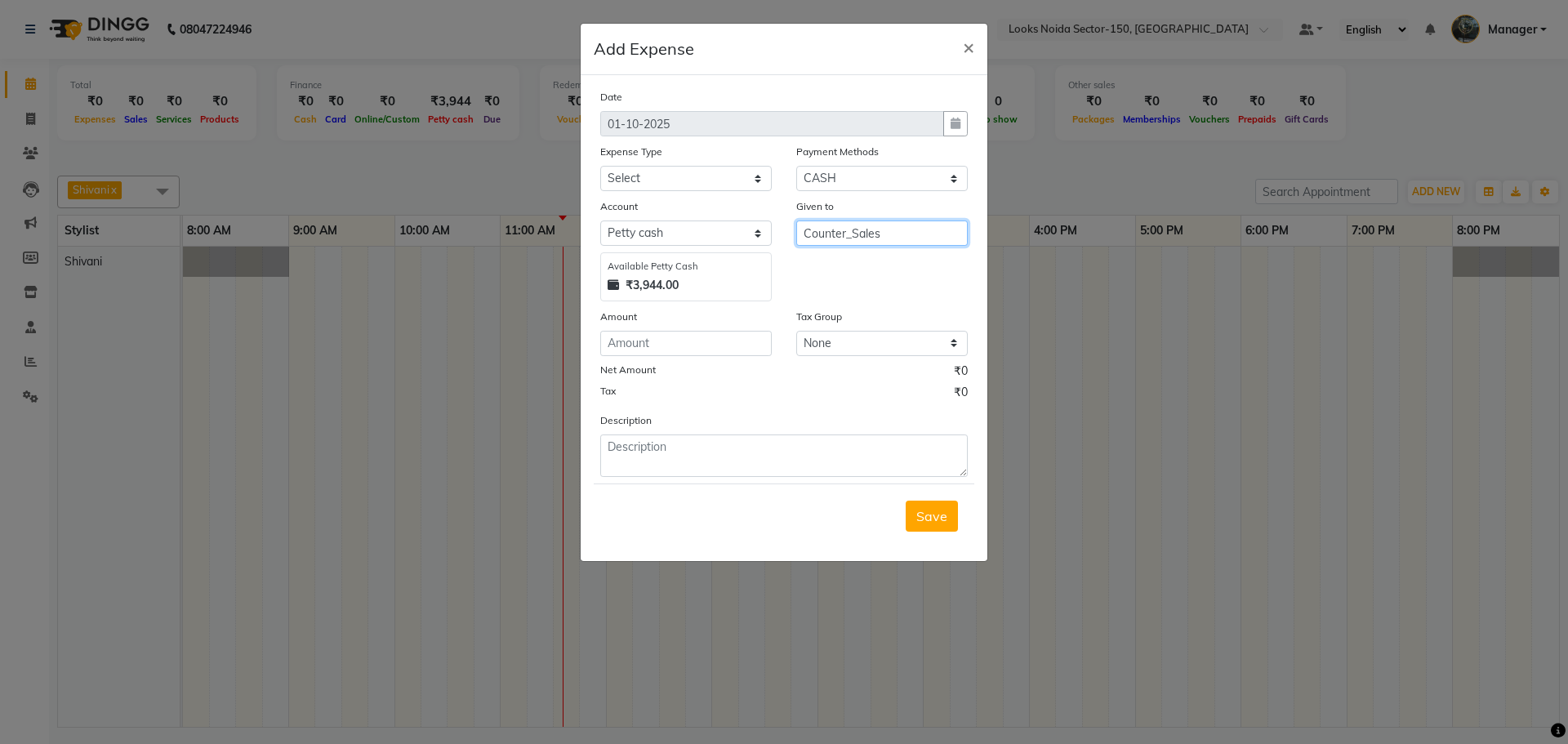
type input "Counter_Sales"
click at [667, 177] on select "Select Accommodation Aesthetics Bank Deposit BLINKIT Cash Handover Client Refun…" at bounding box center [686, 178] width 172 height 25
select select "24890"
click at [600, 166] on select "Select Accommodation Aesthetics Bank Deposit BLINKIT Cash Handover Client Refun…" at bounding box center [686, 178] width 172 height 25
click at [668, 340] on input "number" at bounding box center [686, 343] width 172 height 25
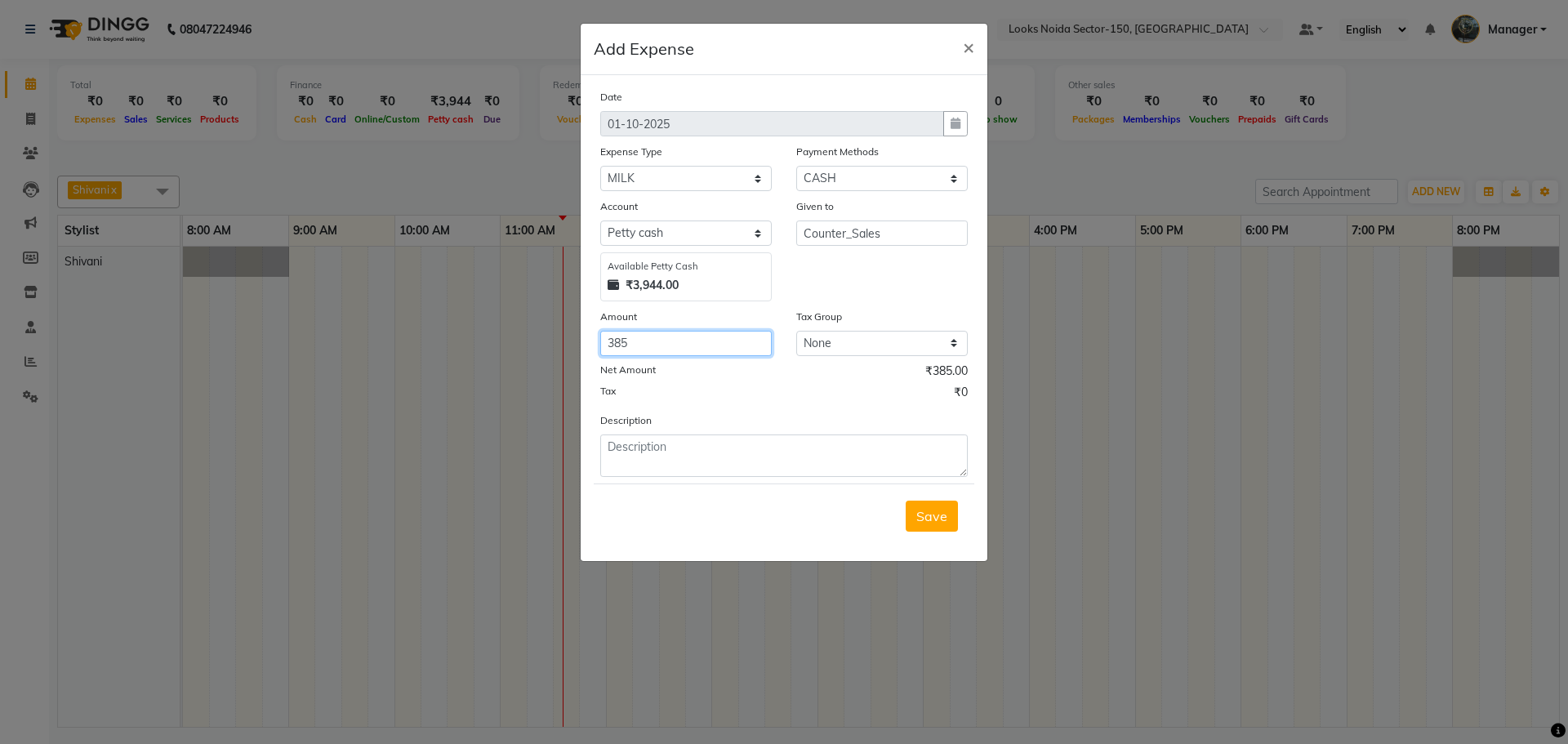
type input "385"
click at [677, 438] on textarea at bounding box center [784, 455] width 368 height 42
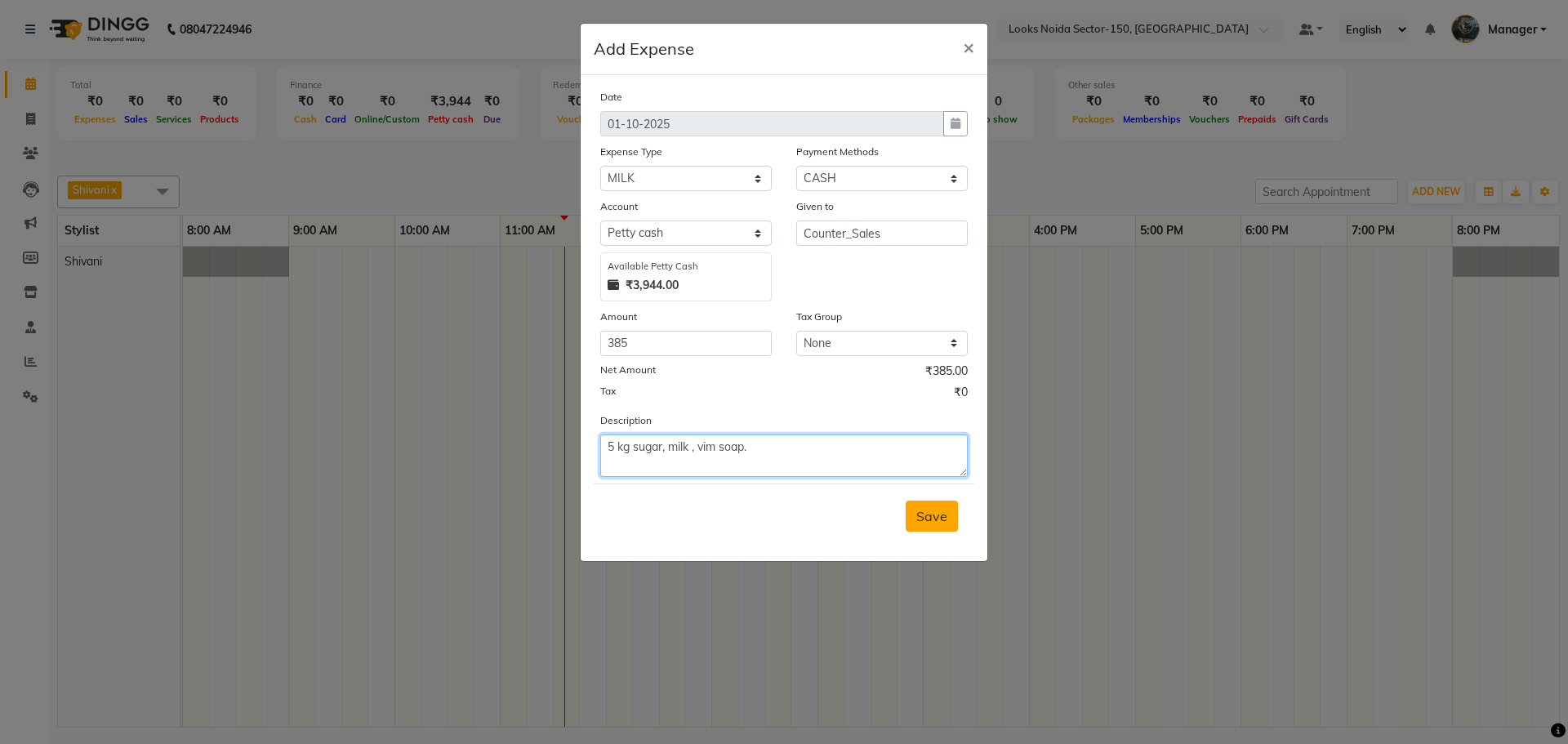
type textarea "5 kg sugar, milk , vim soap."
click at [926, 525] on button "Save" at bounding box center [931, 516] width 52 height 31
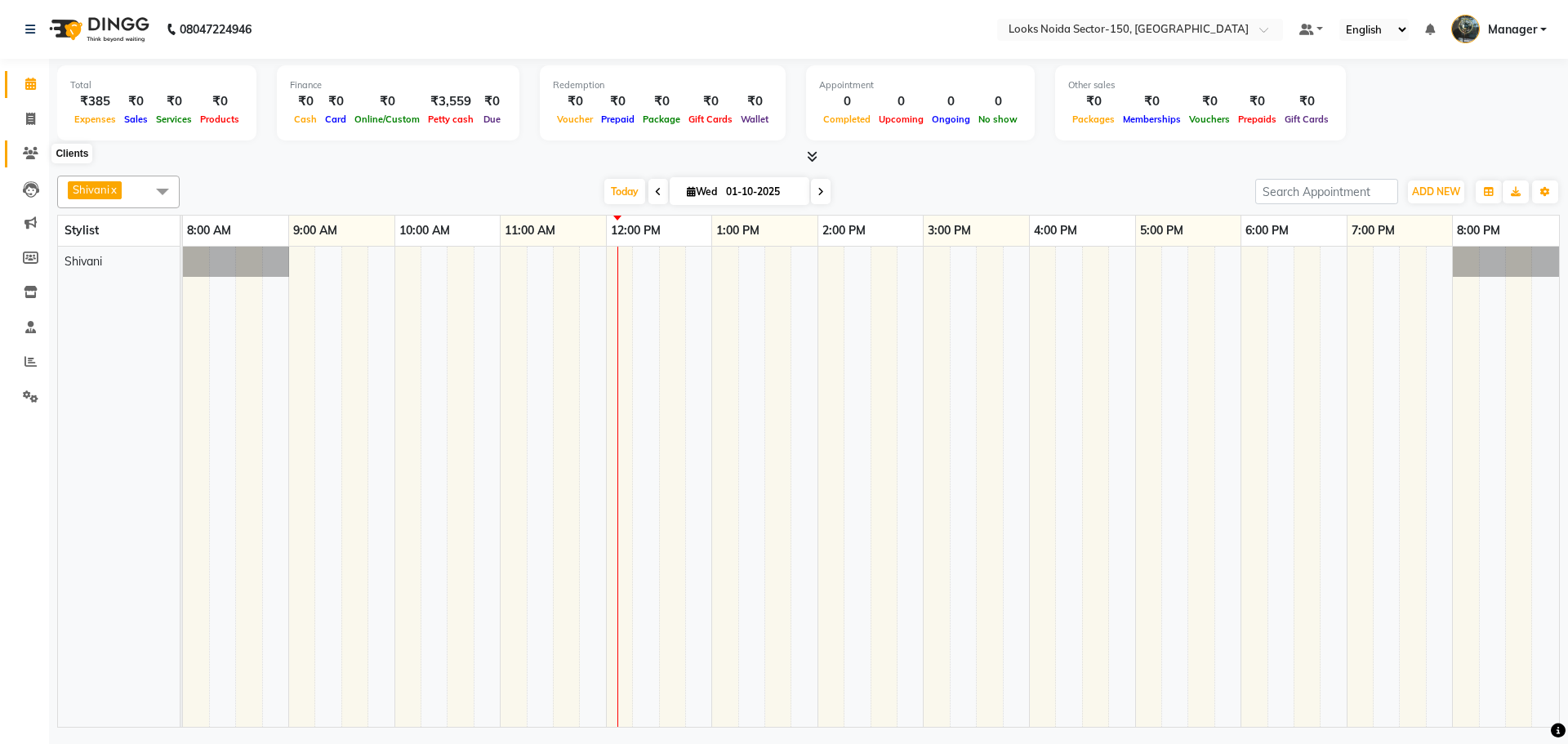
click at [22, 147] on span at bounding box center [30, 154] width 28 height 19
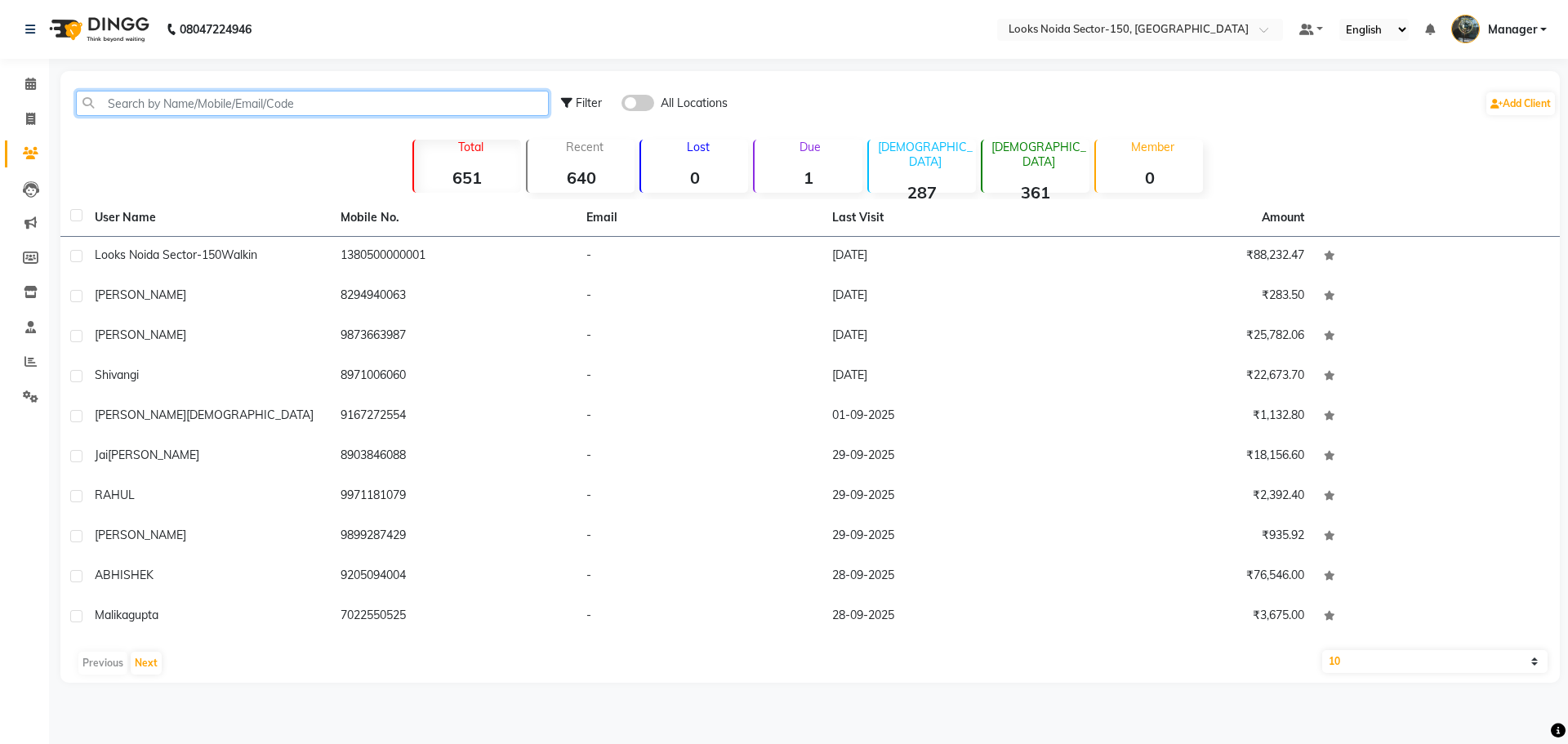
click at [237, 112] on input "text" at bounding box center [312, 103] width 473 height 25
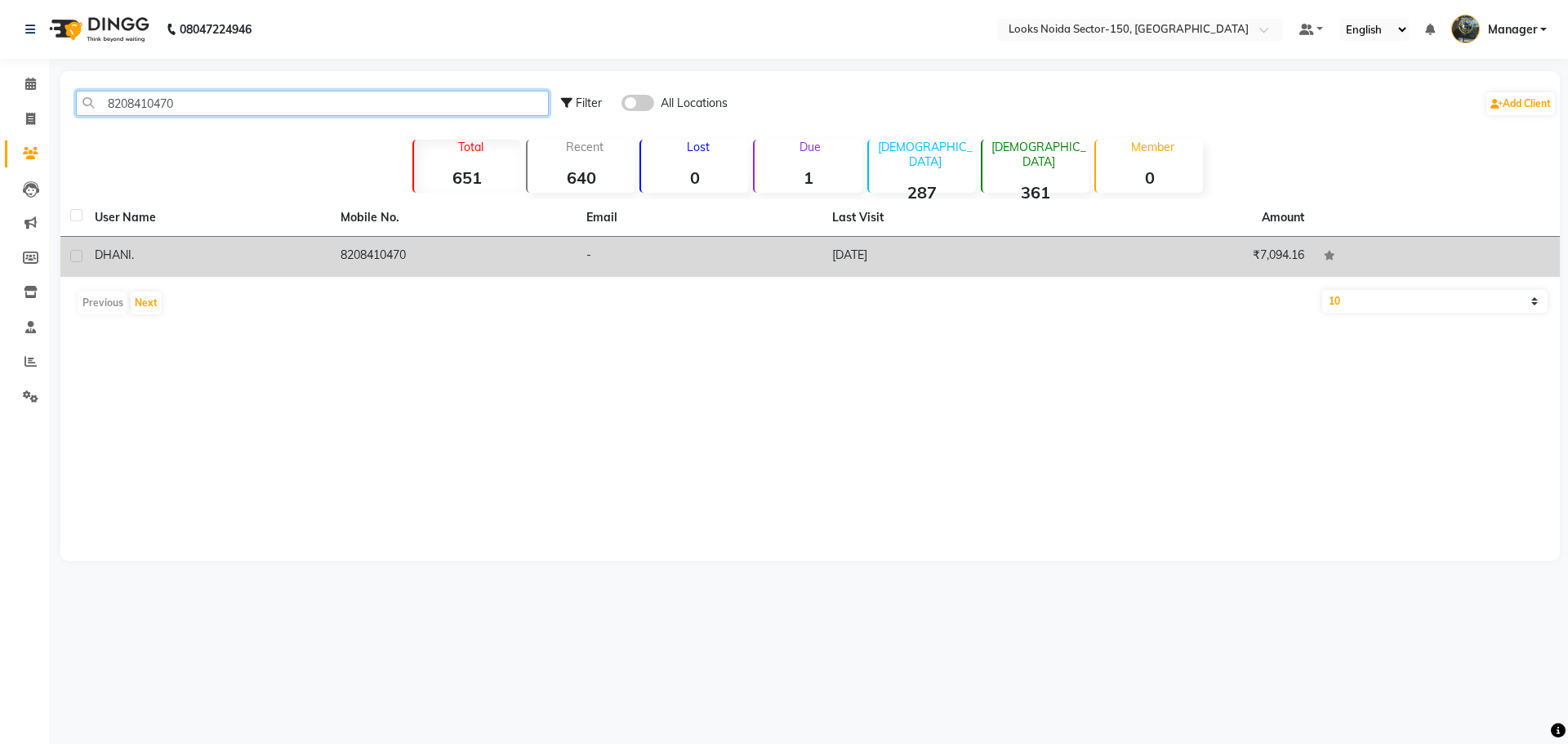
type input "8208410470"
click at [329, 258] on td "DHANI ." at bounding box center [208, 256] width 246 height 40
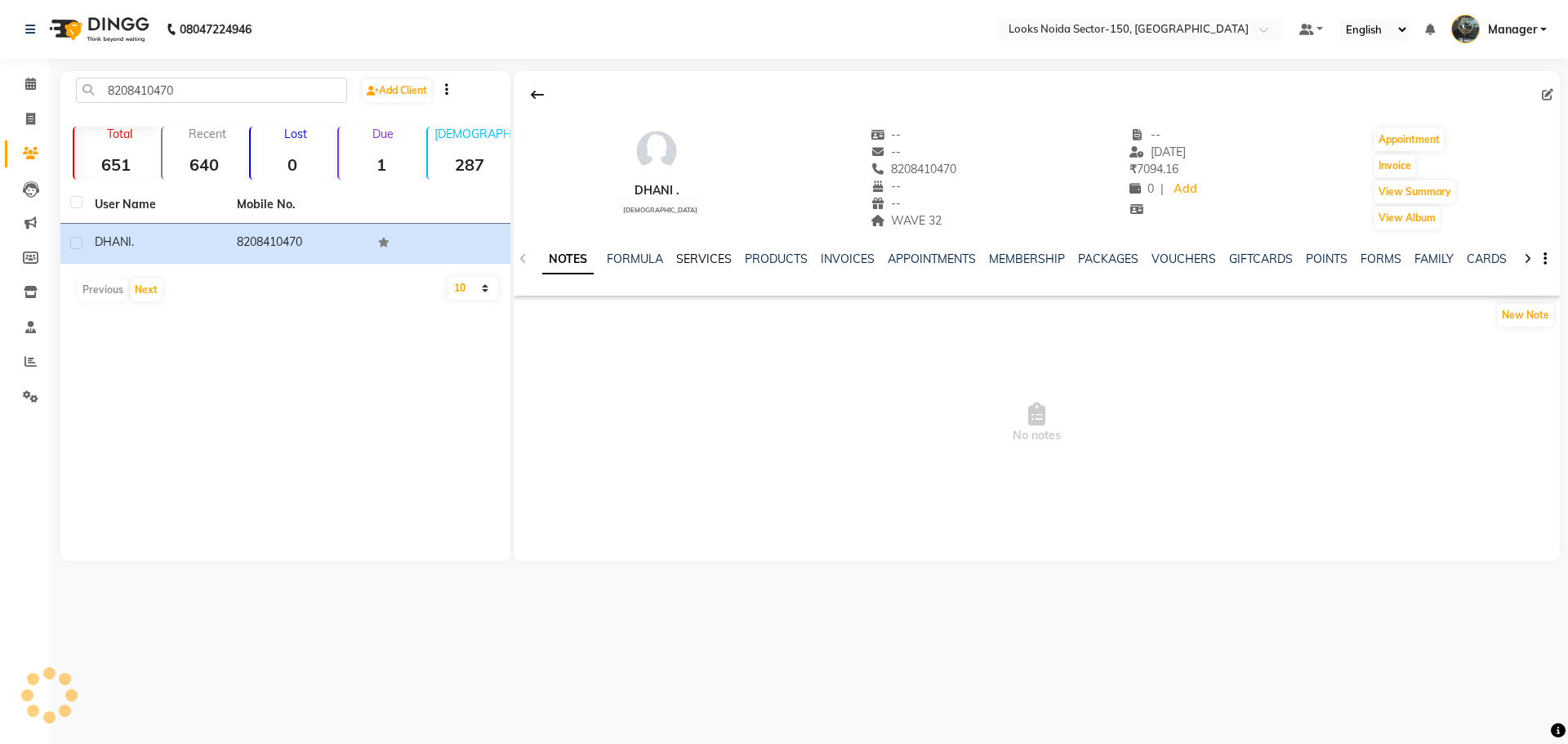
click at [699, 257] on link "SERVICES" at bounding box center [704, 259] width 56 height 15
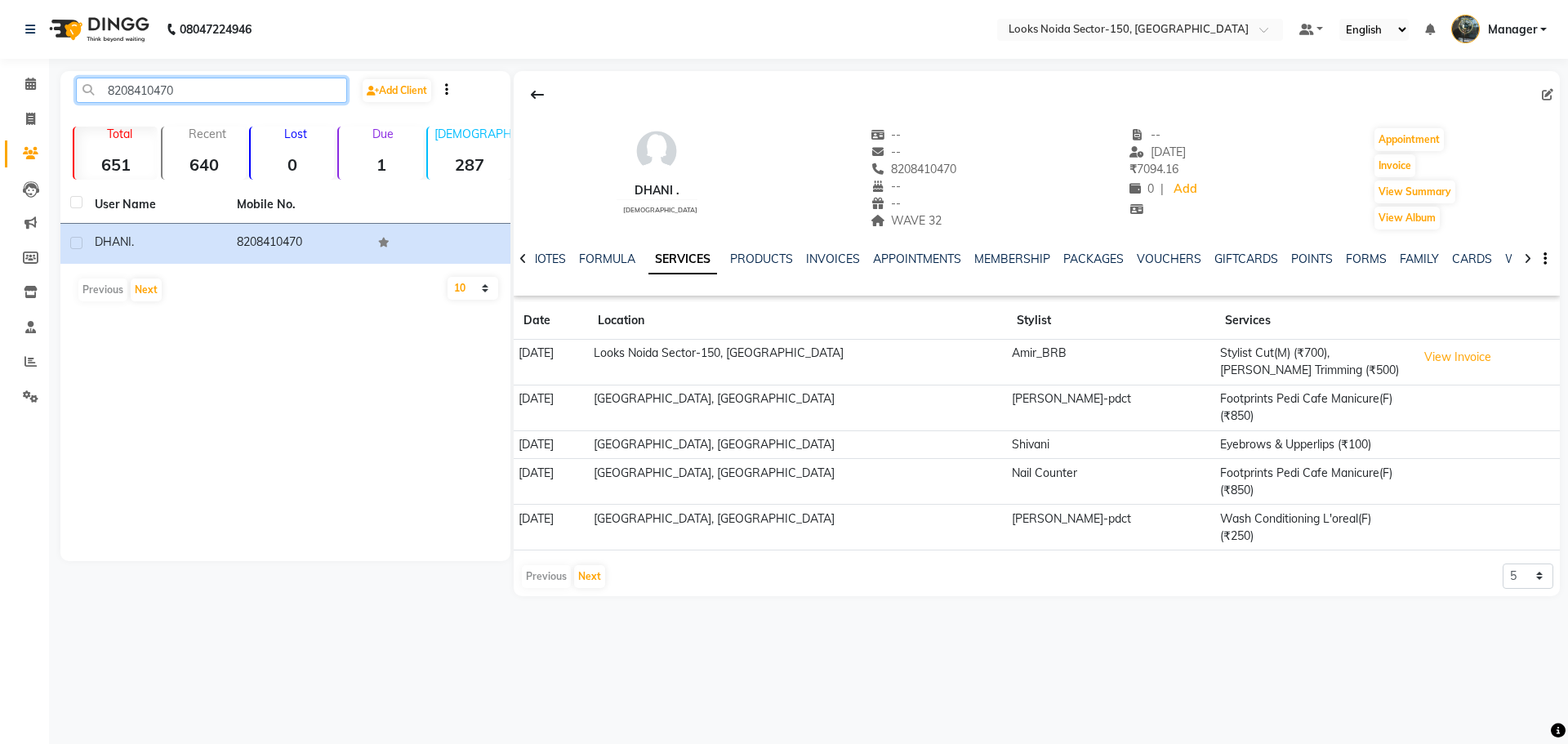
drag, startPoint x: 106, startPoint y: 88, endPoint x: 249, endPoint y: 88, distance: 143.0
click at [247, 88] on input "8208410470" at bounding box center [211, 90] width 271 height 25
click at [34, 124] on icon at bounding box center [31, 118] width 9 height 12
select select "service"
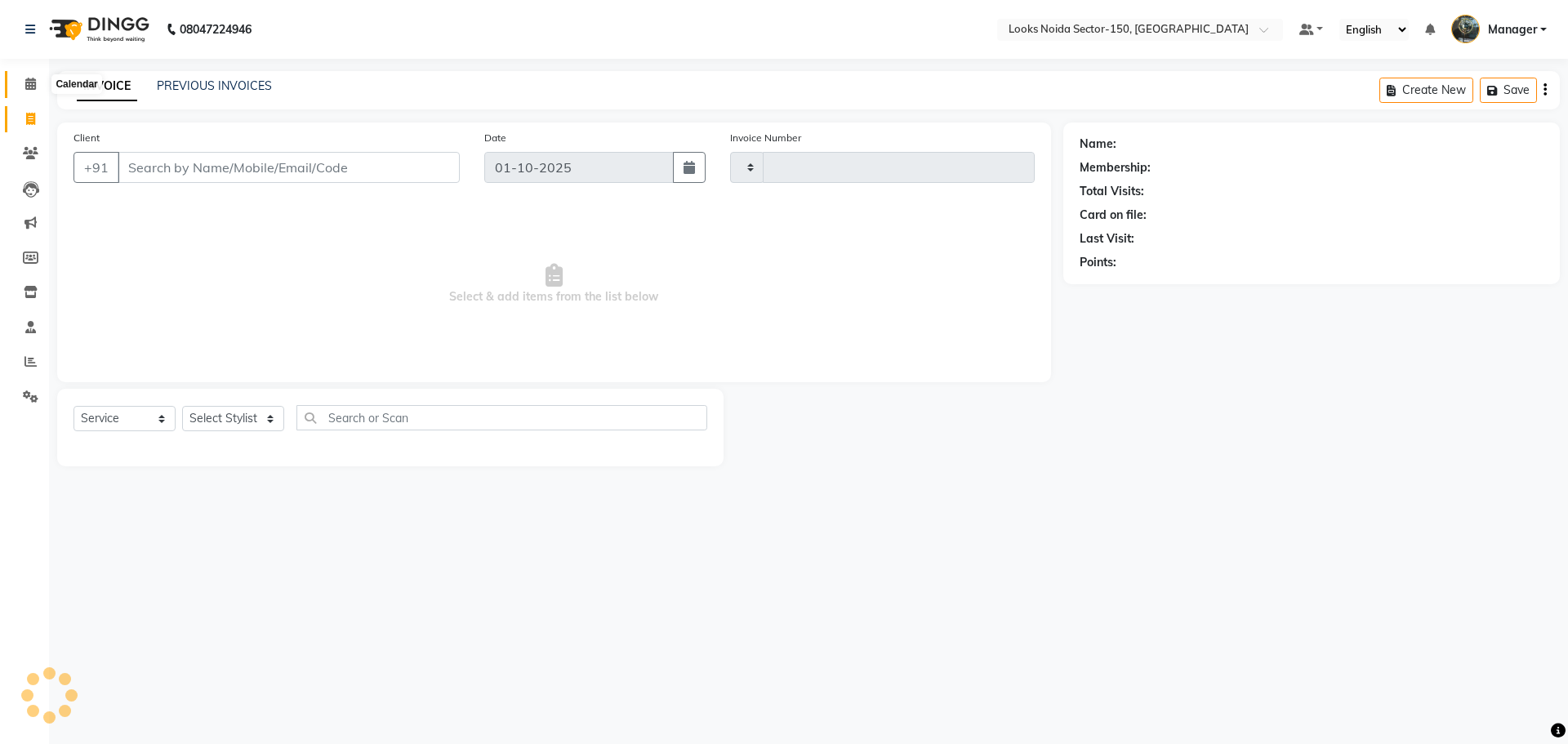
click at [28, 79] on icon at bounding box center [30, 83] width 10 height 12
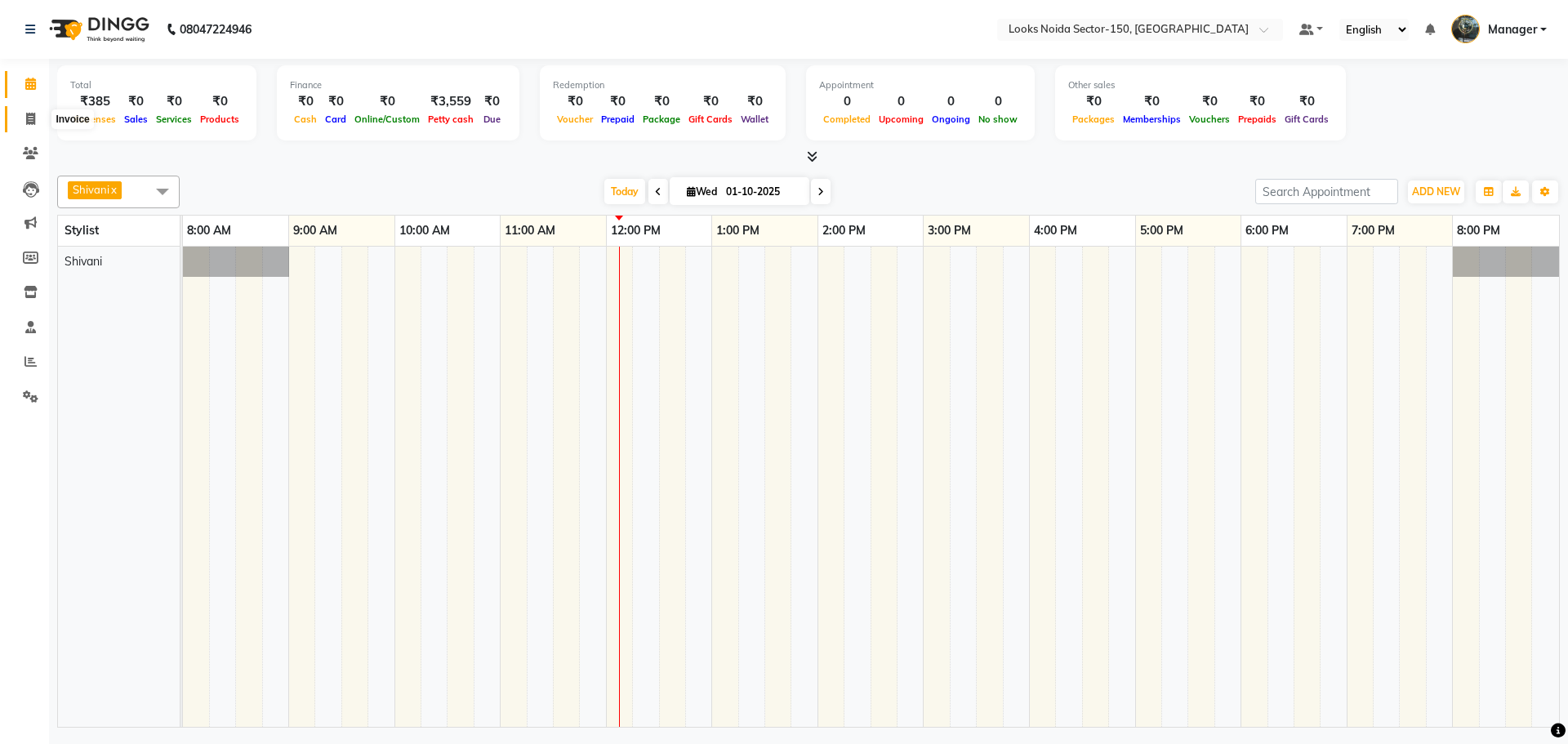
click at [33, 116] on icon at bounding box center [31, 118] width 9 height 12
select select "8587"
select select "service"
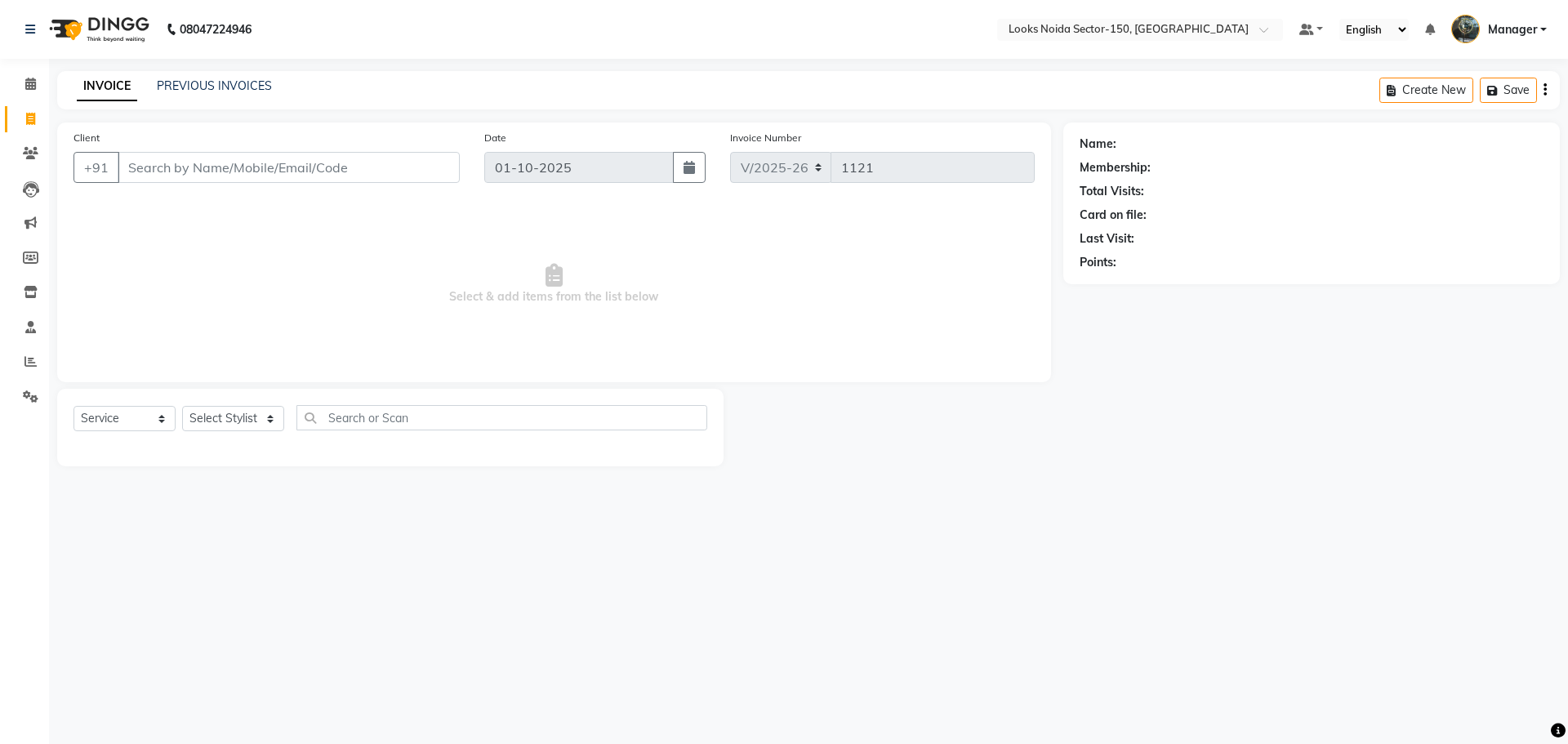
click at [136, 158] on input "Client" at bounding box center [289, 167] width 342 height 31
type input "8208410470"
select select "1: Object"
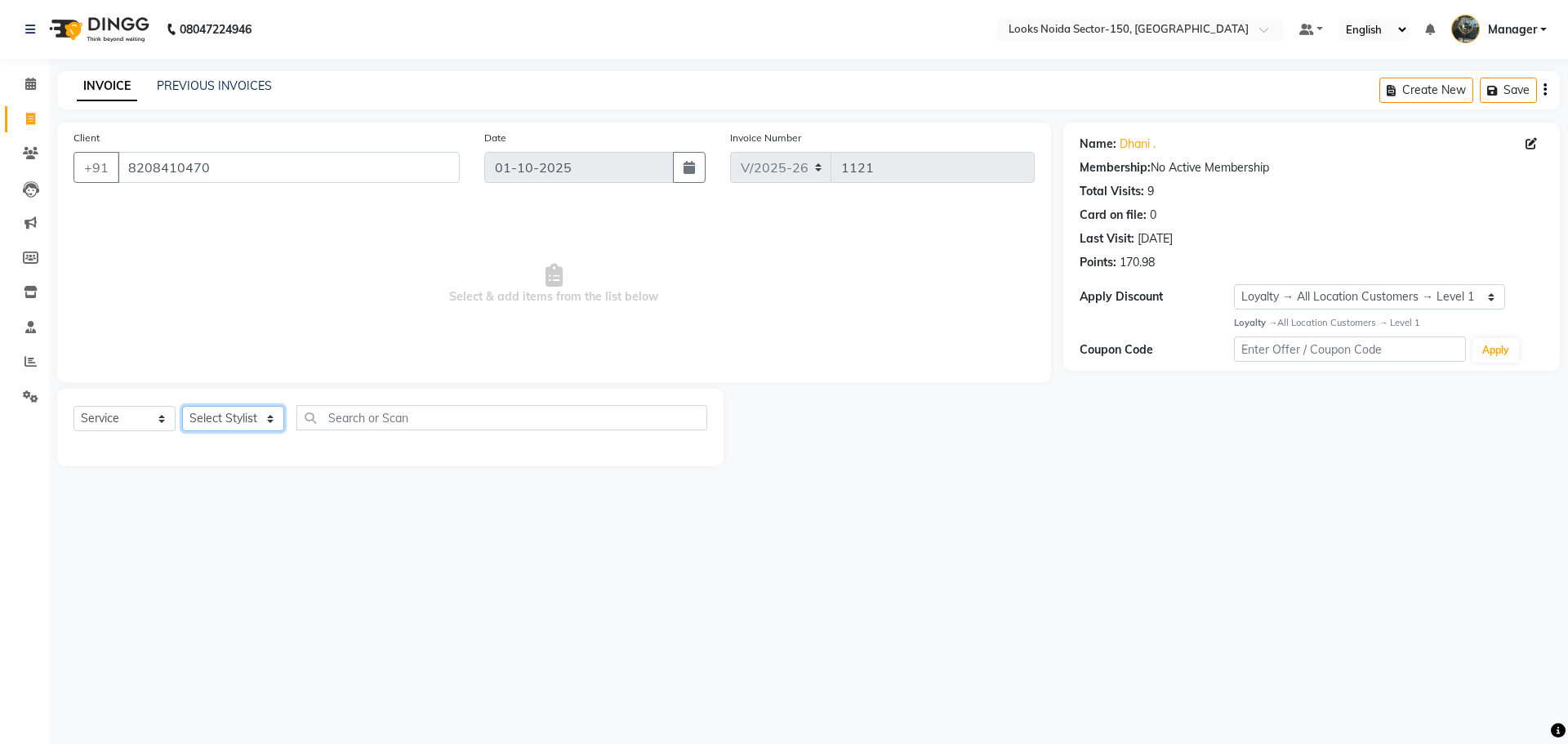
click at [275, 418] on select "Select Stylist Amir_BRB Ankita_Pdct Arshad Counter_Sales Deepa Faizan_pdct Farm…" at bounding box center [233, 418] width 102 height 25
select select "85537"
click at [182, 405] on select "Select Stylist Amir_BRB Ankita_Pdct Arshad Counter_Sales Deepa Faizan_pdct Farm…" at bounding box center [233, 418] width 102 height 25
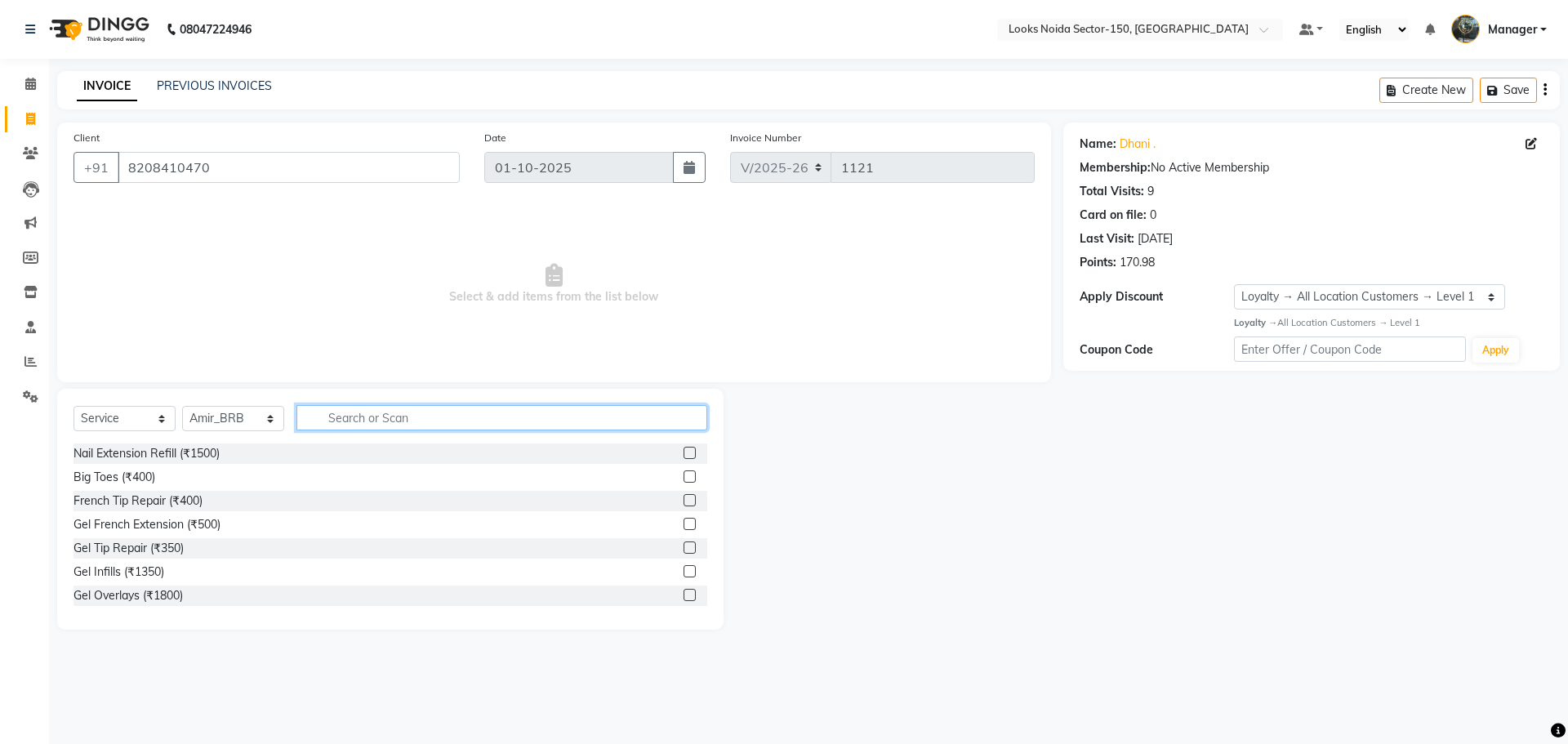
click at [491, 422] on input "text" at bounding box center [501, 417] width 410 height 25
type input "cut"
click at [684, 476] on label at bounding box center [690, 476] width 12 height 12
click at [684, 476] on input "checkbox" at bounding box center [689, 476] width 10 height 10
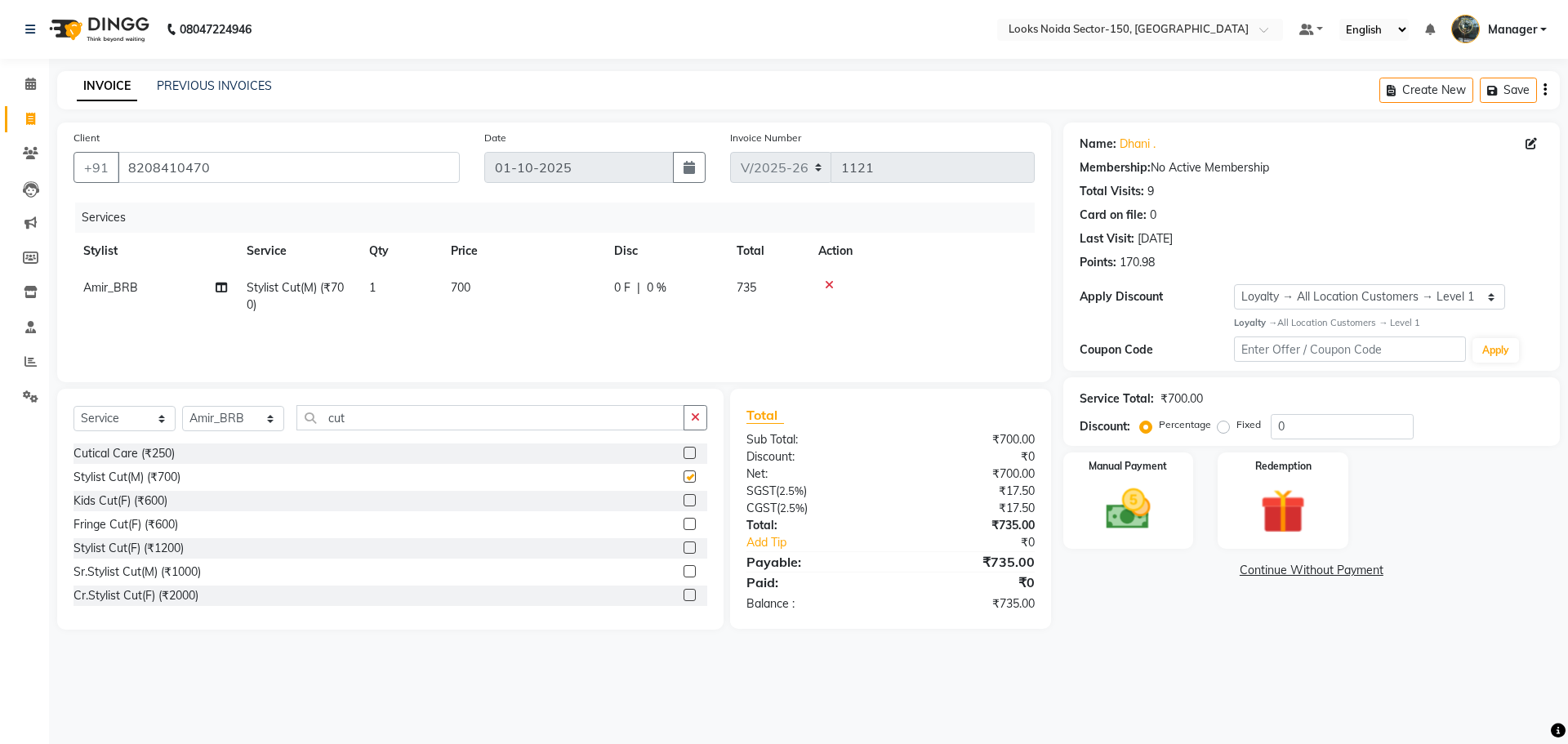
checkbox input "false"
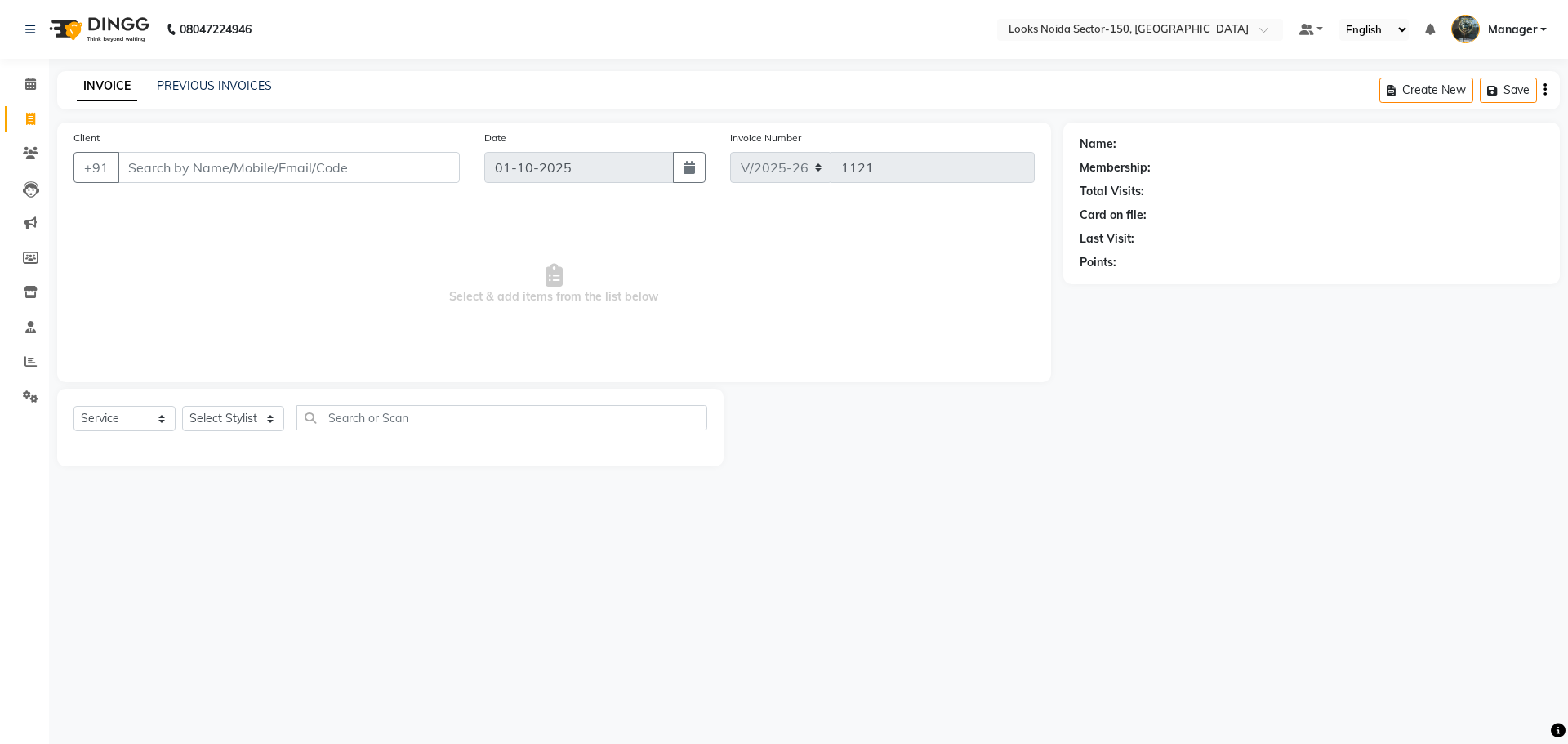
select select "8587"
select select "service"
click at [215, 422] on select "Select Stylist [PERSON_NAME] Ankita_Pdct Arshad Counter_Sales [PERSON_NAME] Far…" at bounding box center [233, 418] width 102 height 25
select select "88093"
click at [182, 405] on select "Select Stylist [PERSON_NAME] Ankita_Pdct Arshad Counter_Sales [PERSON_NAME] Far…" at bounding box center [233, 418] width 102 height 25
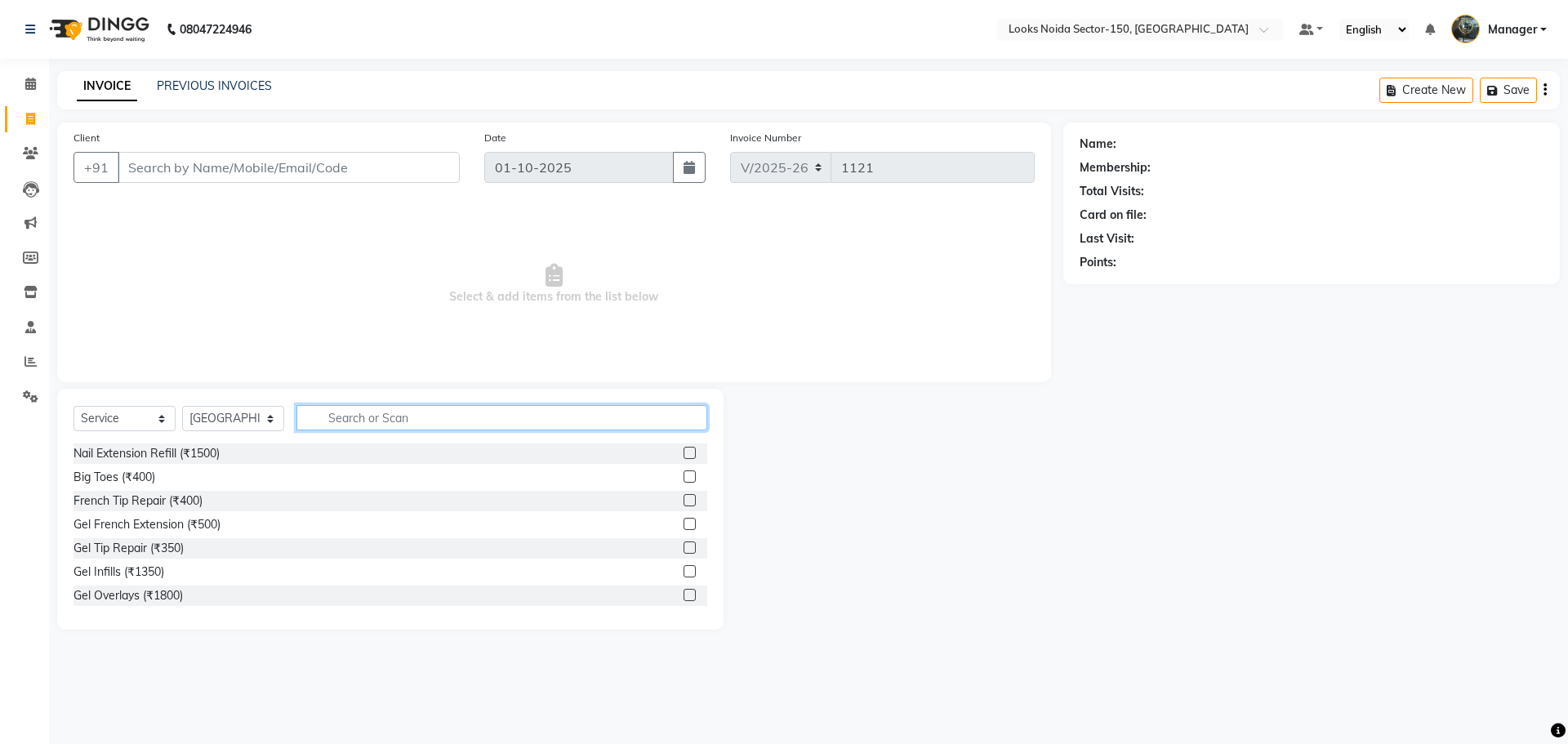
click at [355, 412] on input "text" at bounding box center [501, 417] width 410 height 25
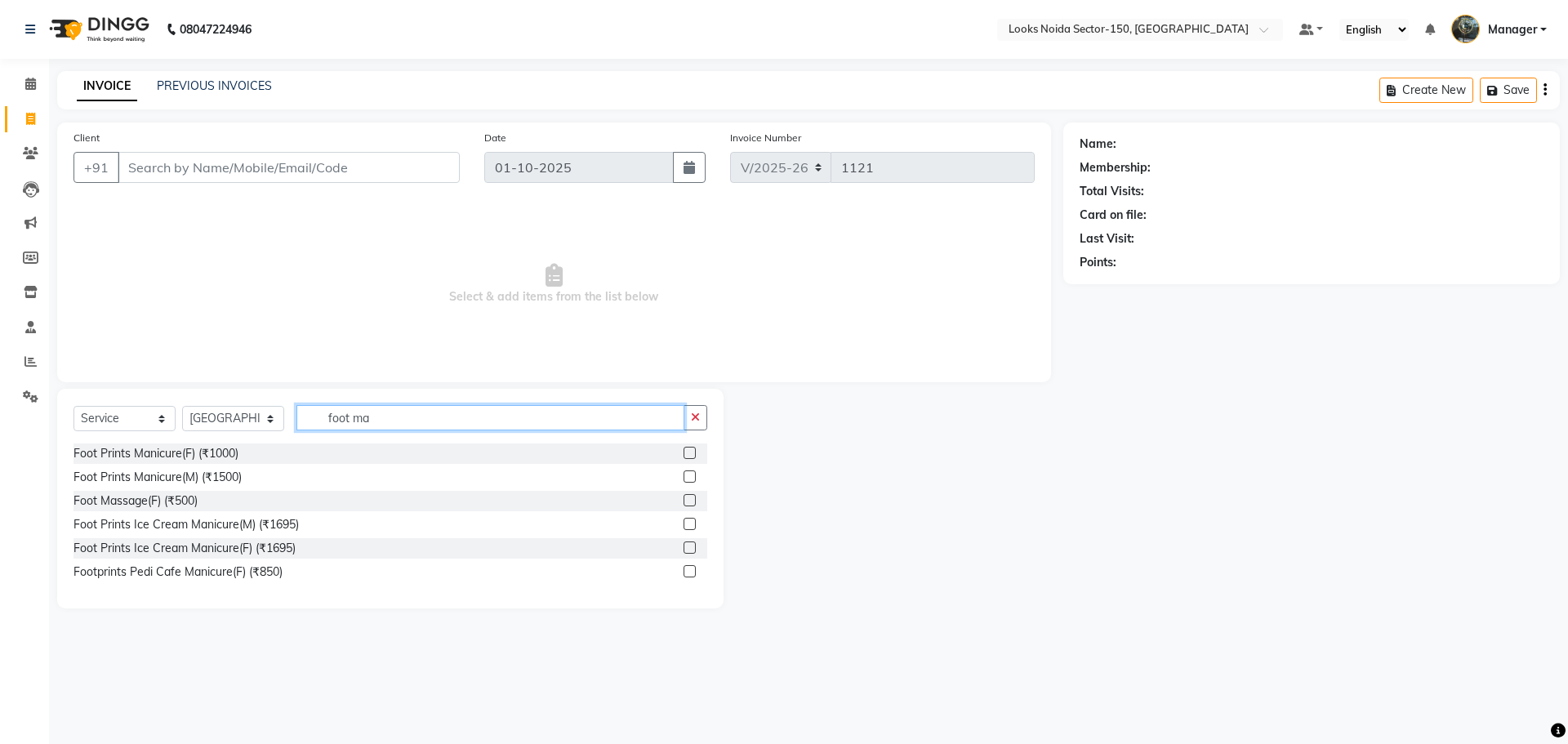
type input "foot ma"
click at [691, 501] on label at bounding box center [690, 500] width 12 height 12
click at [691, 501] on input "checkbox" at bounding box center [689, 500] width 10 height 10
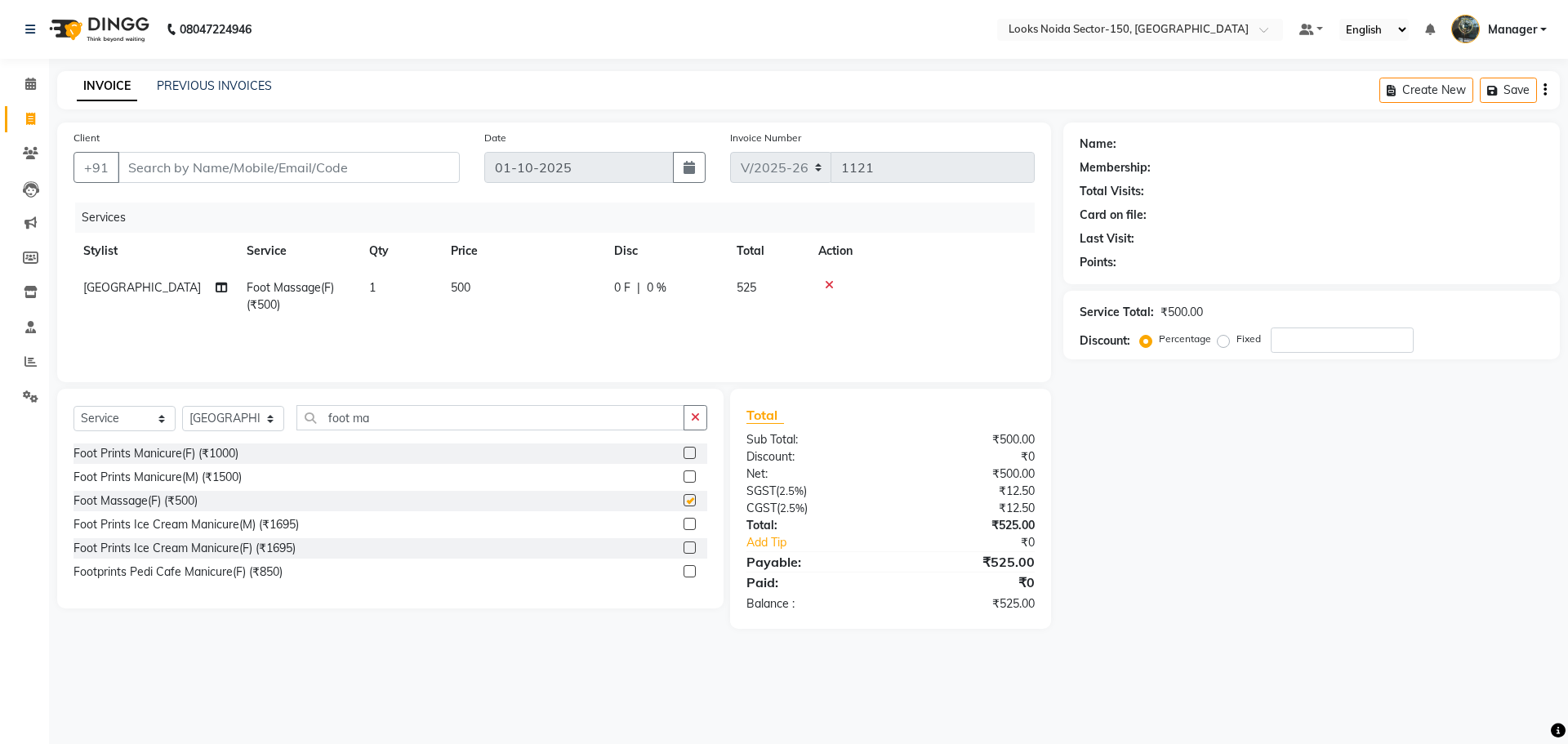
checkbox input "false"
click at [495, 297] on td "500" at bounding box center [522, 296] width 163 height 54
select select "88093"
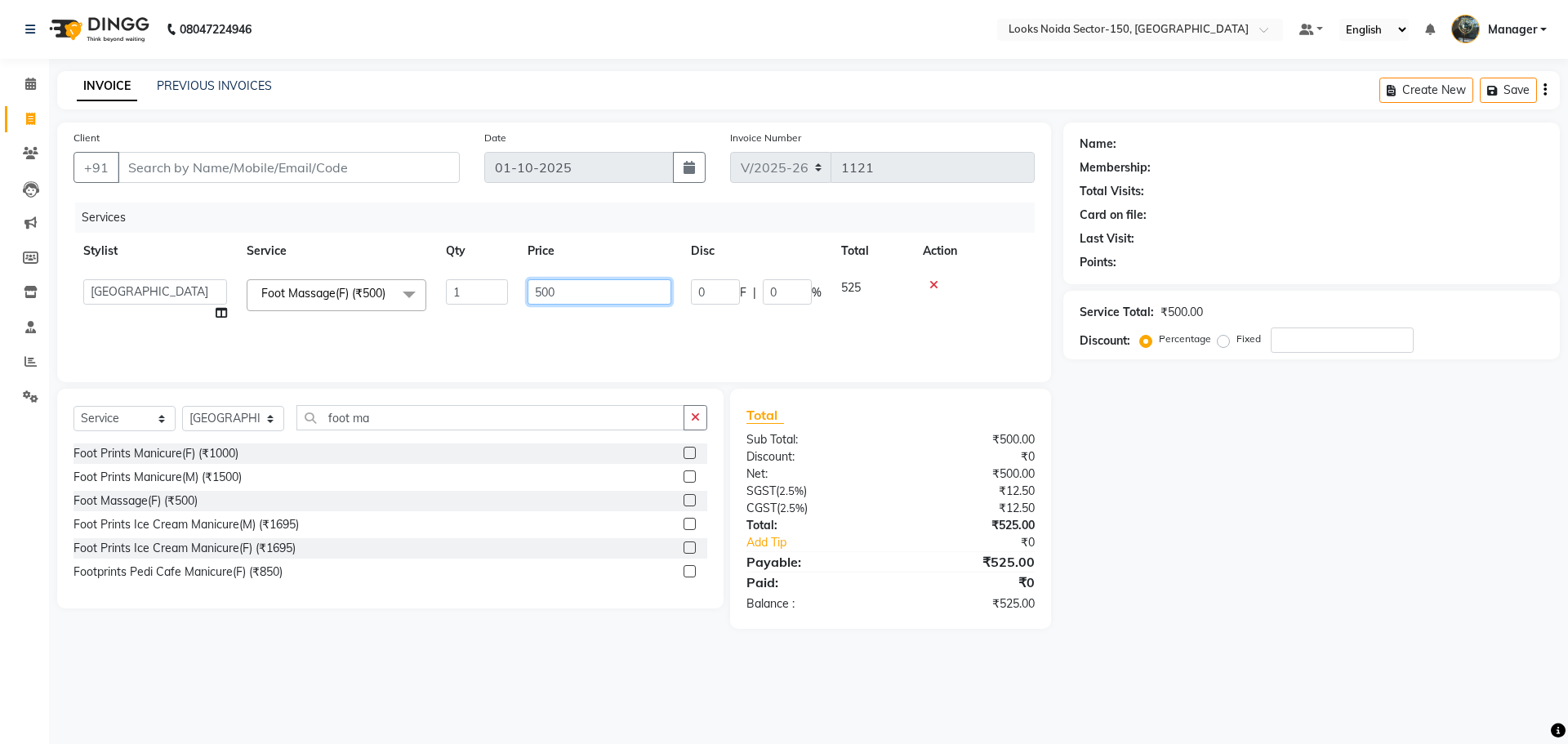
click at [542, 297] on input "500" at bounding box center [599, 291] width 143 height 25
type input "700"
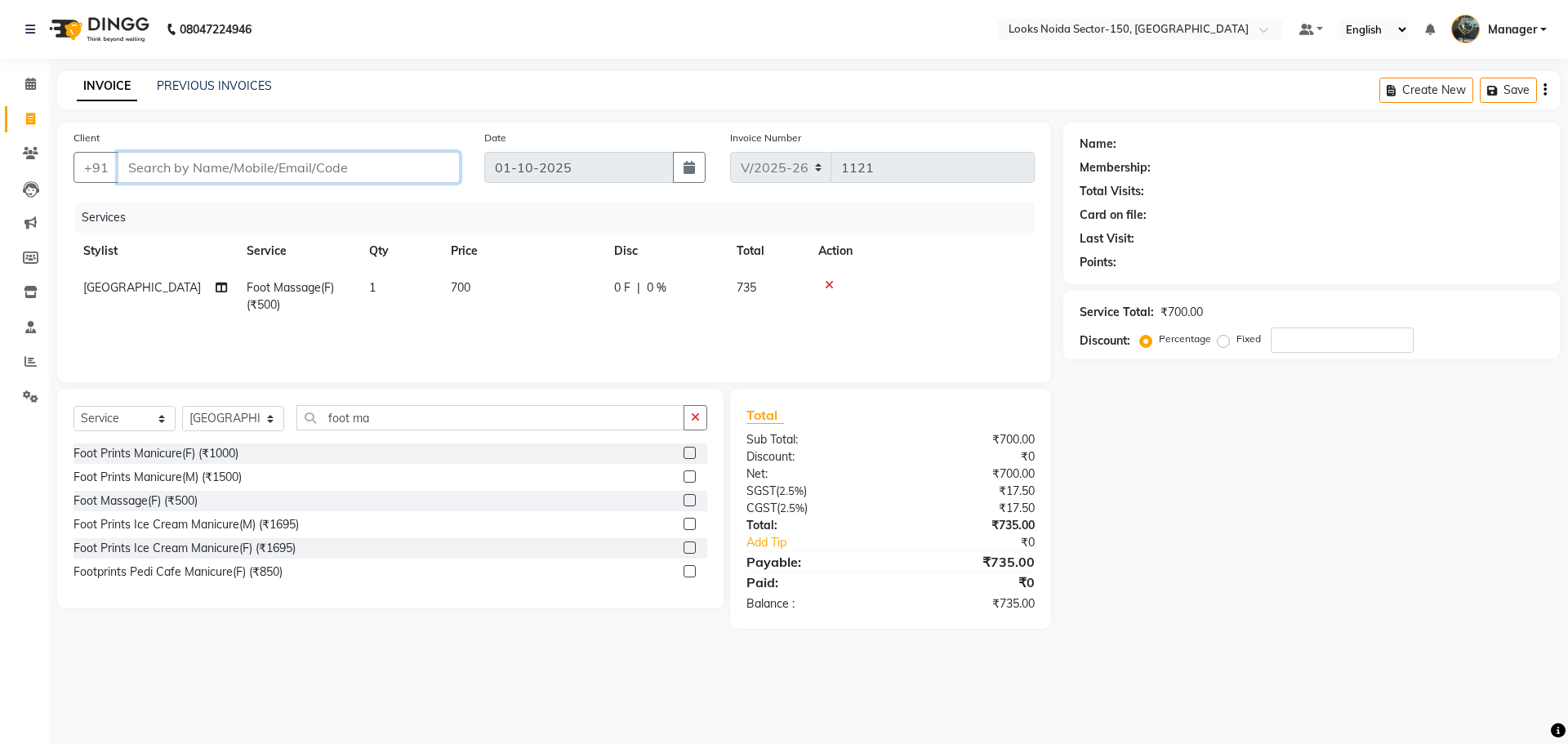
click at [398, 169] on input "Client" at bounding box center [289, 167] width 342 height 31
click at [453, 292] on span "700" at bounding box center [460, 288] width 20 height 15
select select "88093"
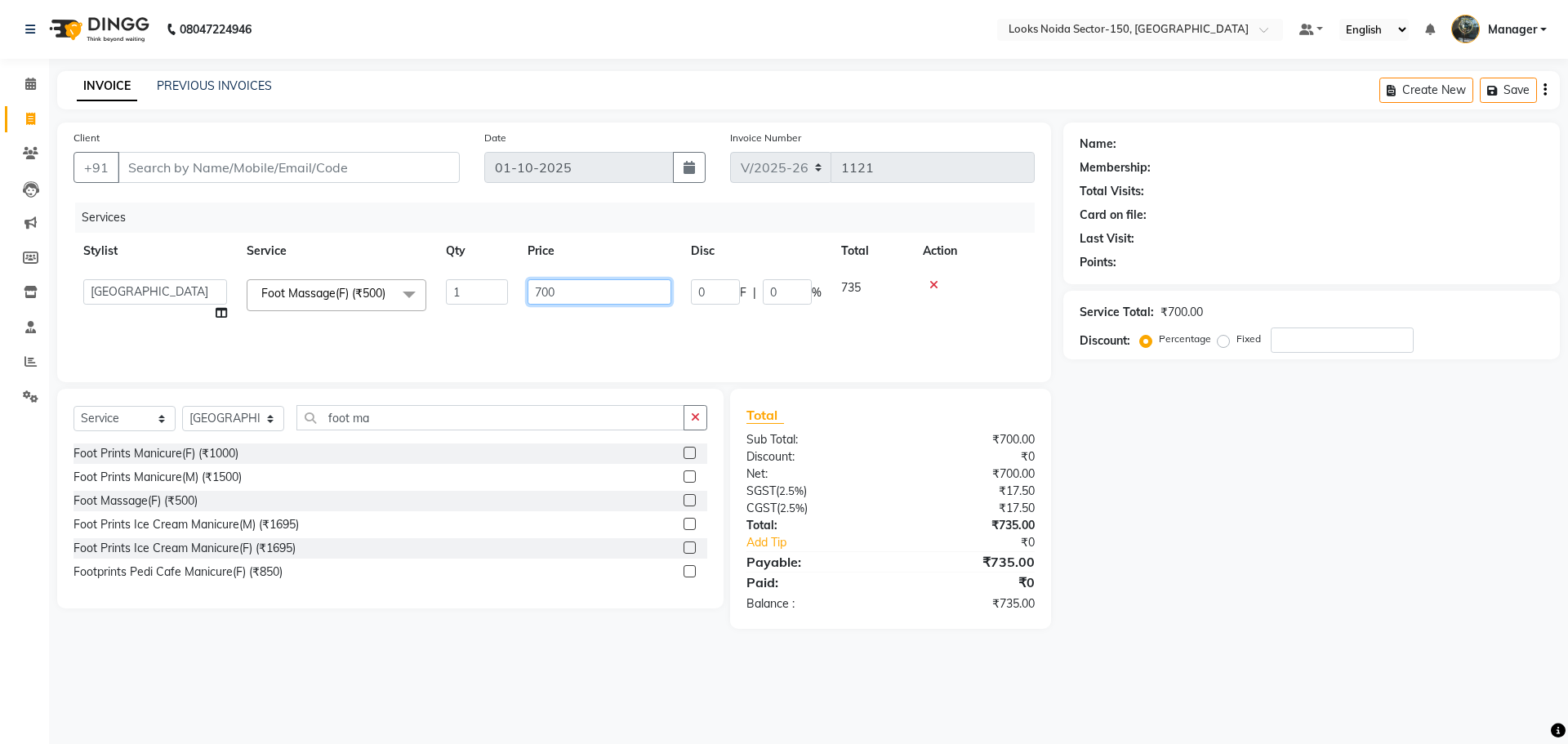
click at [547, 288] on input "700" at bounding box center [599, 291] width 143 height 25
type input "800"
drag, startPoint x: 252, startPoint y: 416, endPoint x: 252, endPoint y: 405, distance: 11.0
click at [252, 416] on select "Select Stylist Amir_BRB Ankita_Pdct Arshad Counter_Sales Deepa Faizan_pdct Farm…" at bounding box center [233, 418] width 102 height 25
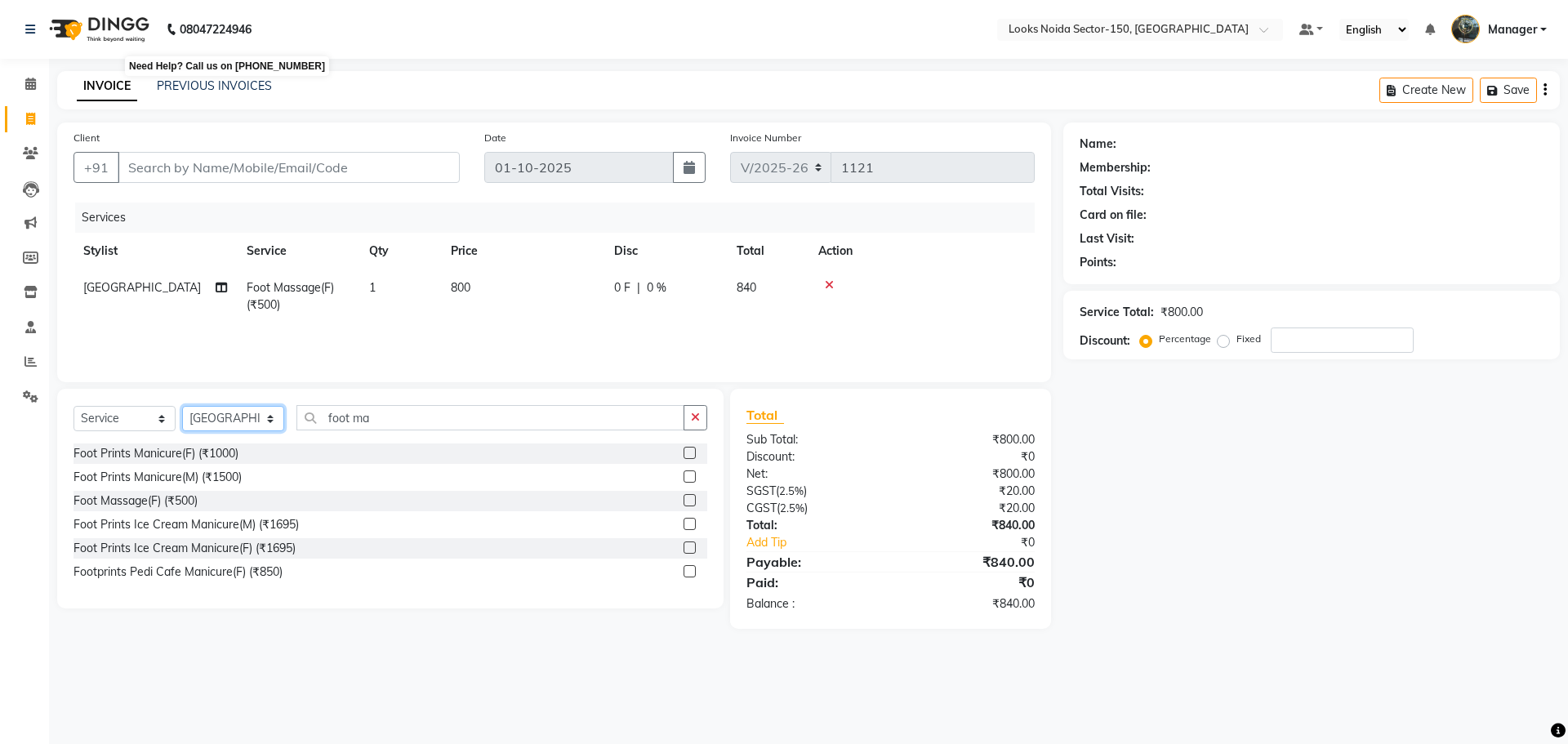
select select "85537"
click at [182, 405] on select "Select Stylist Amir_BRB Ankita_Pdct Arshad Counter_Sales Deepa Faizan_pdct Farm…" at bounding box center [233, 418] width 102 height 25
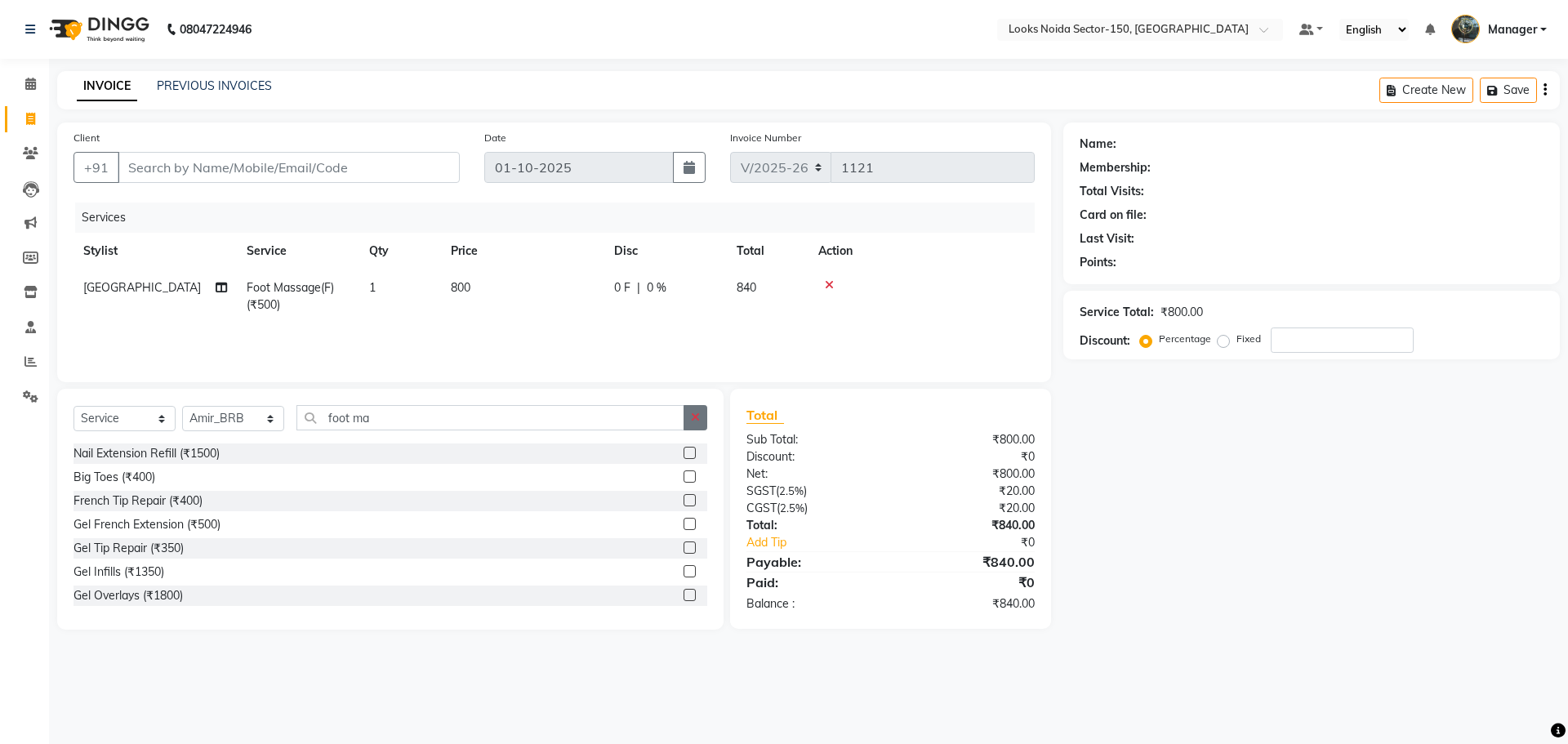
drag, startPoint x: 700, startPoint y: 413, endPoint x: 664, endPoint y: 413, distance: 36.0
click at [699, 413] on button "button" at bounding box center [695, 417] width 24 height 25
click at [608, 422] on input "text" at bounding box center [501, 417] width 410 height 25
click at [512, 416] on input "text" at bounding box center [501, 417] width 410 height 25
type input "cut"
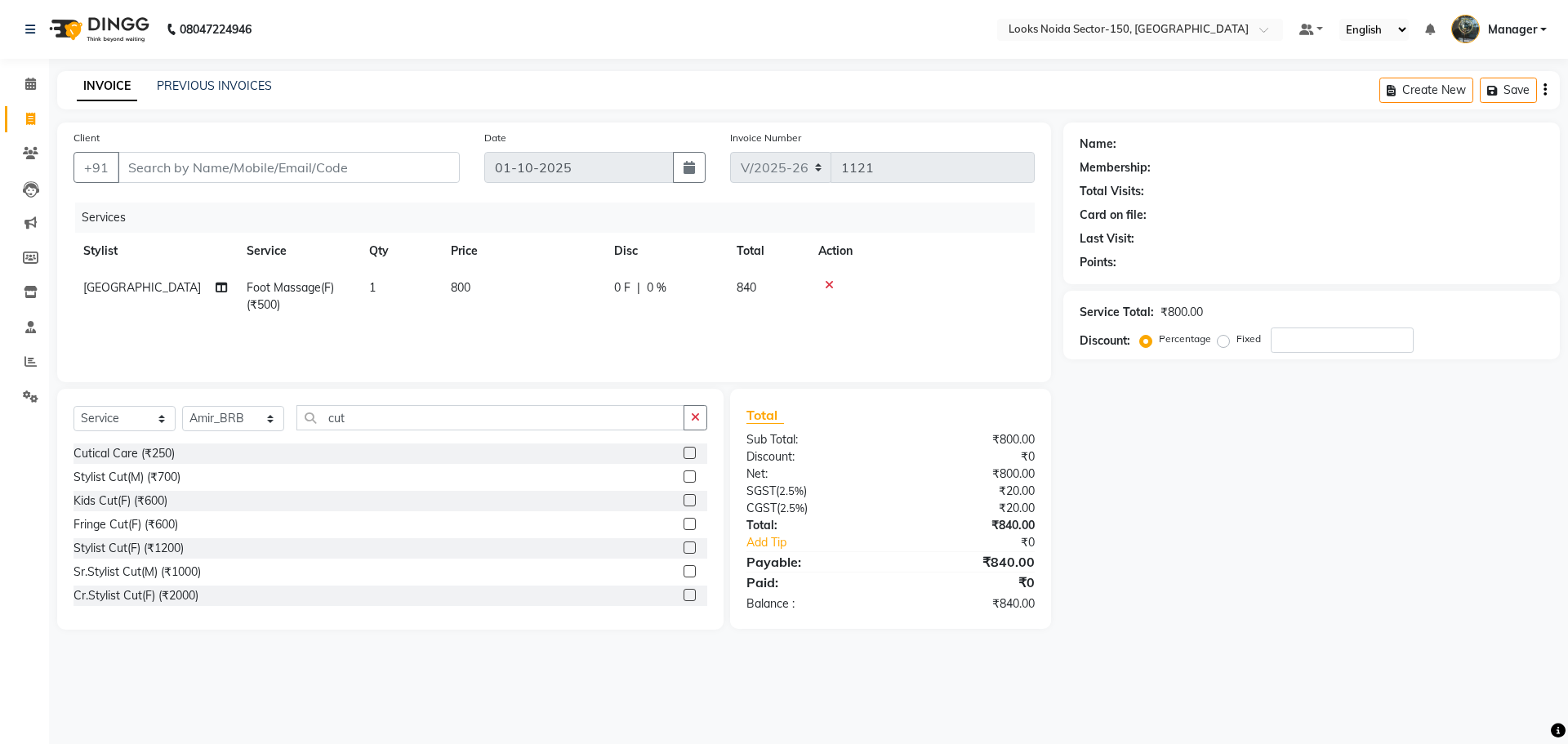
click at [684, 476] on label at bounding box center [690, 476] width 12 height 12
click at [684, 476] on input "checkbox" at bounding box center [689, 476] width 10 height 10
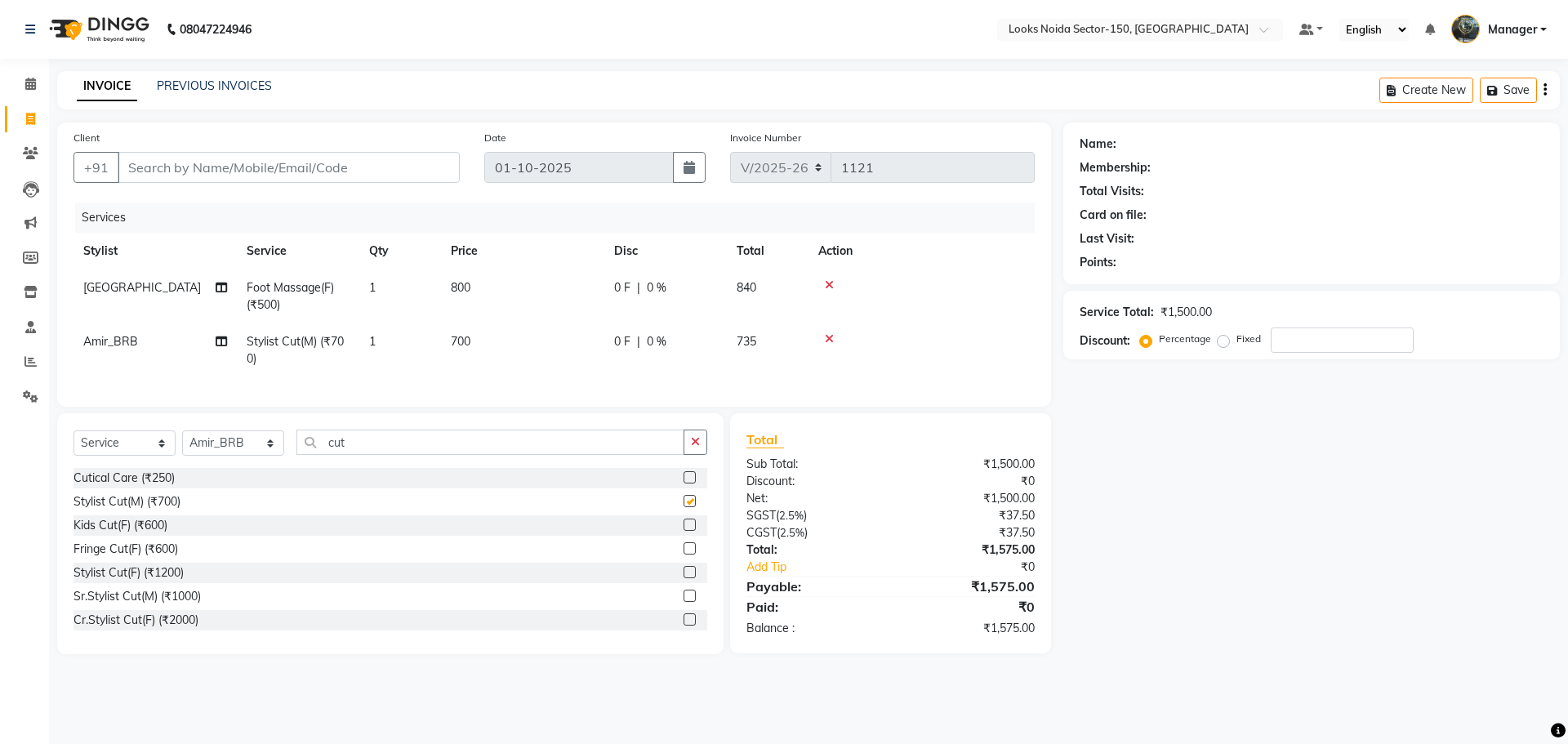
checkbox input "false"
click at [699, 447] on icon "button" at bounding box center [695, 441] width 9 height 11
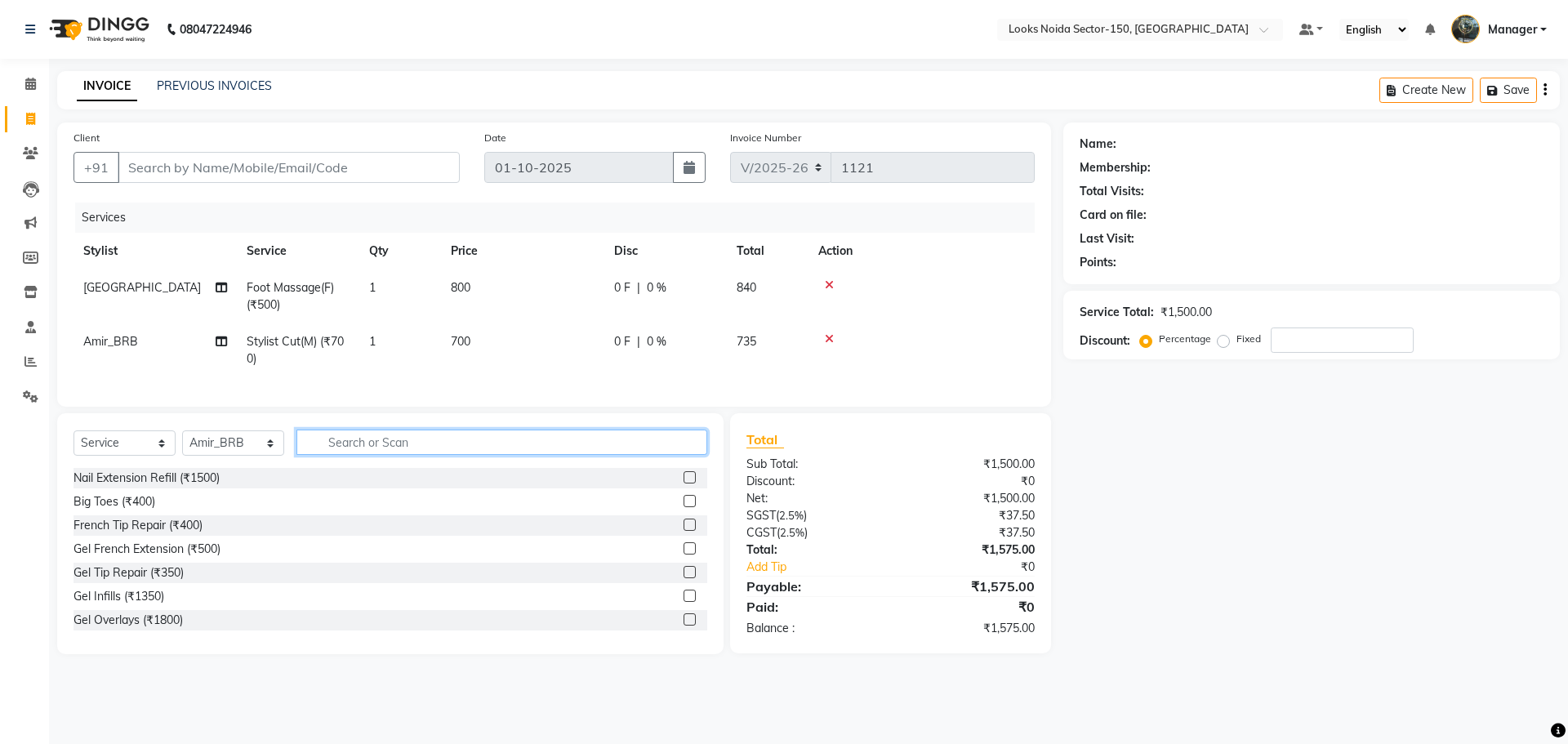
click at [477, 455] on input "text" at bounding box center [501, 441] width 410 height 25
type input "color"
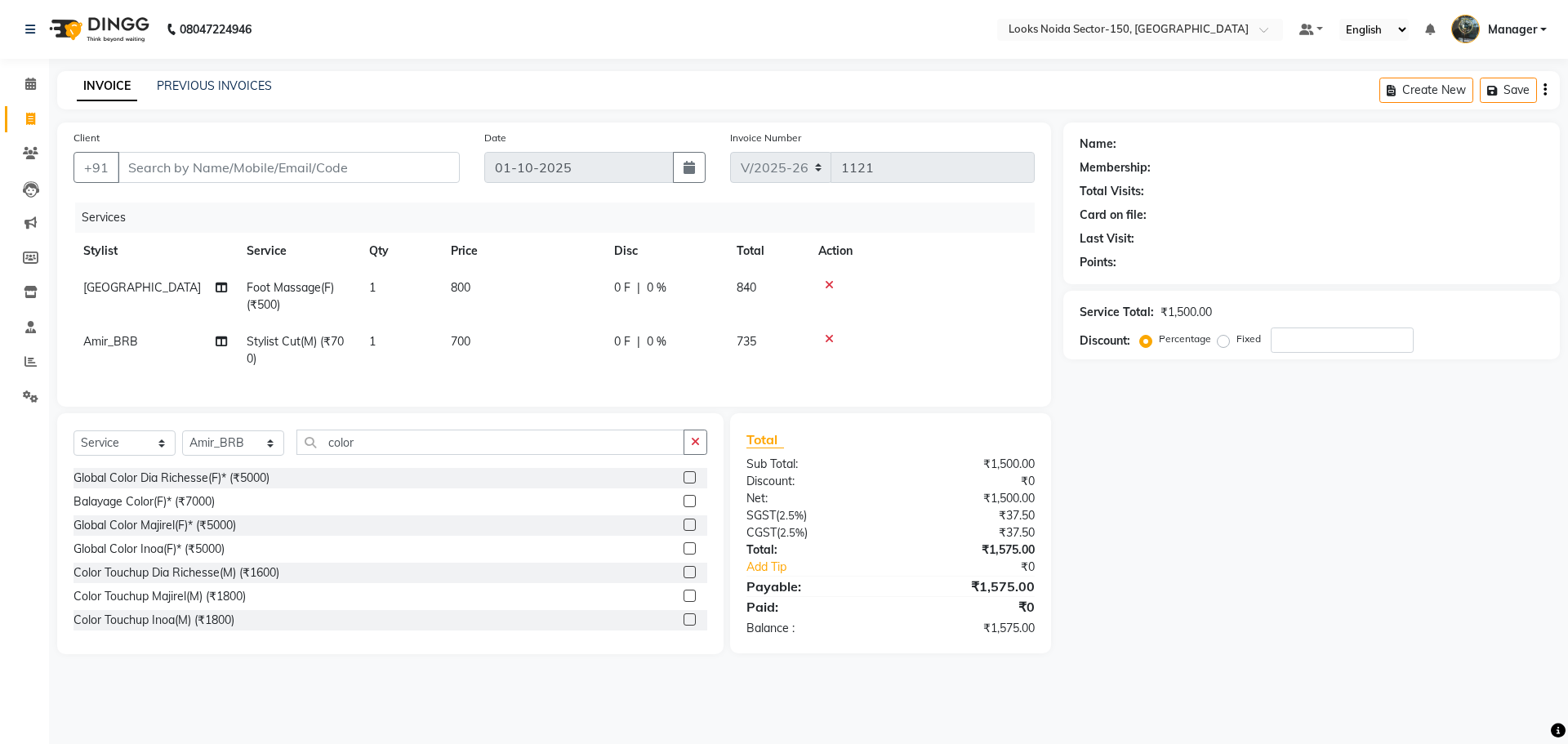
click at [684, 625] on label at bounding box center [690, 619] width 12 height 12
click at [684, 625] on input "checkbox" at bounding box center [689, 620] width 10 height 10
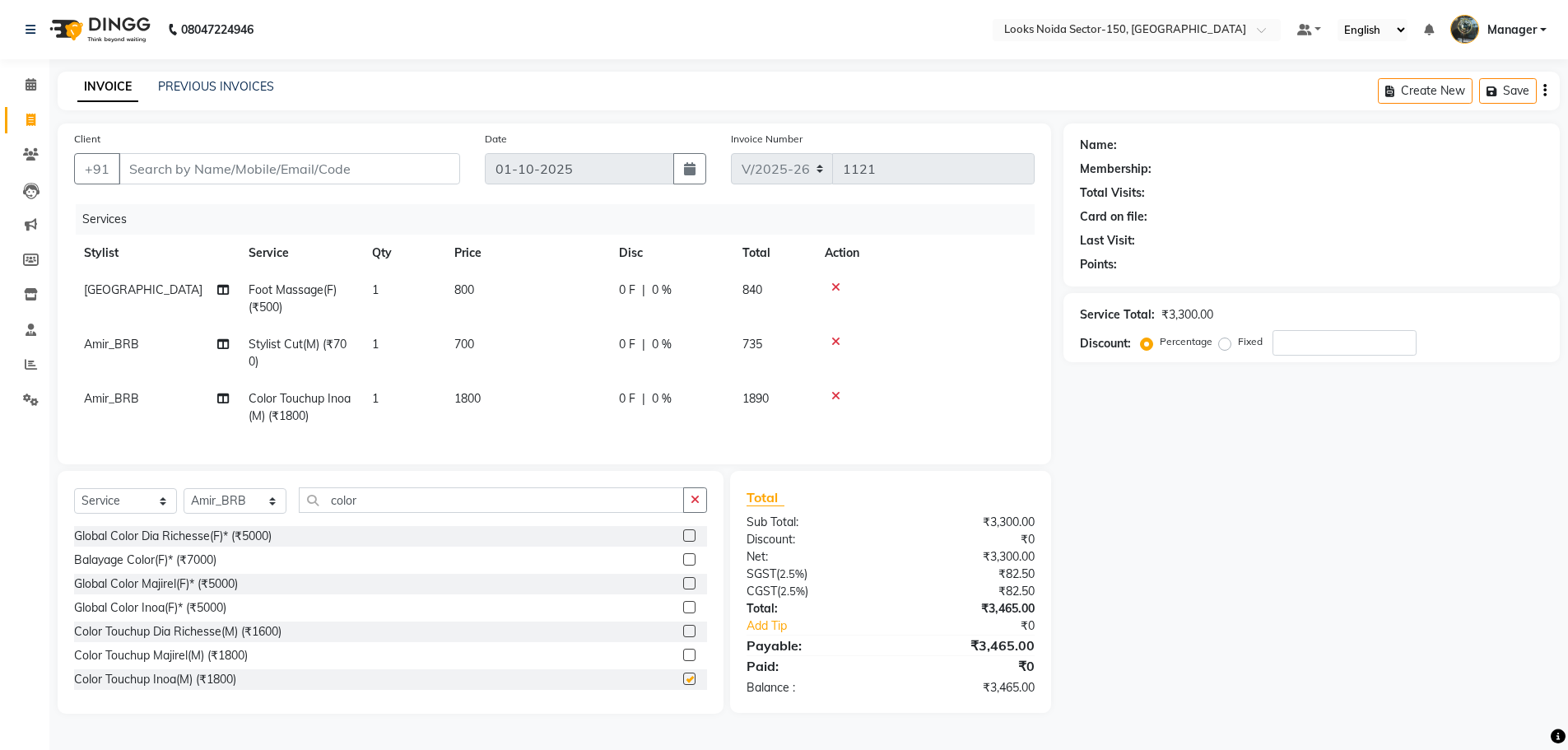
checkbox input "false"
click at [458, 394] on span "1800" at bounding box center [468, 398] width 27 height 15
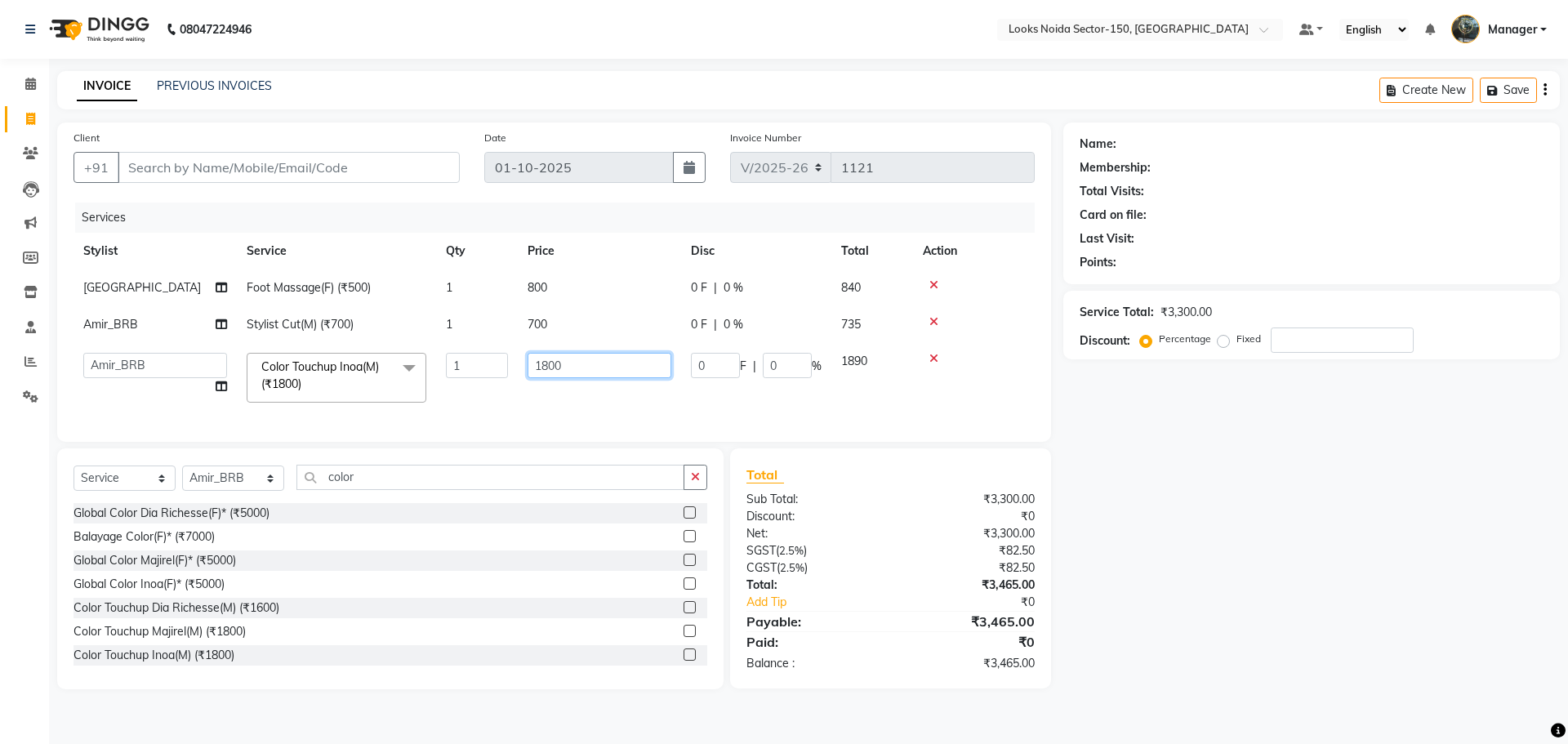
click at [550, 367] on input "1800" at bounding box center [599, 365] width 143 height 25
type input "1400"
click at [530, 319] on tbody "Milan Foot Massage(F) (₹500) 1 800 0 F | 0 % 840 Amir_BRB Stylist Cut(M) (₹700)…" at bounding box center [554, 340] width 961 height 142
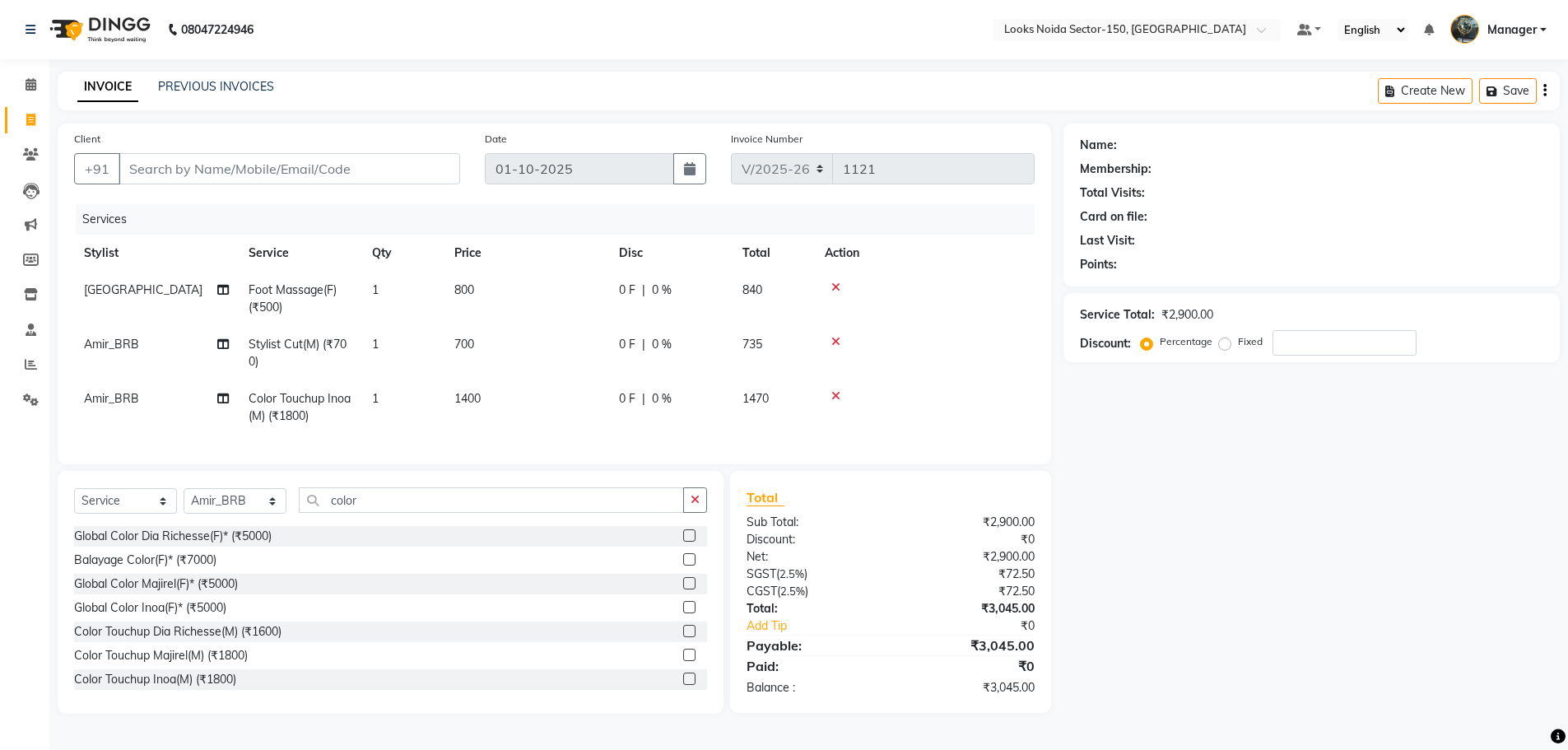
click at [494, 343] on td "700" at bounding box center [526, 353] width 165 height 54
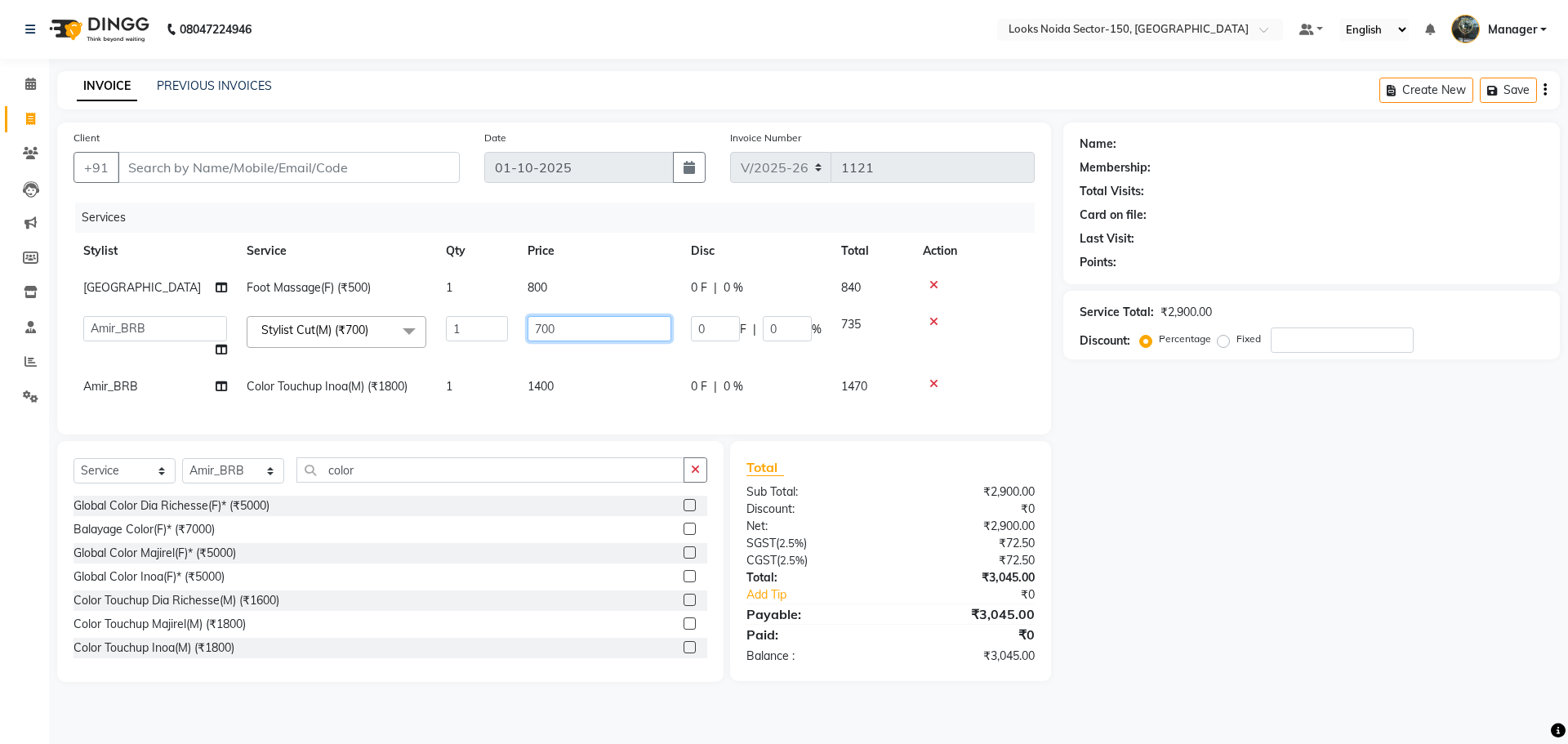
click at [556, 331] on input "700" at bounding box center [599, 328] width 143 height 25
type input "7"
type input "8"
type input "500"
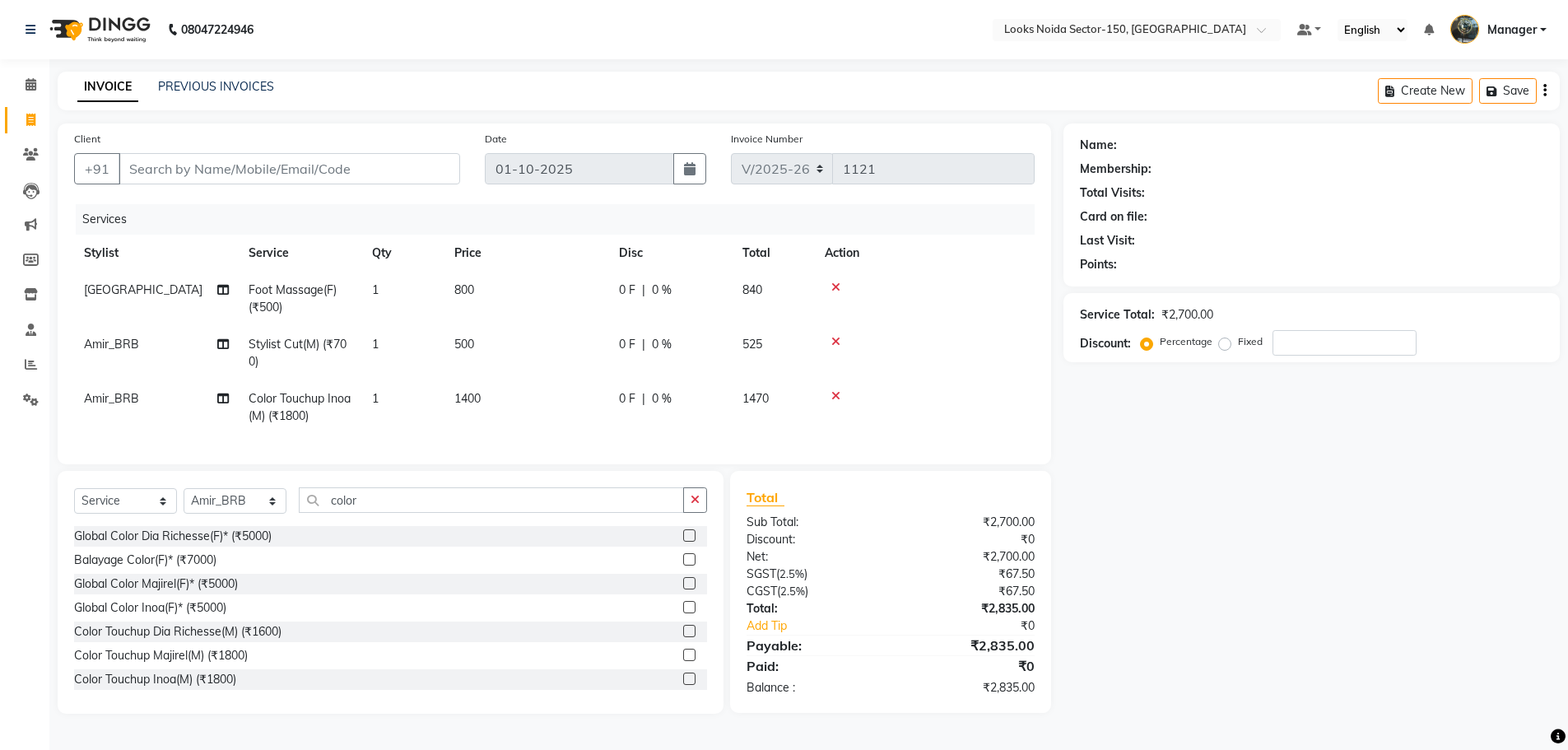
click at [1203, 501] on div "Name: Membership: Total Visits: Card on file: Last Visit: Points: Service Total…" at bounding box center [1317, 418] width 509 height 590
click at [695, 506] on icon "button" at bounding box center [695, 499] width 10 height 11
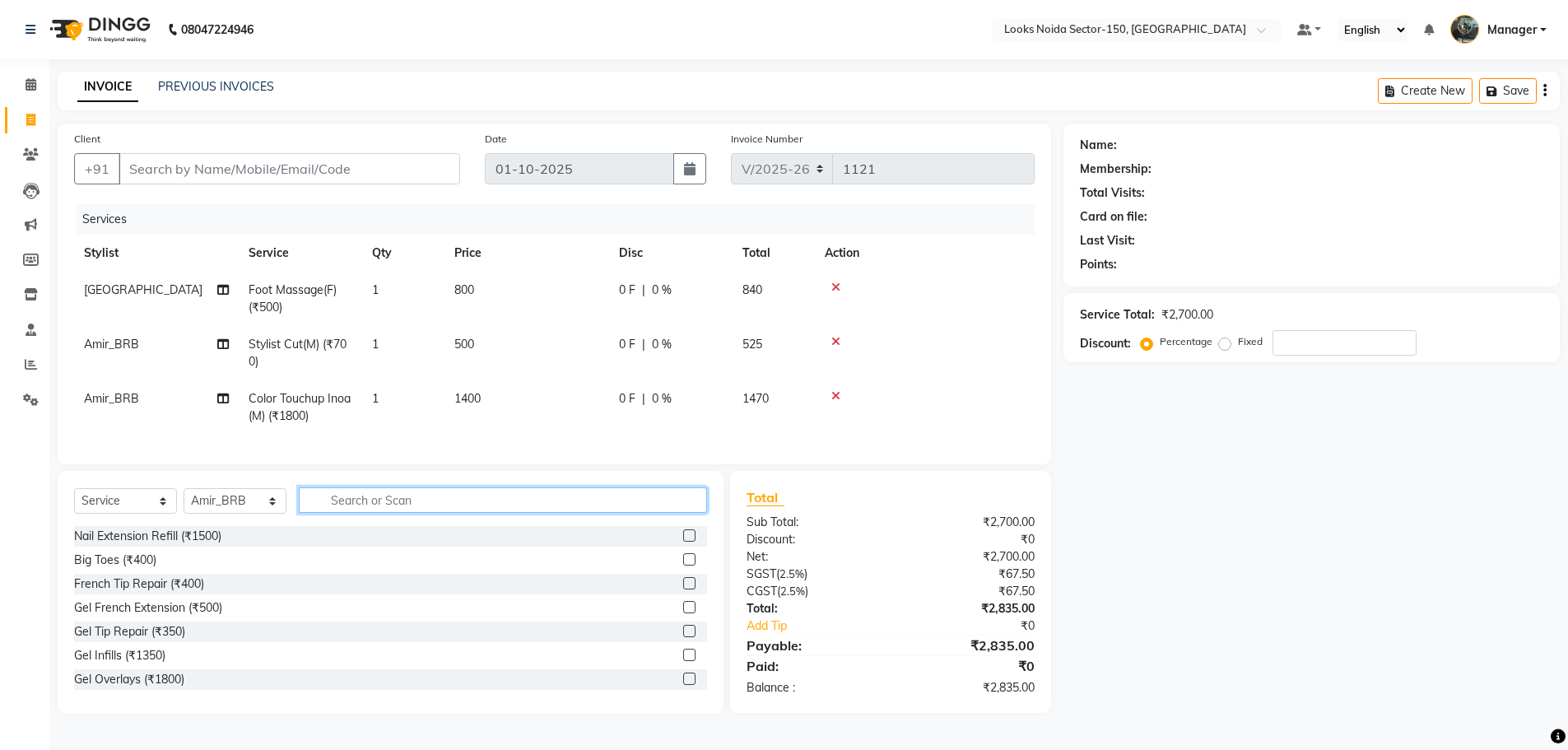
click at [621, 512] on input "text" at bounding box center [502, 499] width 408 height 26
click at [457, 285] on span "800" at bounding box center [464, 290] width 20 height 15
select select "88093"
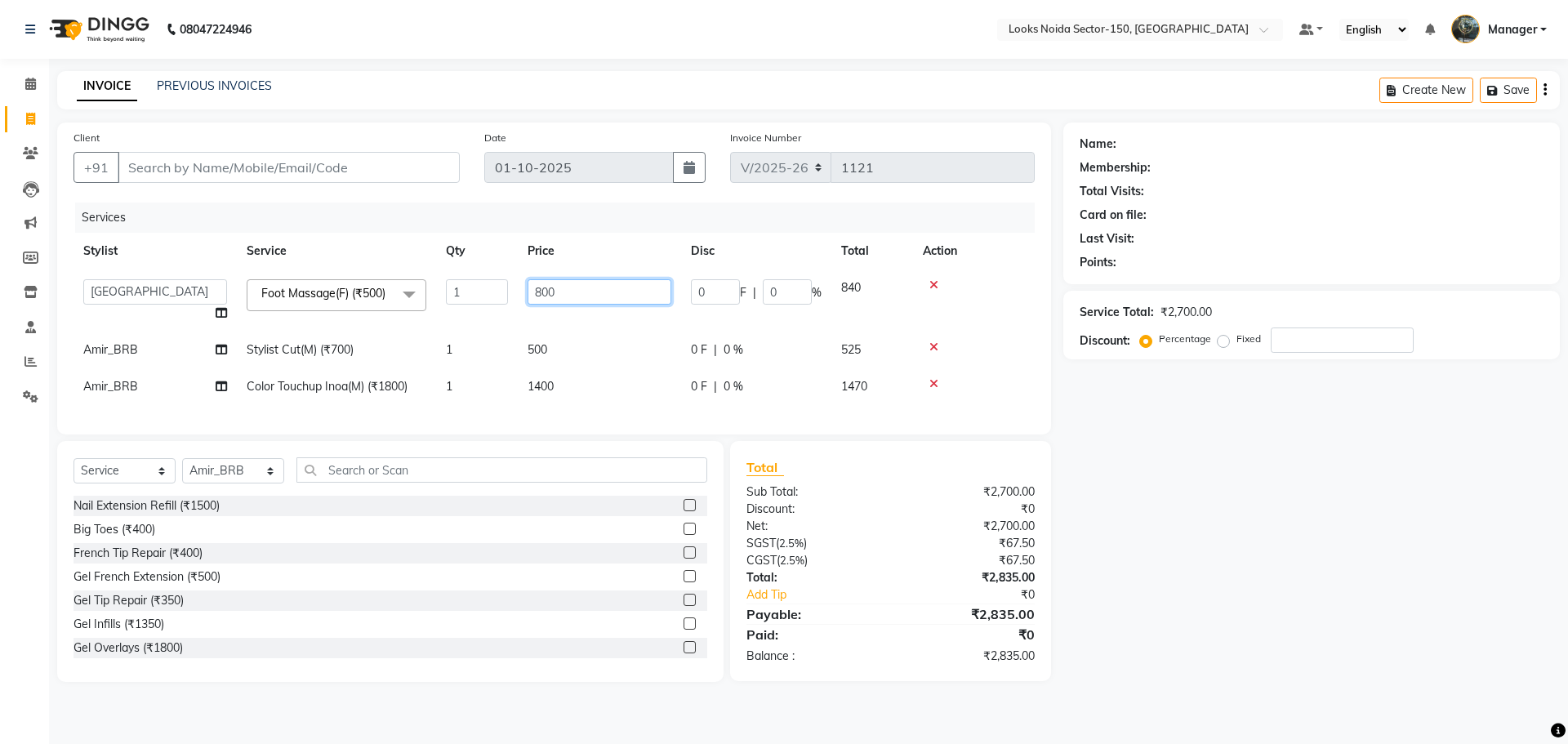
click at [544, 289] on input "800" at bounding box center [599, 291] width 143 height 25
type input "700"
click at [1302, 629] on div "Name: Membership: Total Visits: Card on file: Last Visit: Points: Service Total…" at bounding box center [1317, 402] width 509 height 559
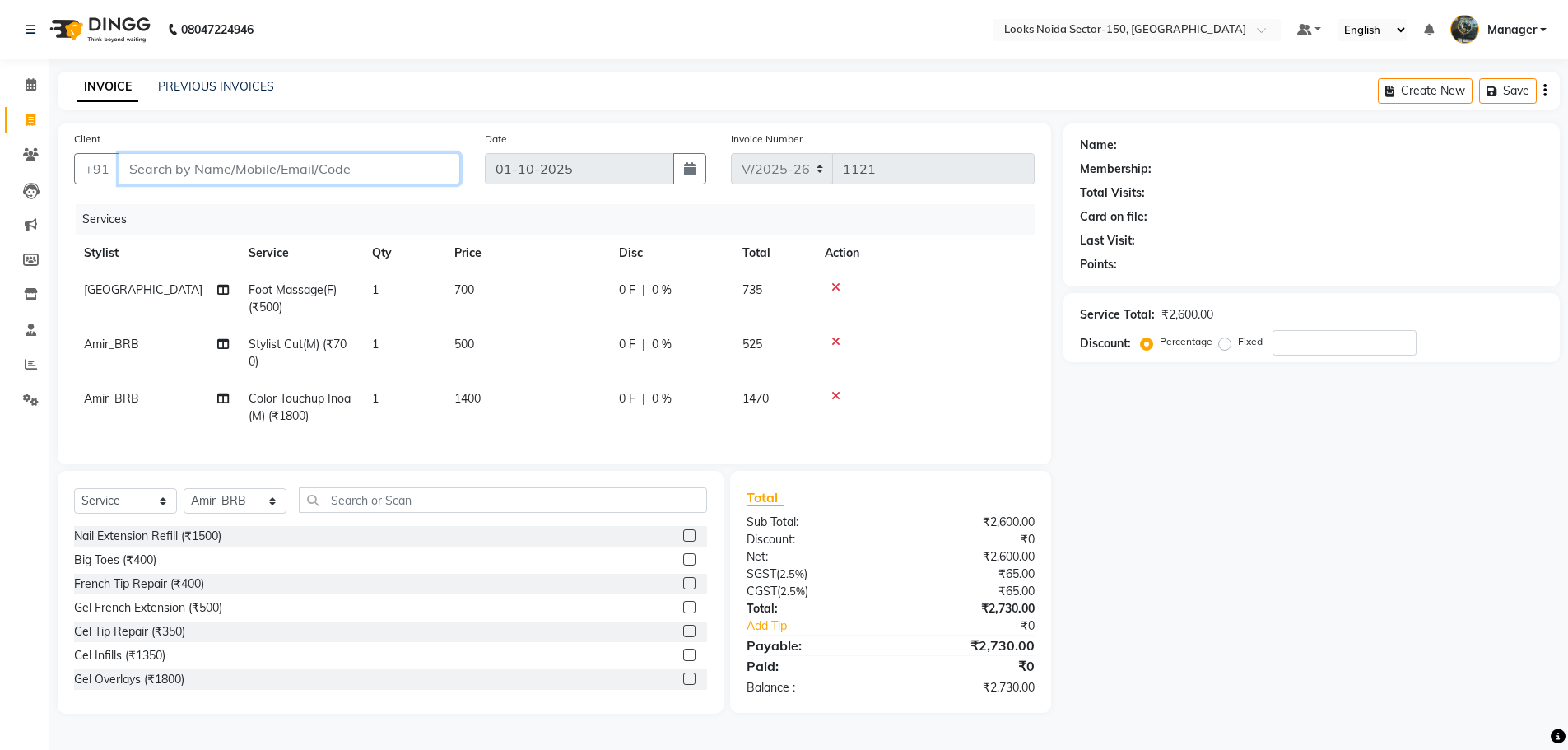
click at [230, 157] on input "Client" at bounding box center [289, 168] width 341 height 31
click at [169, 173] on input "Client" at bounding box center [289, 168] width 341 height 31
type input "9"
type input "0"
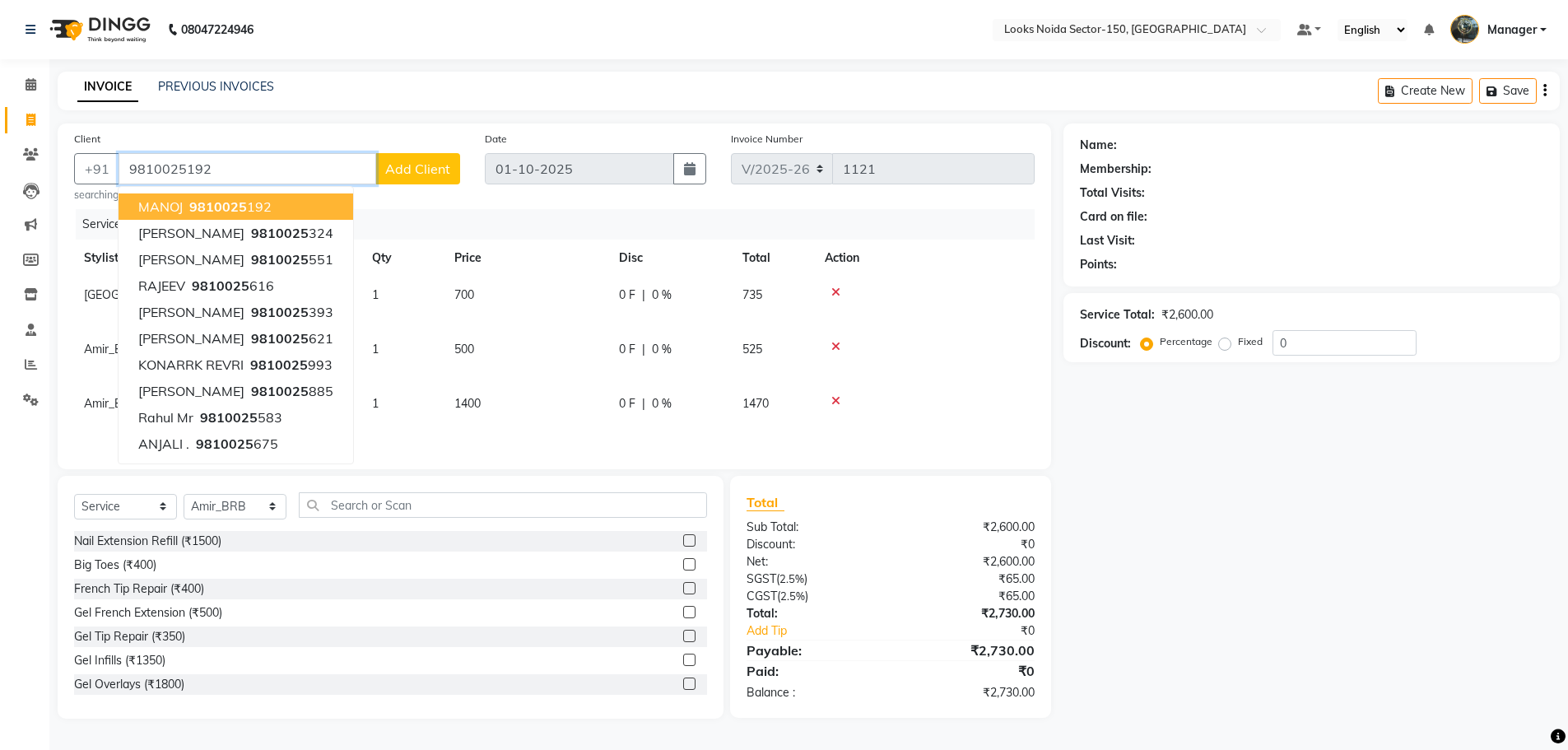
type input "9810025192"
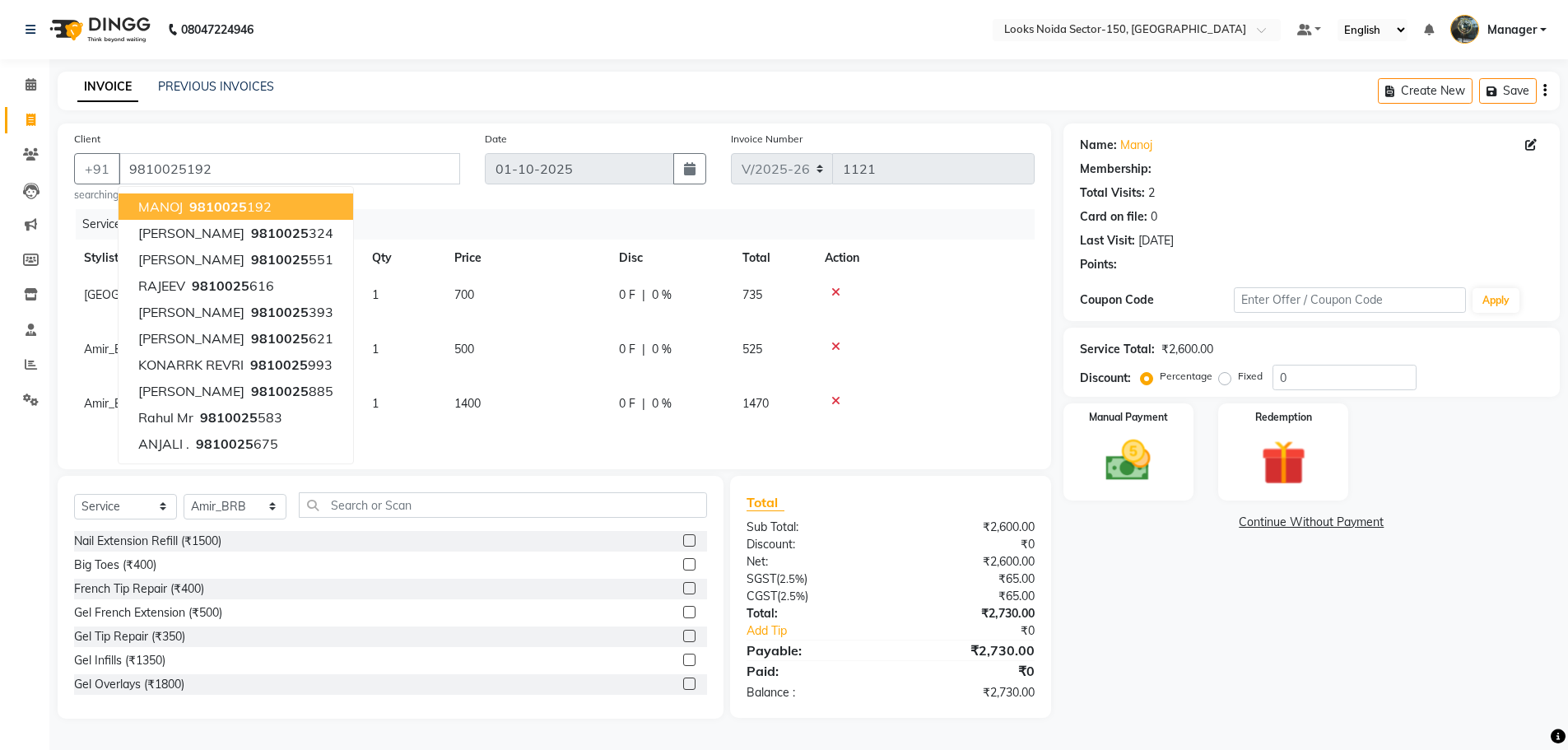
select select "1: Object"
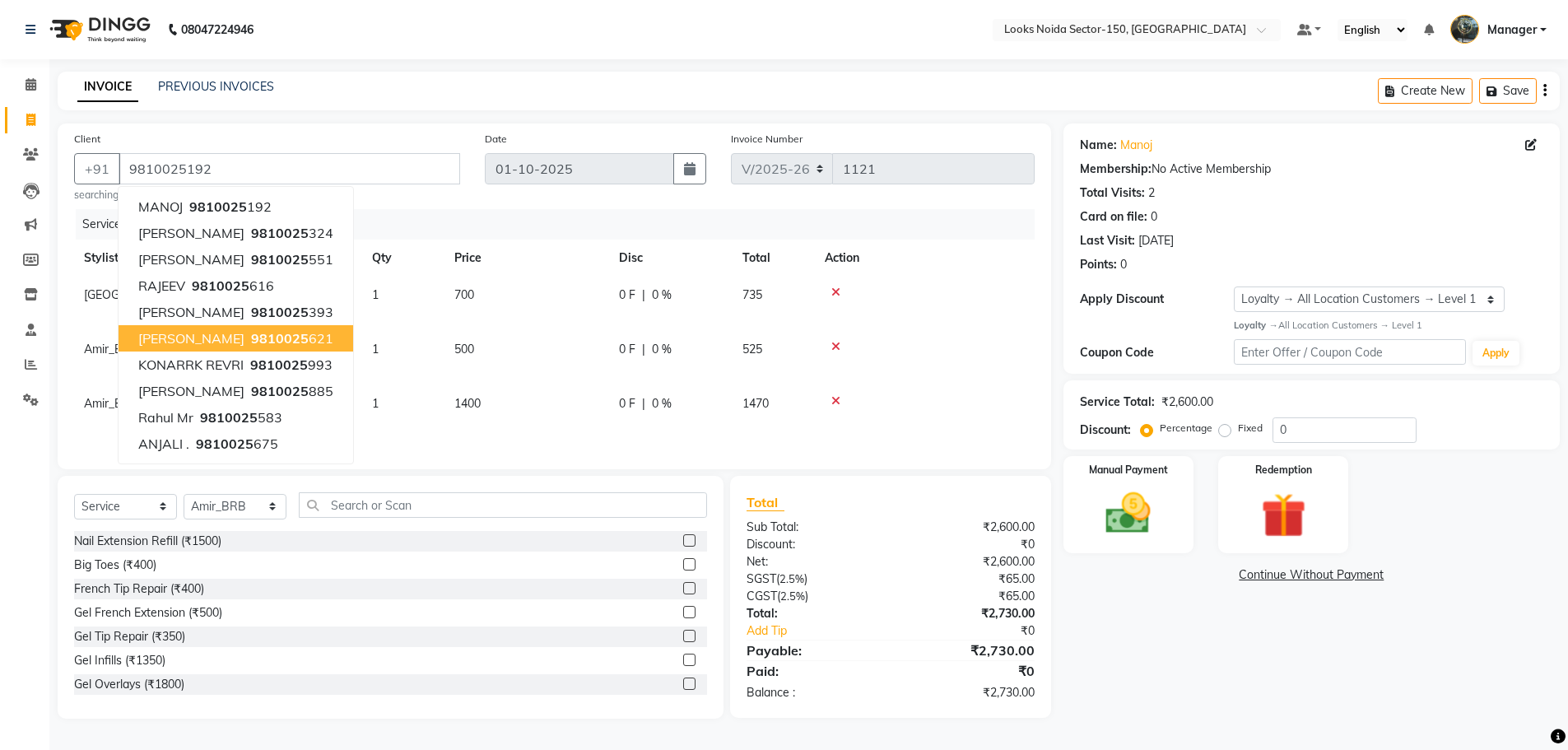
click at [1132, 627] on div "Name: Manoj Membership: No Active Membership Total Visits: 2 Card on file: 0 La…" at bounding box center [1317, 421] width 509 height 595
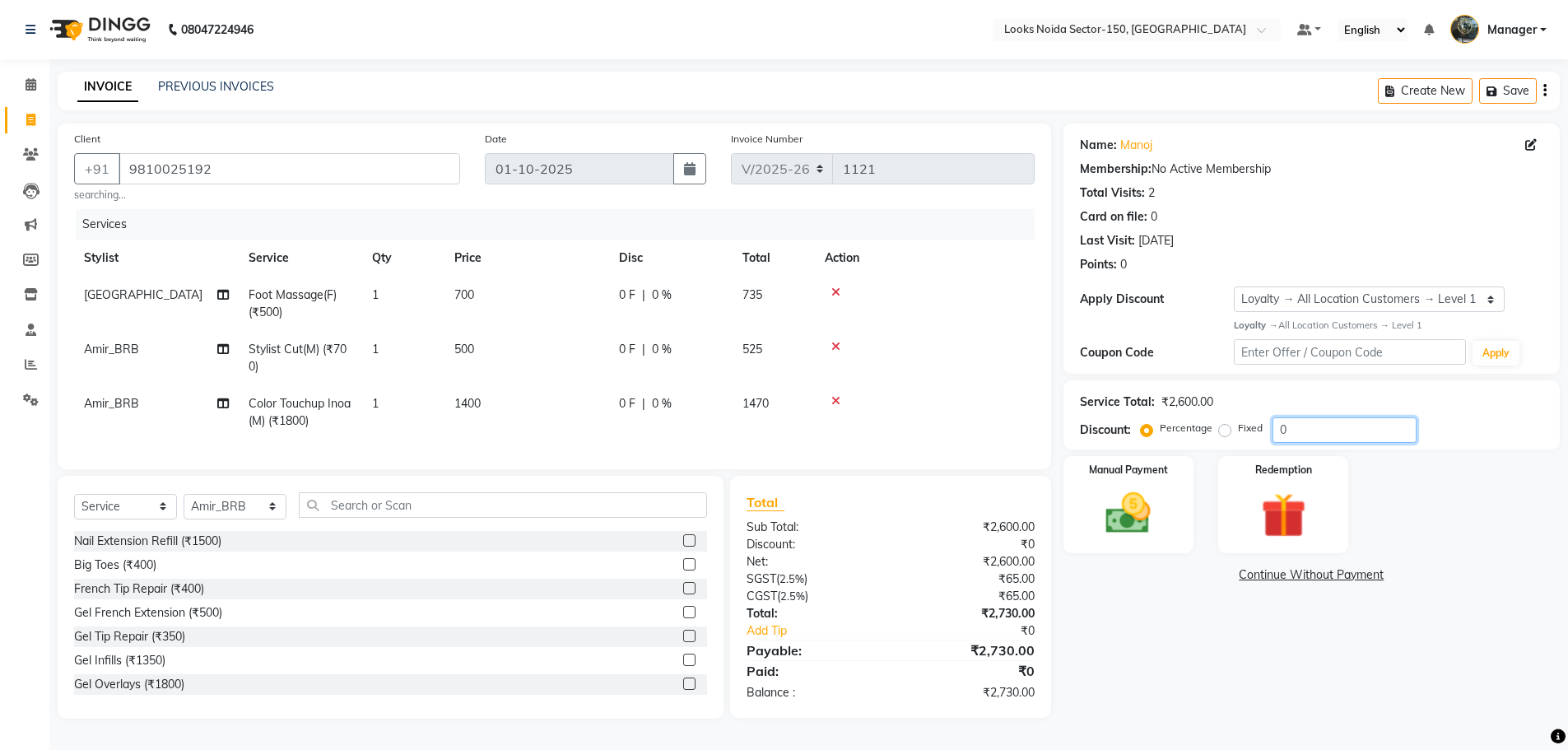
click at [1345, 428] on input "0" at bounding box center [1344, 430] width 144 height 26
click at [1238, 426] on label "Fixed" at bounding box center [1250, 428] width 25 height 15
click at [1224, 426] on input "Fixed" at bounding box center [1228, 428] width 11 height 11
radio input "true"
click at [1315, 433] on input "number" at bounding box center [1344, 430] width 144 height 26
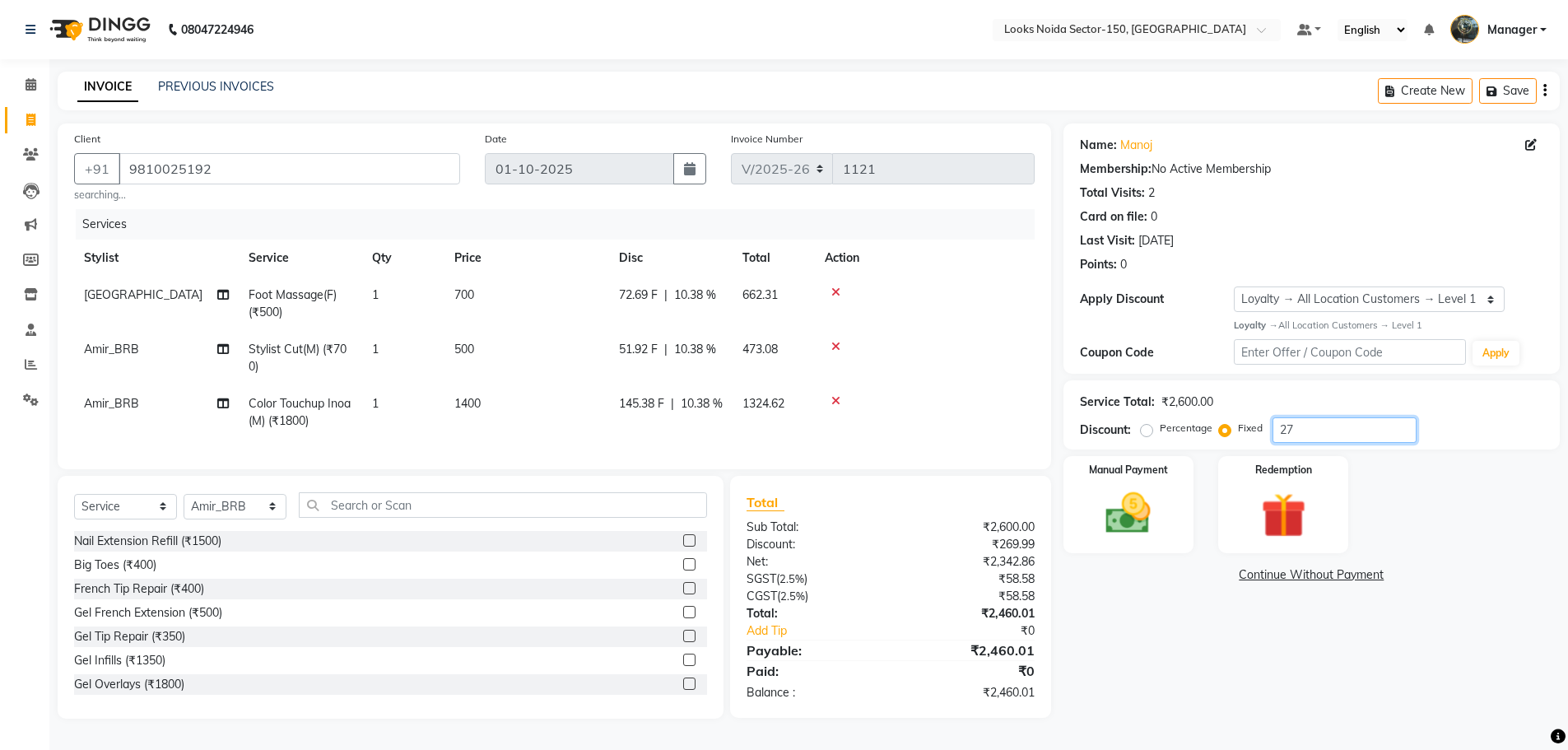
type input "2"
type input "1"
type input "2"
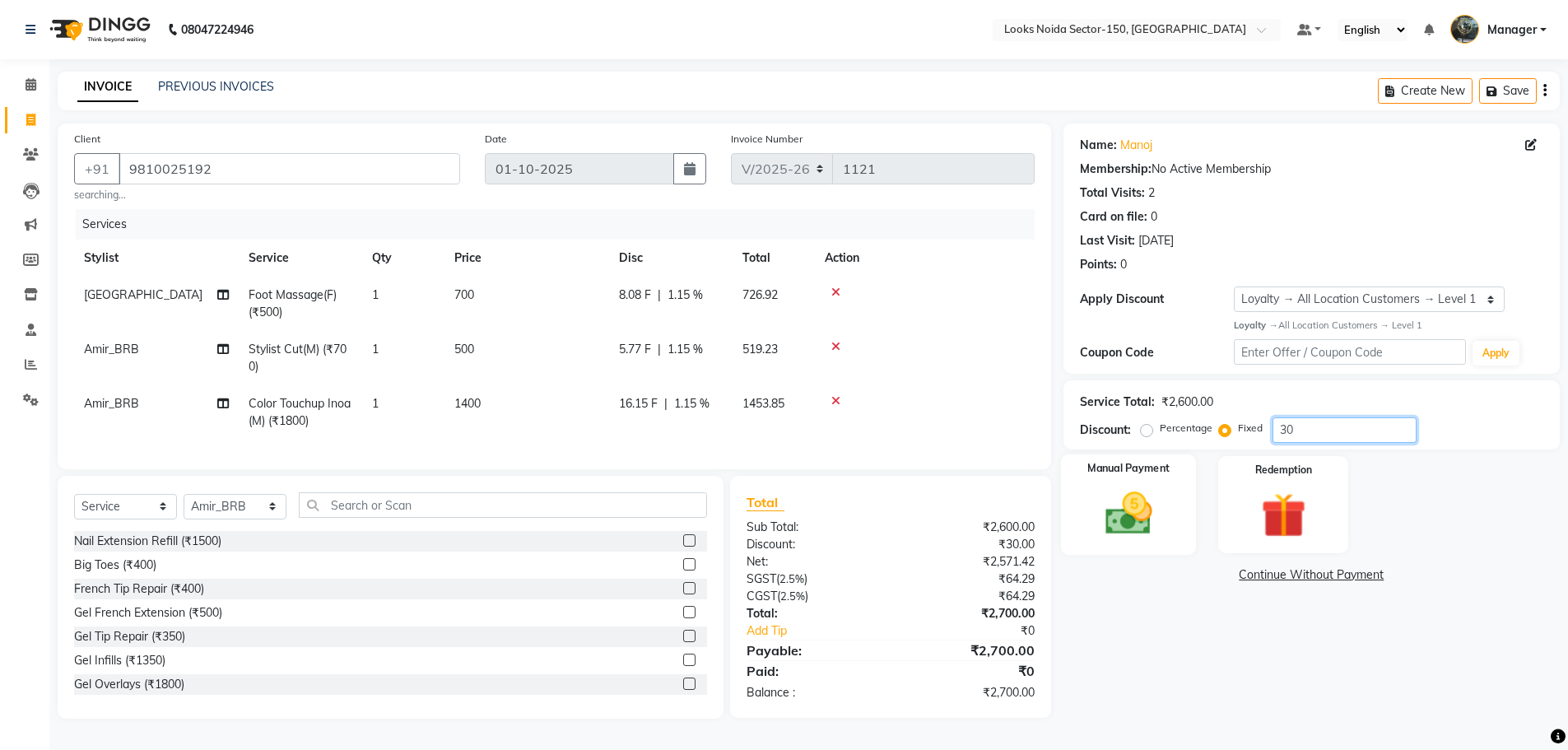
type input "30"
click at [1139, 522] on img at bounding box center [1129, 513] width 76 height 53
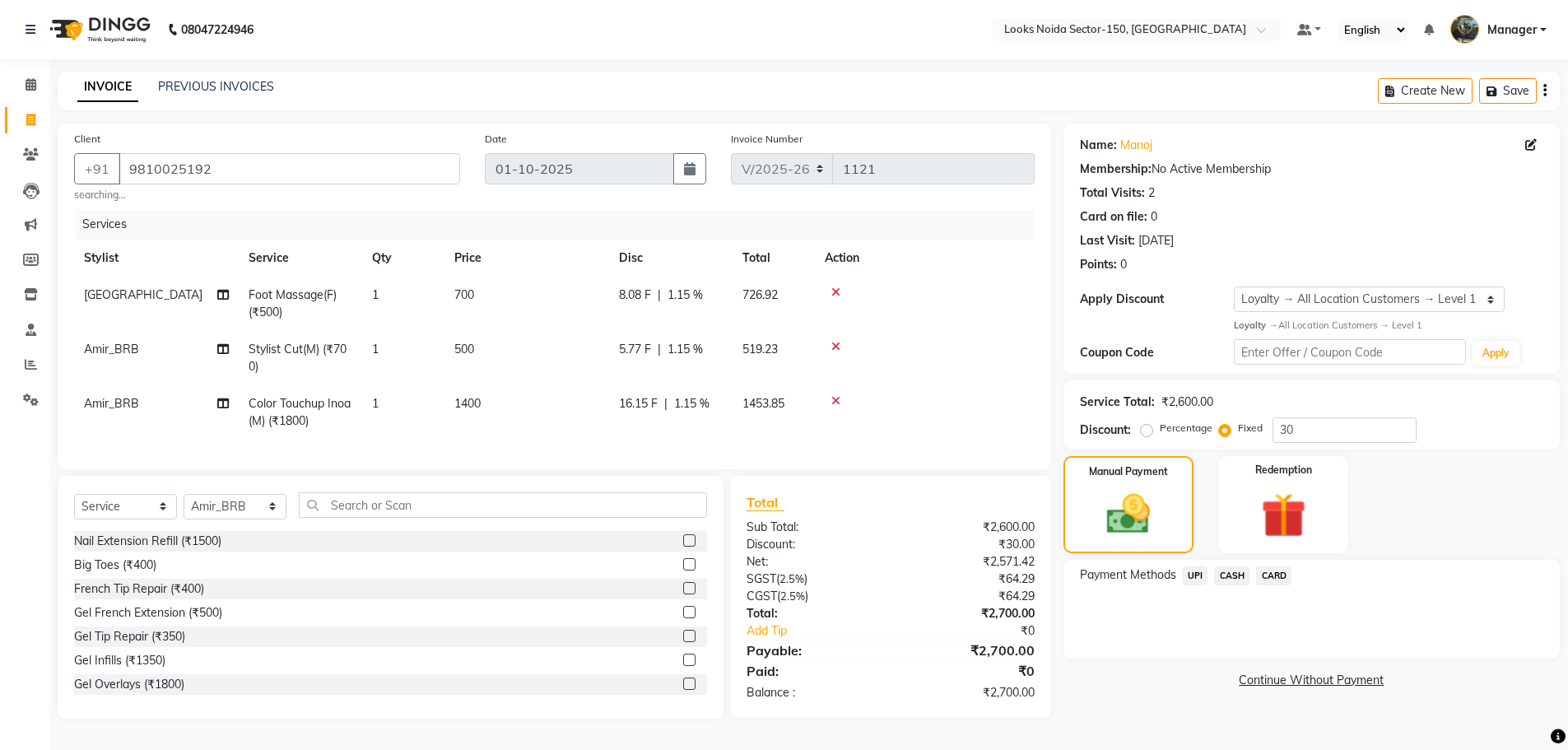
click at [1278, 570] on span "CARD" at bounding box center [1273, 576] width 35 height 19
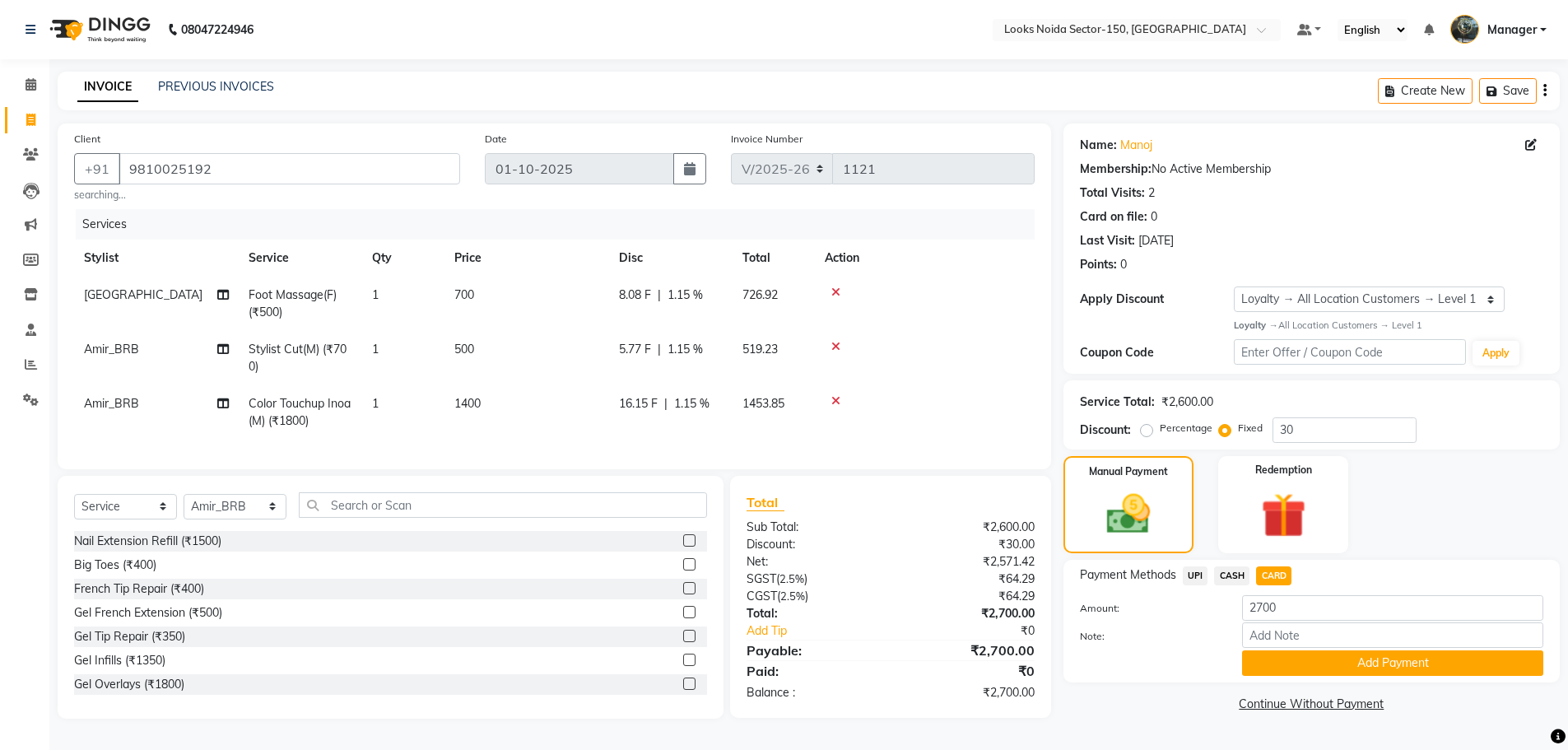
click at [1236, 578] on span "CASH" at bounding box center [1231, 576] width 35 height 19
click at [1276, 653] on button "Add Payment" at bounding box center [1392, 663] width 301 height 26
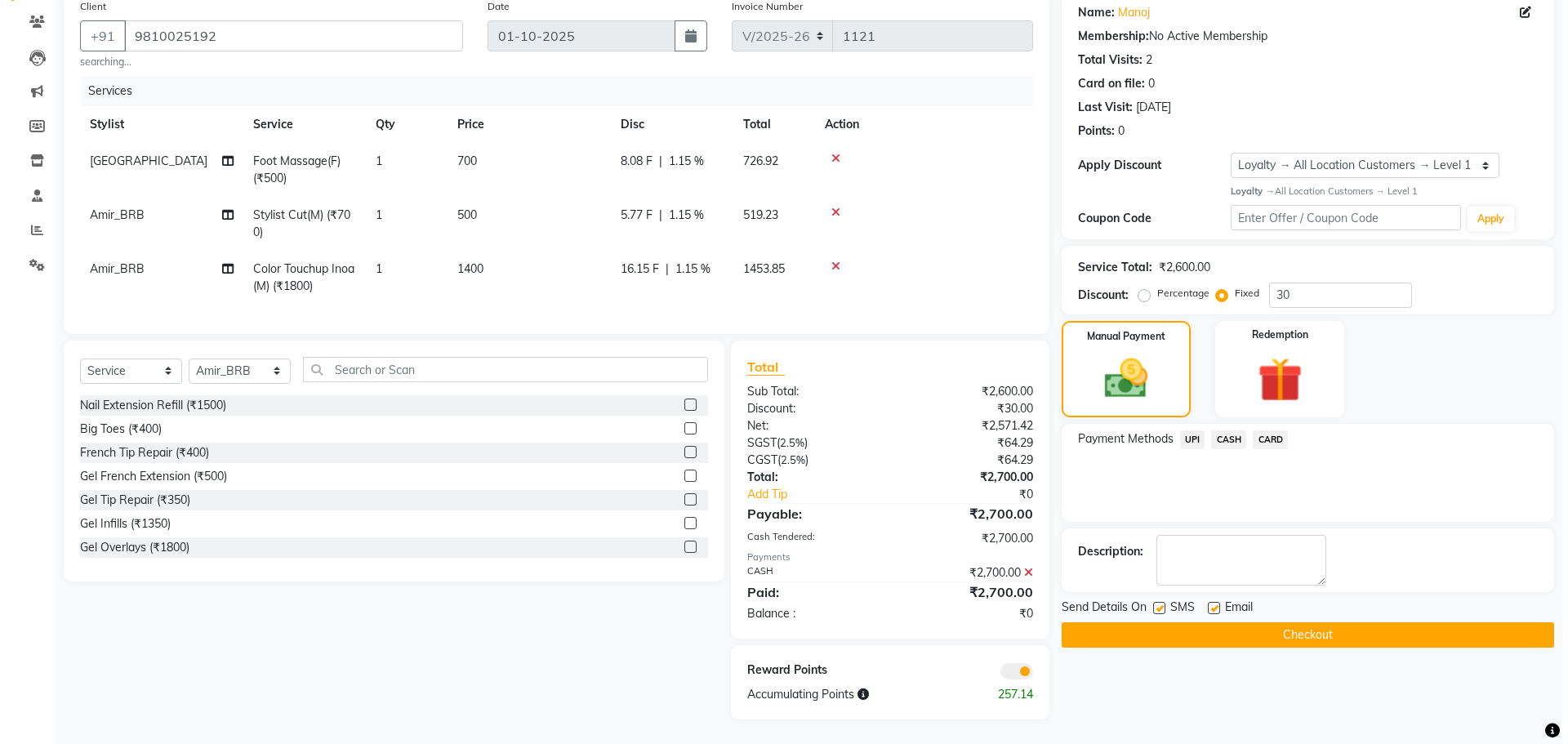
scroll to position [143, 0]
click at [1019, 673] on span at bounding box center [1009, 670] width 33 height 16
click at [1026, 673] on input "checkbox" at bounding box center [1026, 673] width 0 height 0
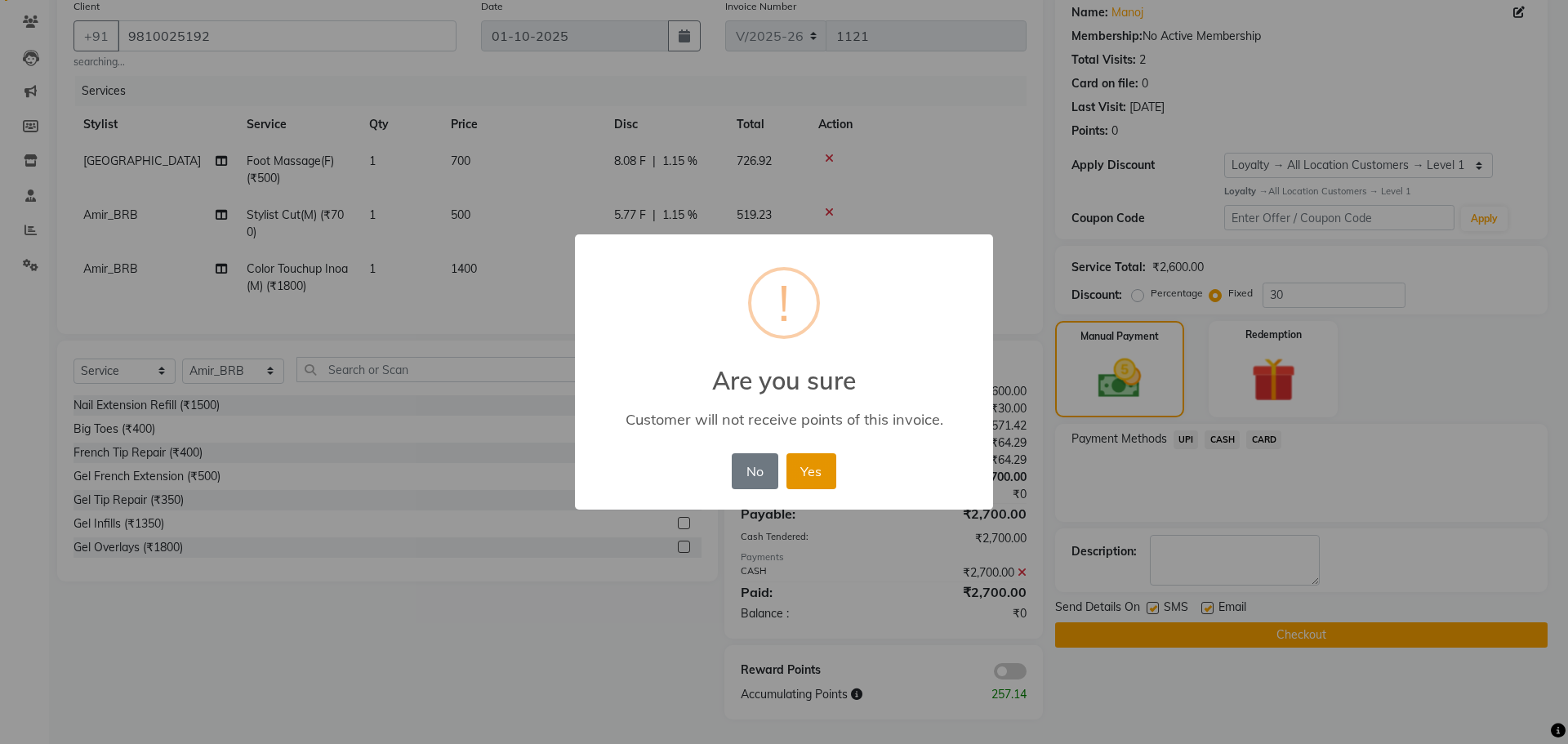
click at [793, 474] on button "Yes" at bounding box center [811, 471] width 50 height 36
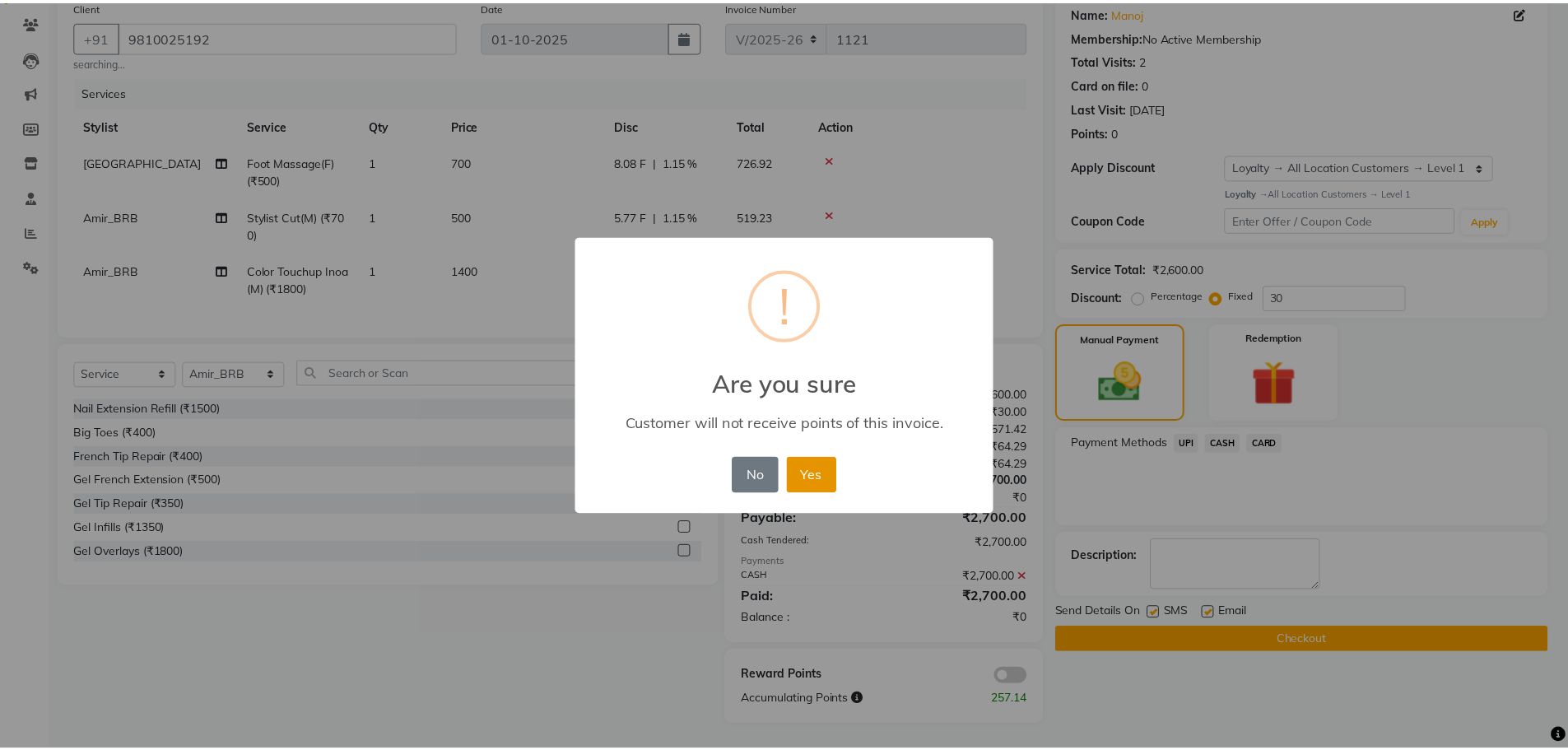
scroll to position [121, 0]
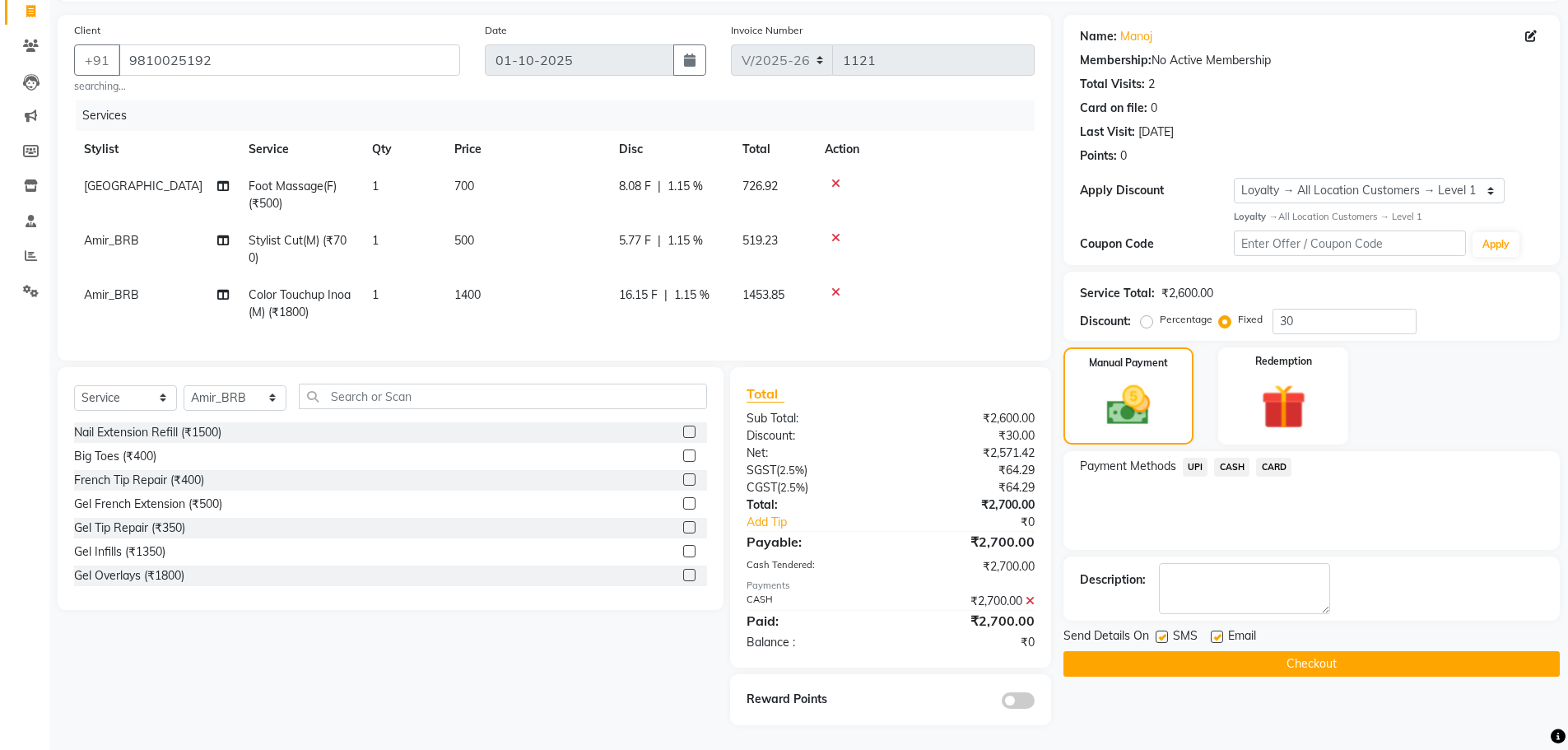
click at [1093, 659] on button "Checkout" at bounding box center [1311, 663] width 496 height 26
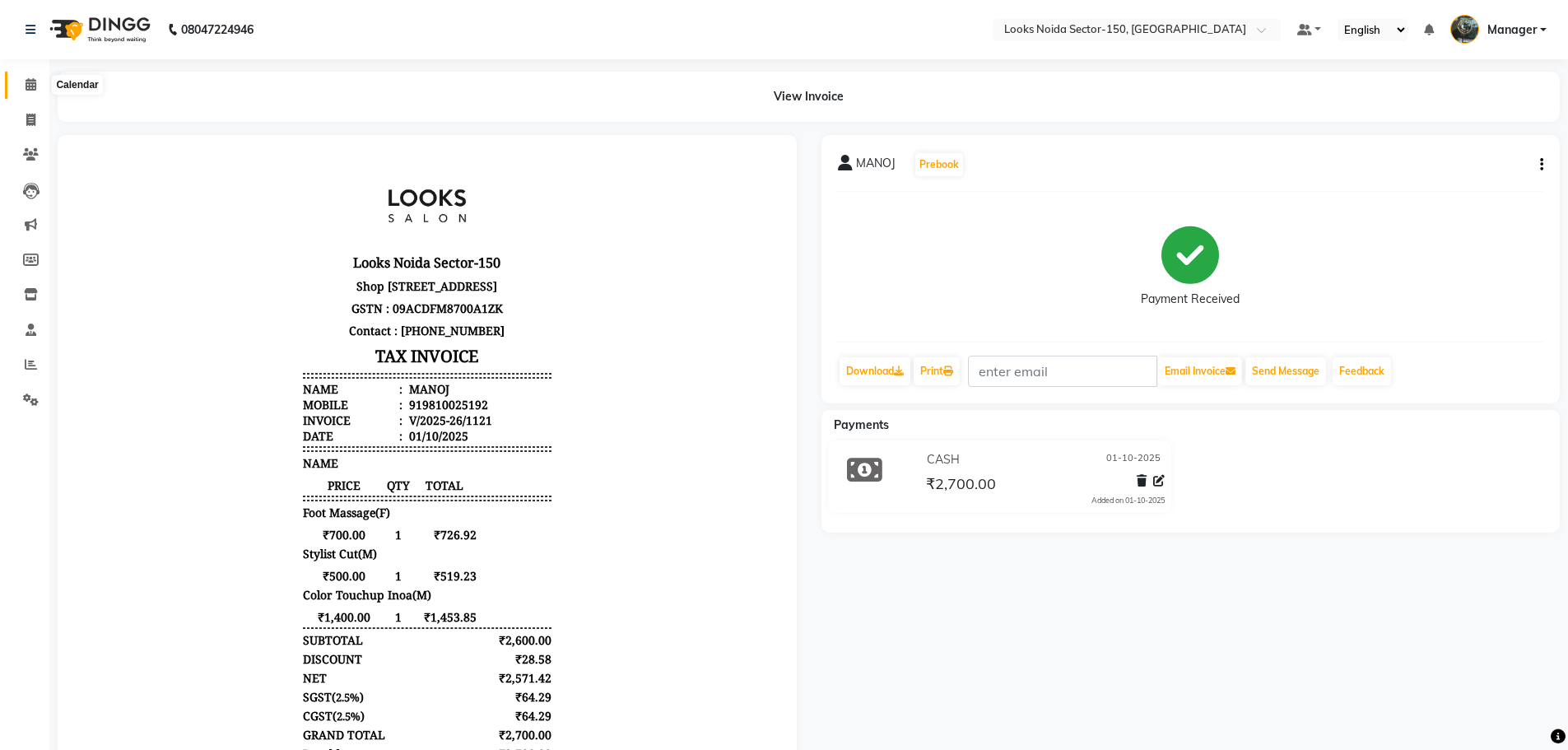
click at [23, 83] on span at bounding box center [30, 86] width 29 height 19
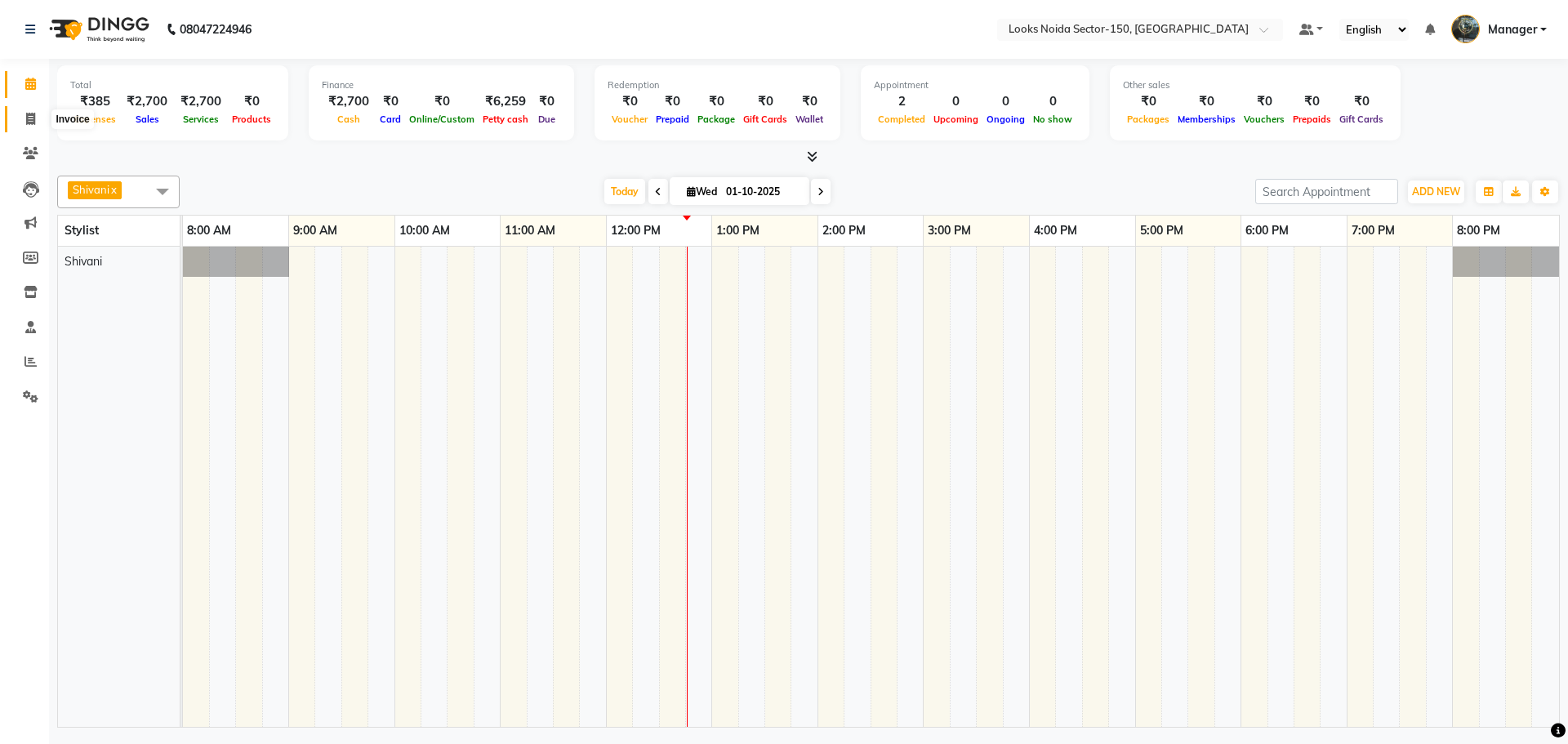
click at [26, 120] on icon at bounding box center [31, 118] width 9 height 12
select select "8587"
select select "service"
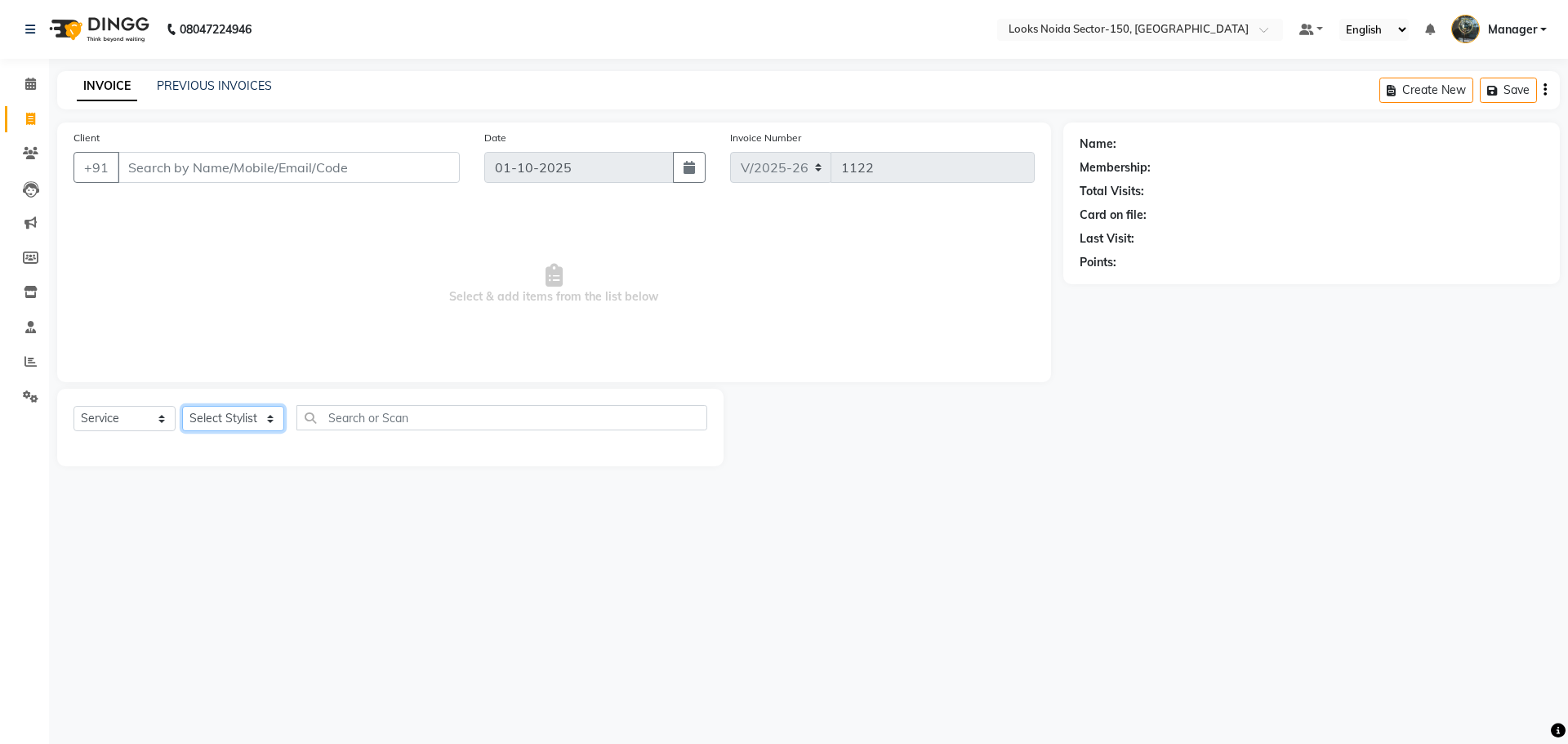
click at [257, 410] on select "Select Stylist Amir_BRB Ankita_Pdct Arshad Counter_Sales Deepa Faizan_pdct Farm…" at bounding box center [233, 418] width 102 height 25
select select "85536"
click at [182, 405] on select "Select Stylist Amir_BRB Ankita_Pdct Arshad Counter_Sales Deepa Faizan_pdct Farm…" at bounding box center [233, 418] width 102 height 25
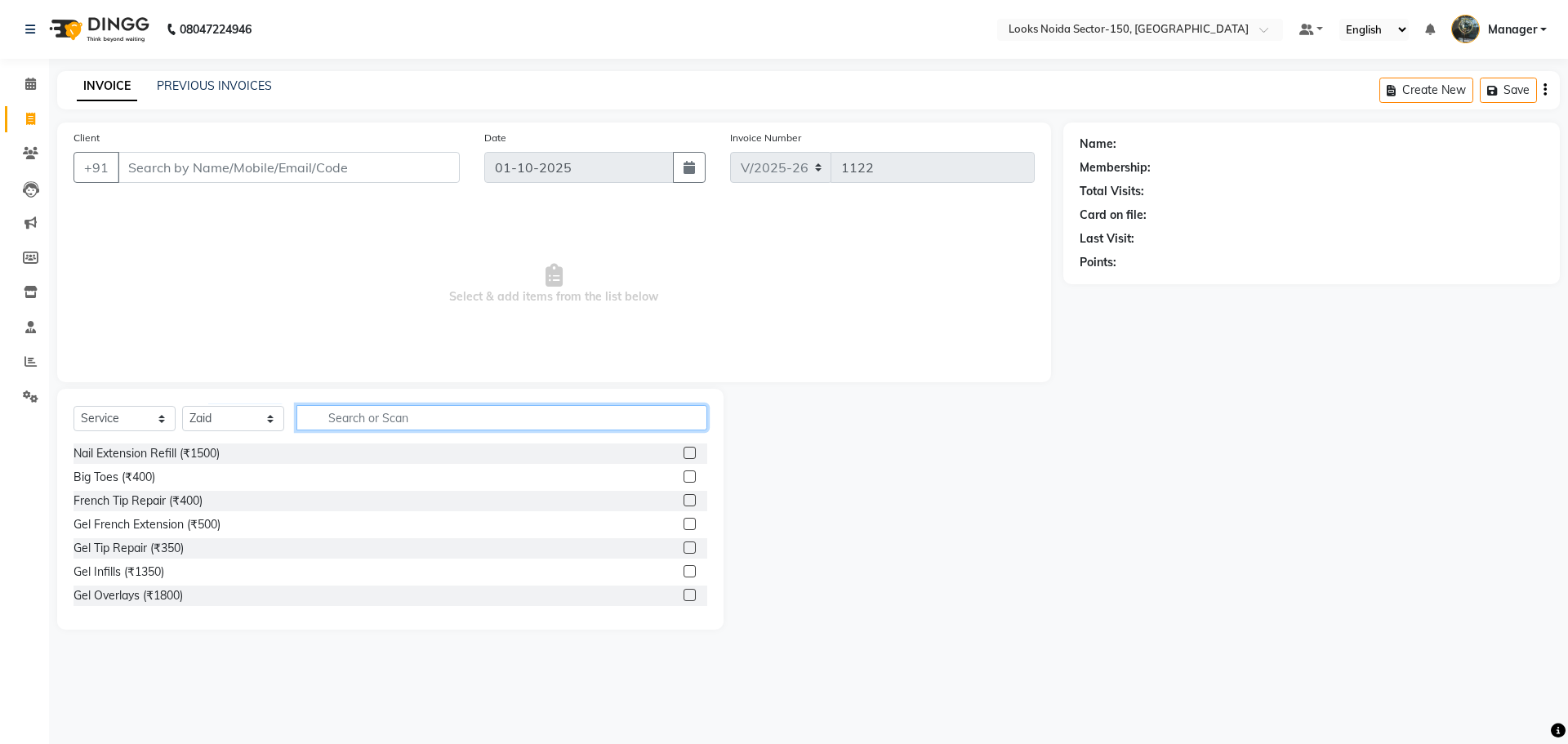
click at [348, 426] on input "text" at bounding box center [501, 417] width 410 height 25
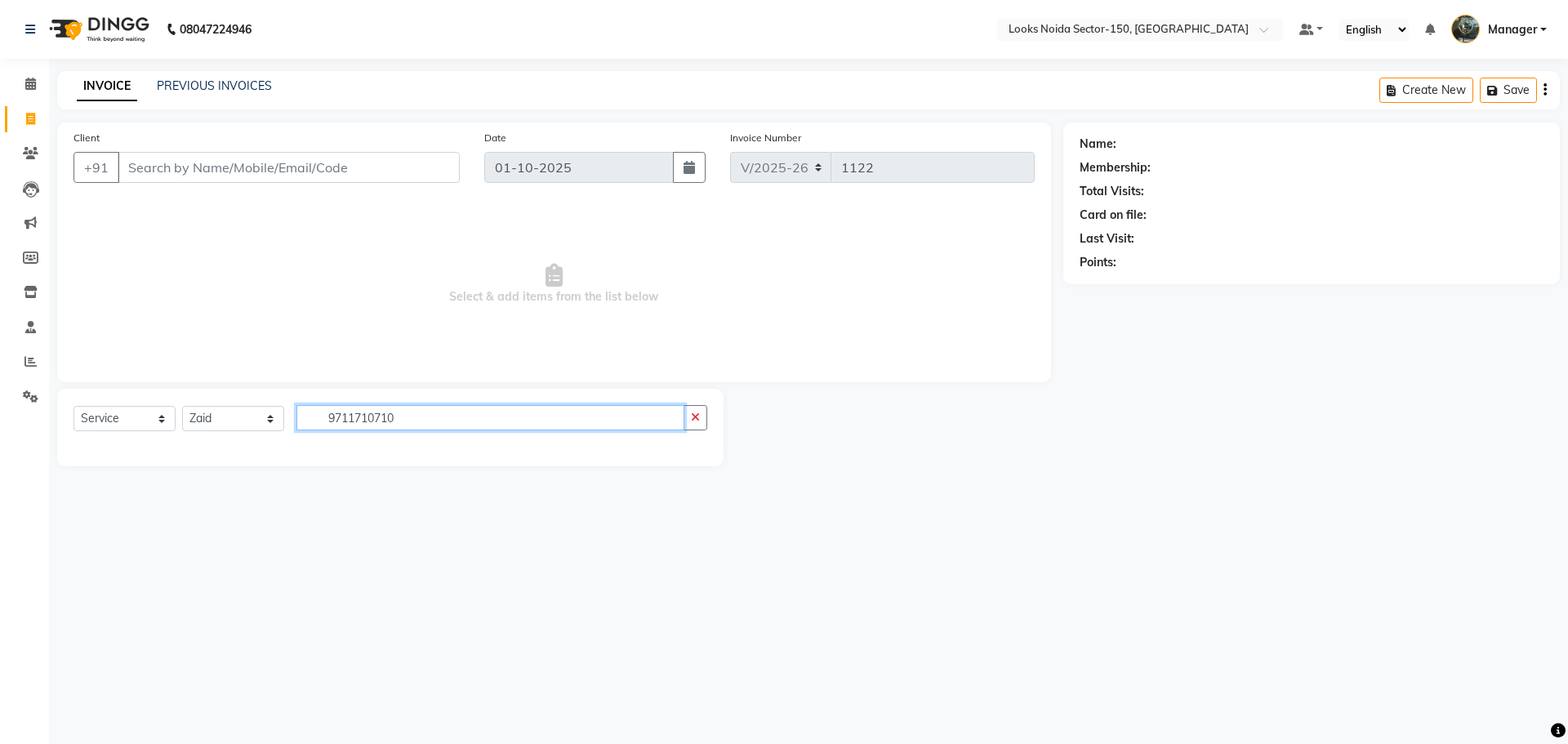
drag, startPoint x: 325, startPoint y: 414, endPoint x: 475, endPoint y: 440, distance: 152.2
click at [475, 440] on div "Select Service Product Membership Package Voucher Prepaid Gift Card Select Styl…" at bounding box center [391, 423] width 634 height 39
type input "9711710710"
click at [319, 167] on input "Client" at bounding box center [289, 167] width 342 height 31
paste input "9711710710"
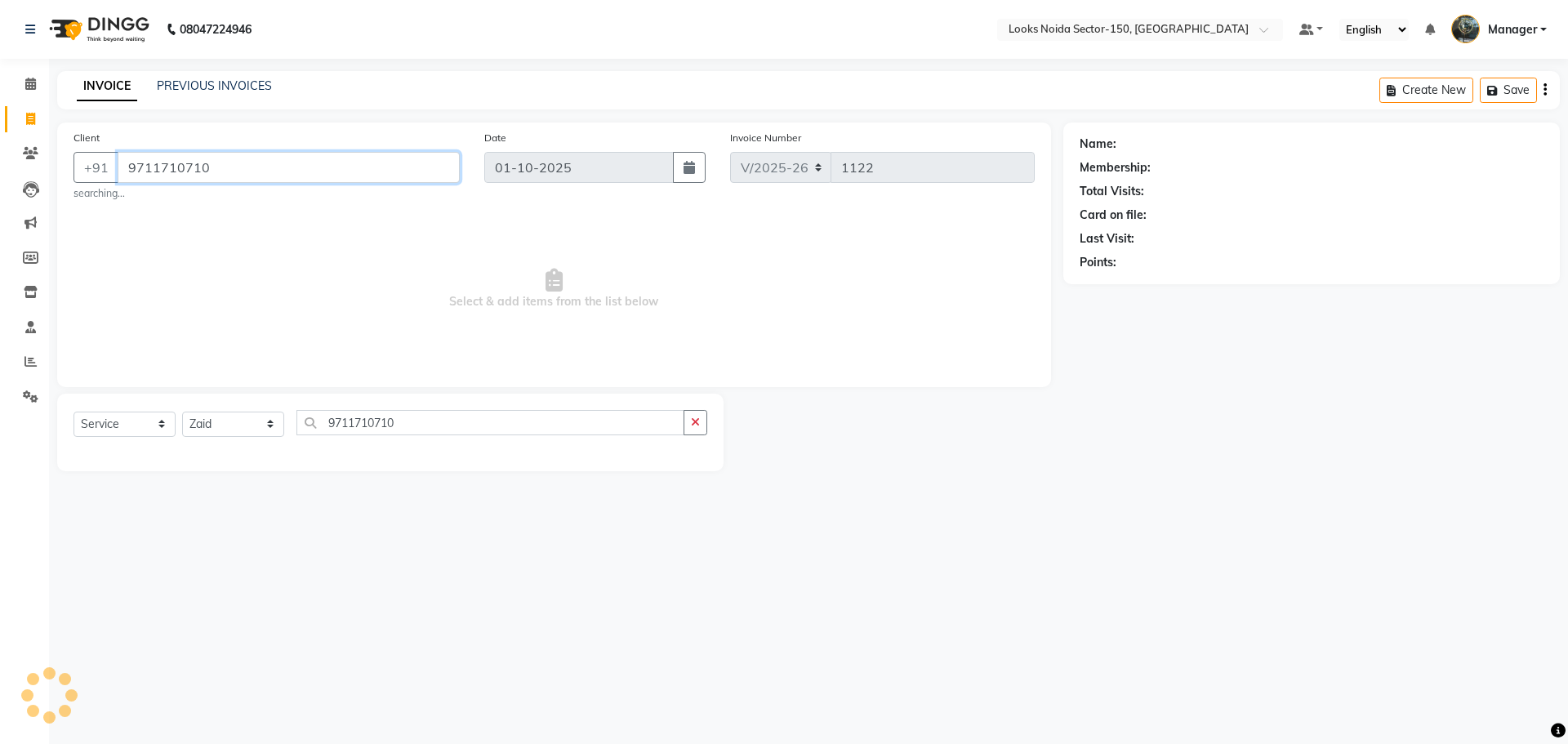
type input "9711710710"
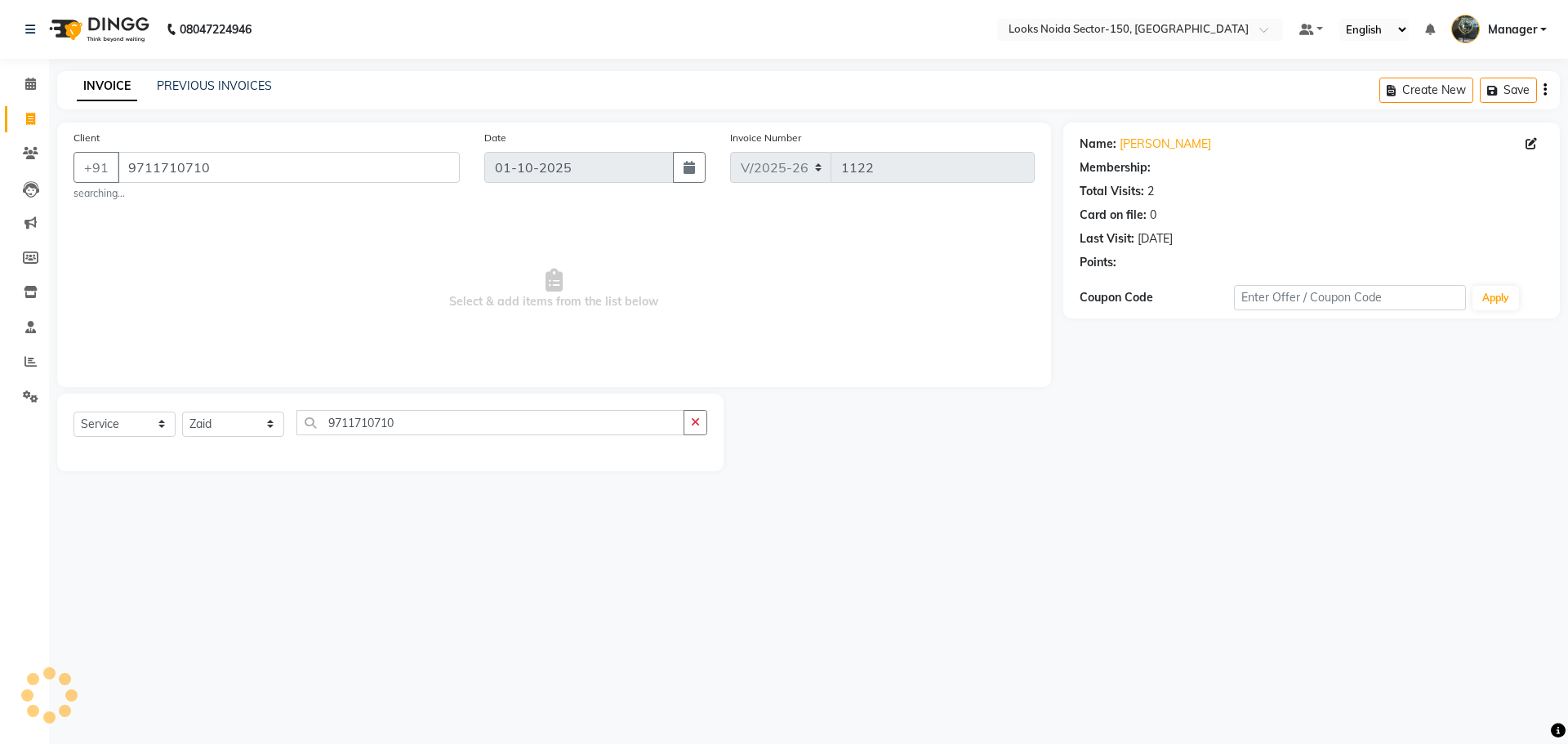
select select "1: Object"
click at [691, 424] on icon "button" at bounding box center [695, 422] width 9 height 11
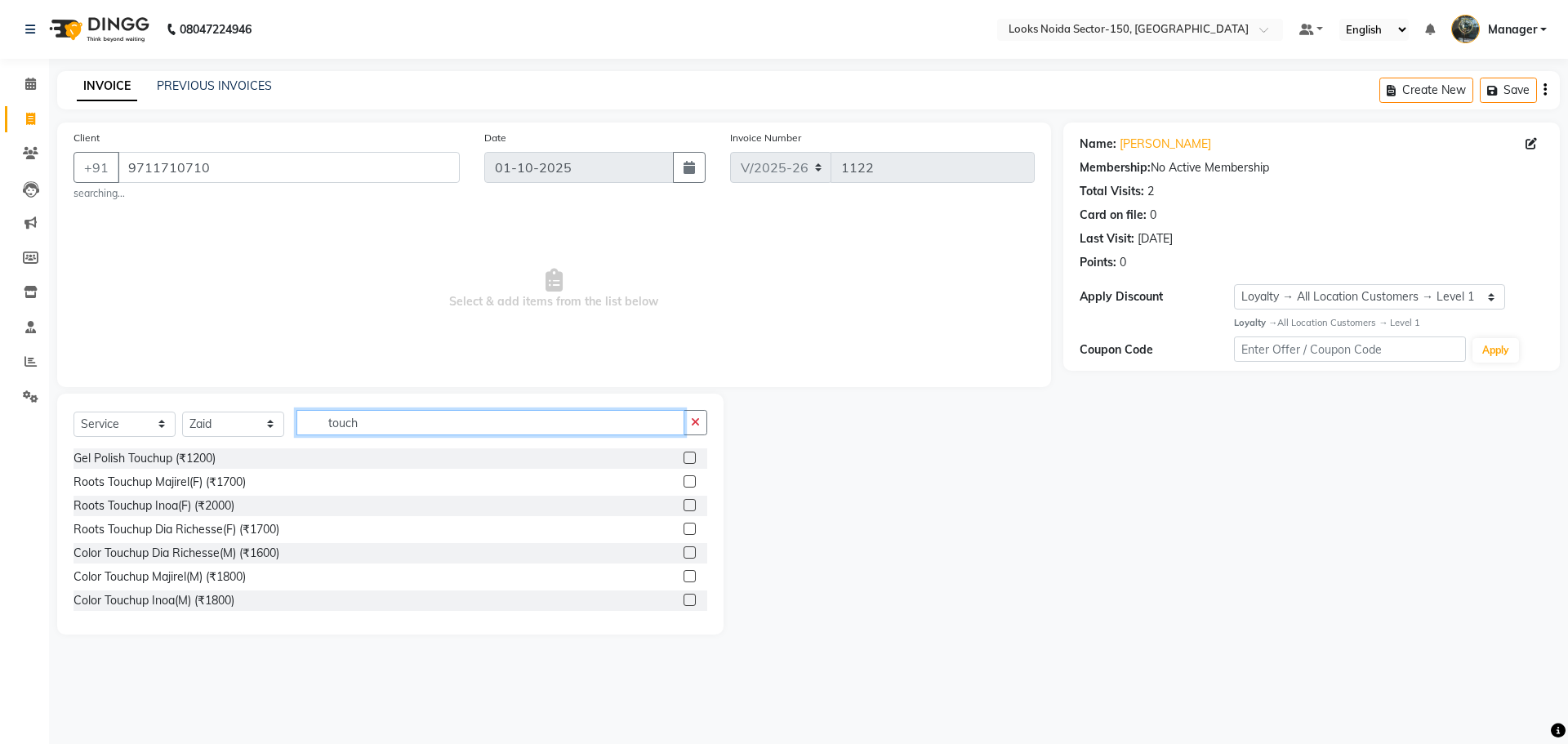
type input "touch"
click at [684, 599] on label at bounding box center [690, 599] width 12 height 12
click at [684, 599] on input "checkbox" at bounding box center [689, 600] width 10 height 10
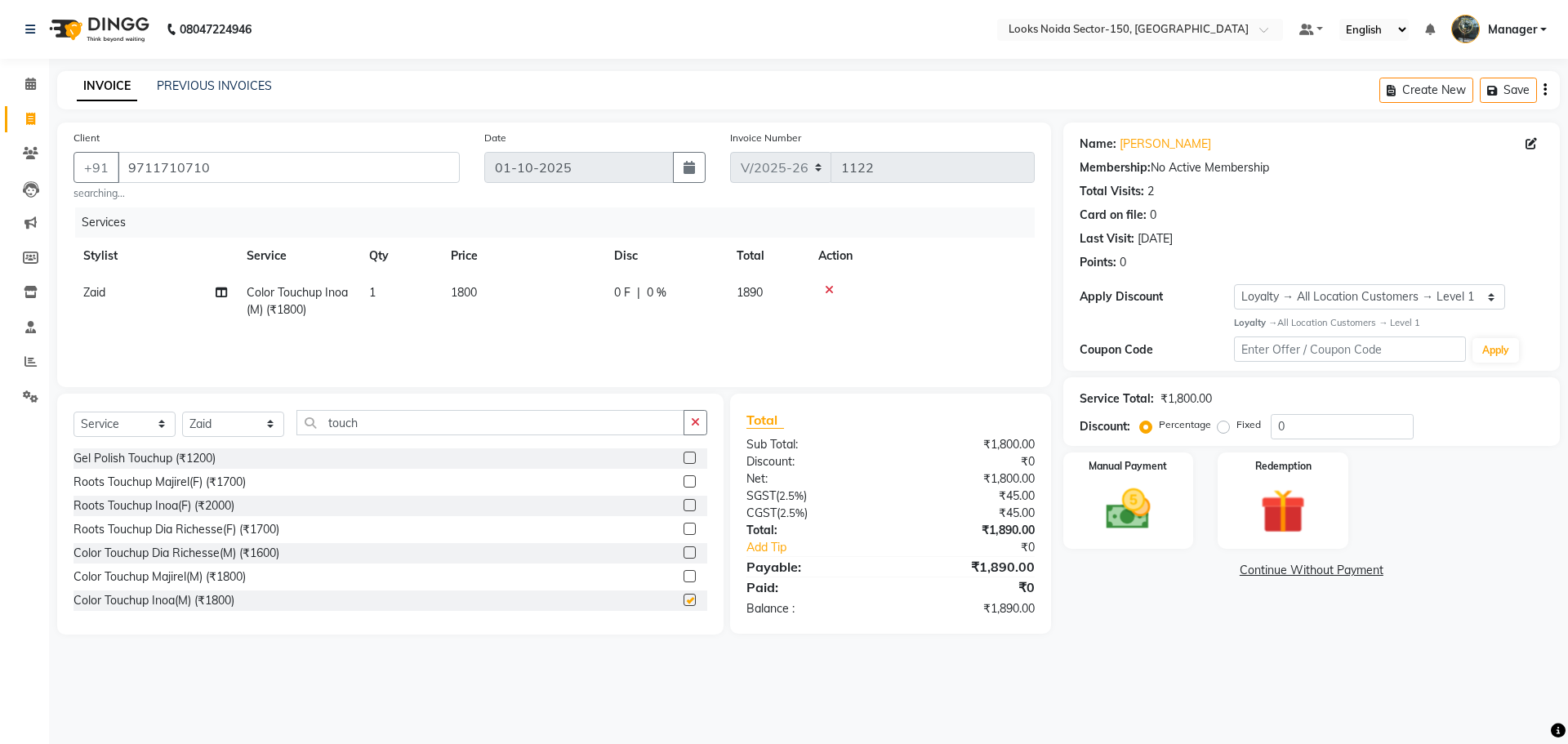
checkbox input "false"
click at [684, 503] on label at bounding box center [690, 504] width 12 height 12
click at [684, 503] on input "checkbox" at bounding box center [689, 505] width 10 height 10
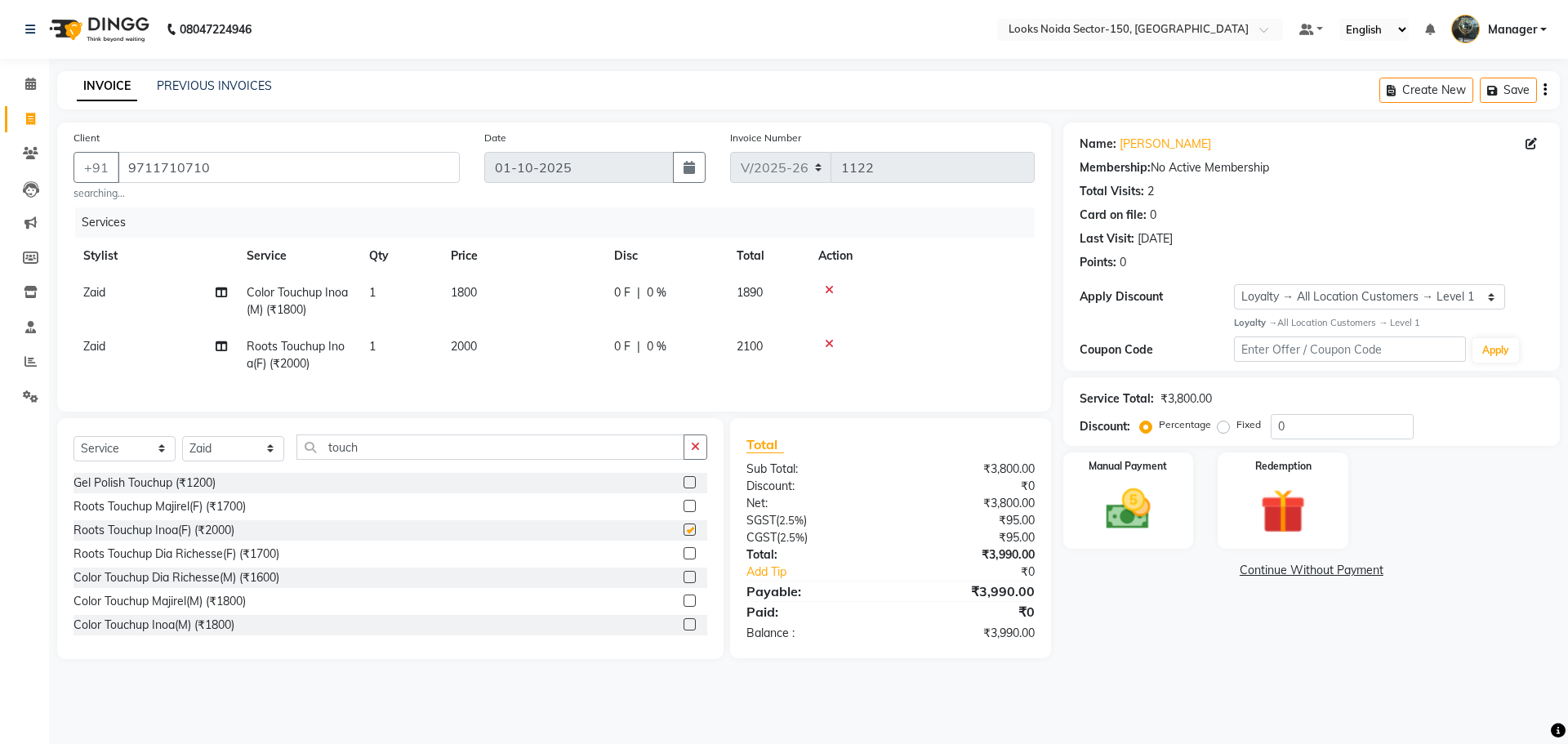
checkbox input "false"
click at [829, 290] on icon at bounding box center [829, 289] width 9 height 11
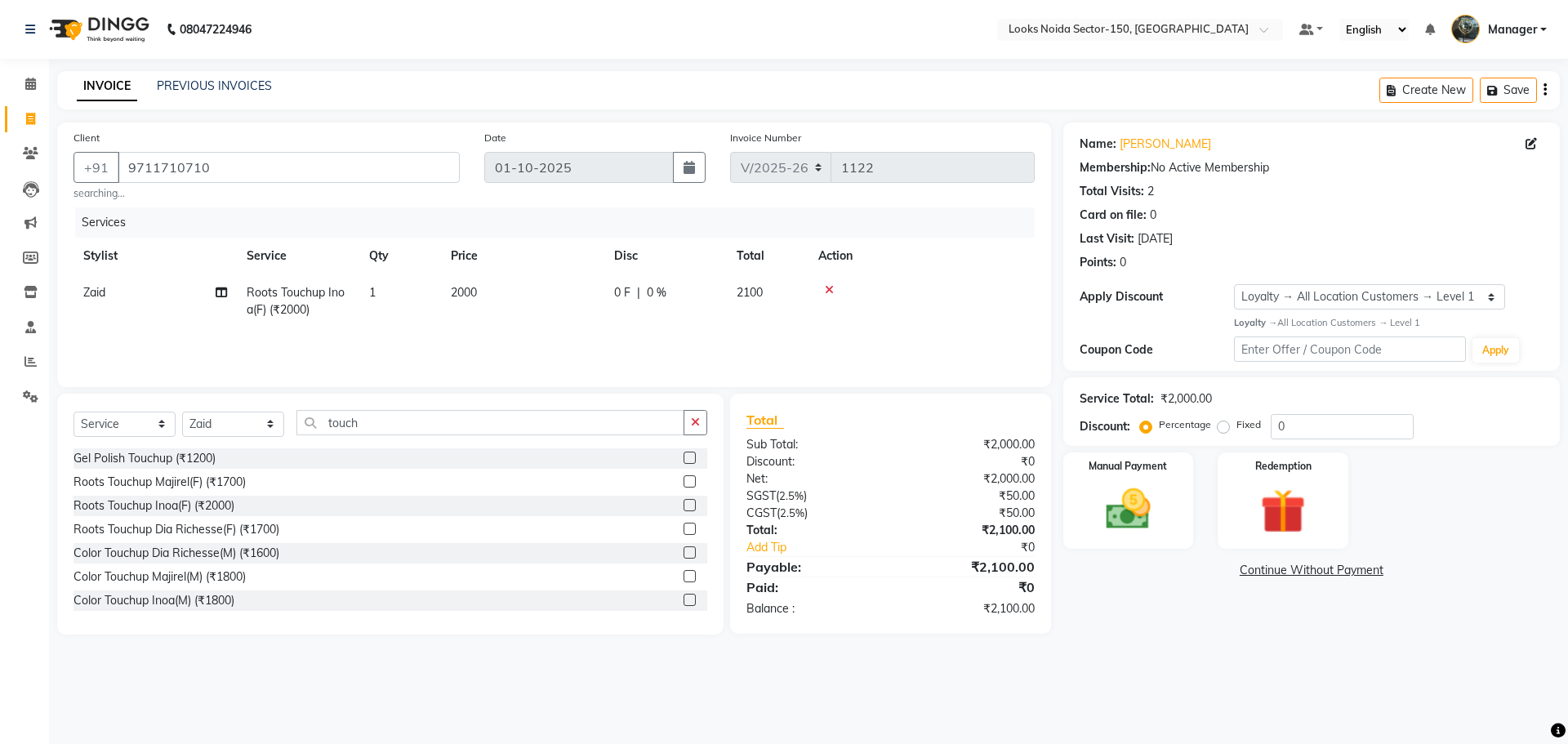
click at [475, 294] on span "2000" at bounding box center [464, 292] width 26 height 15
select select "85536"
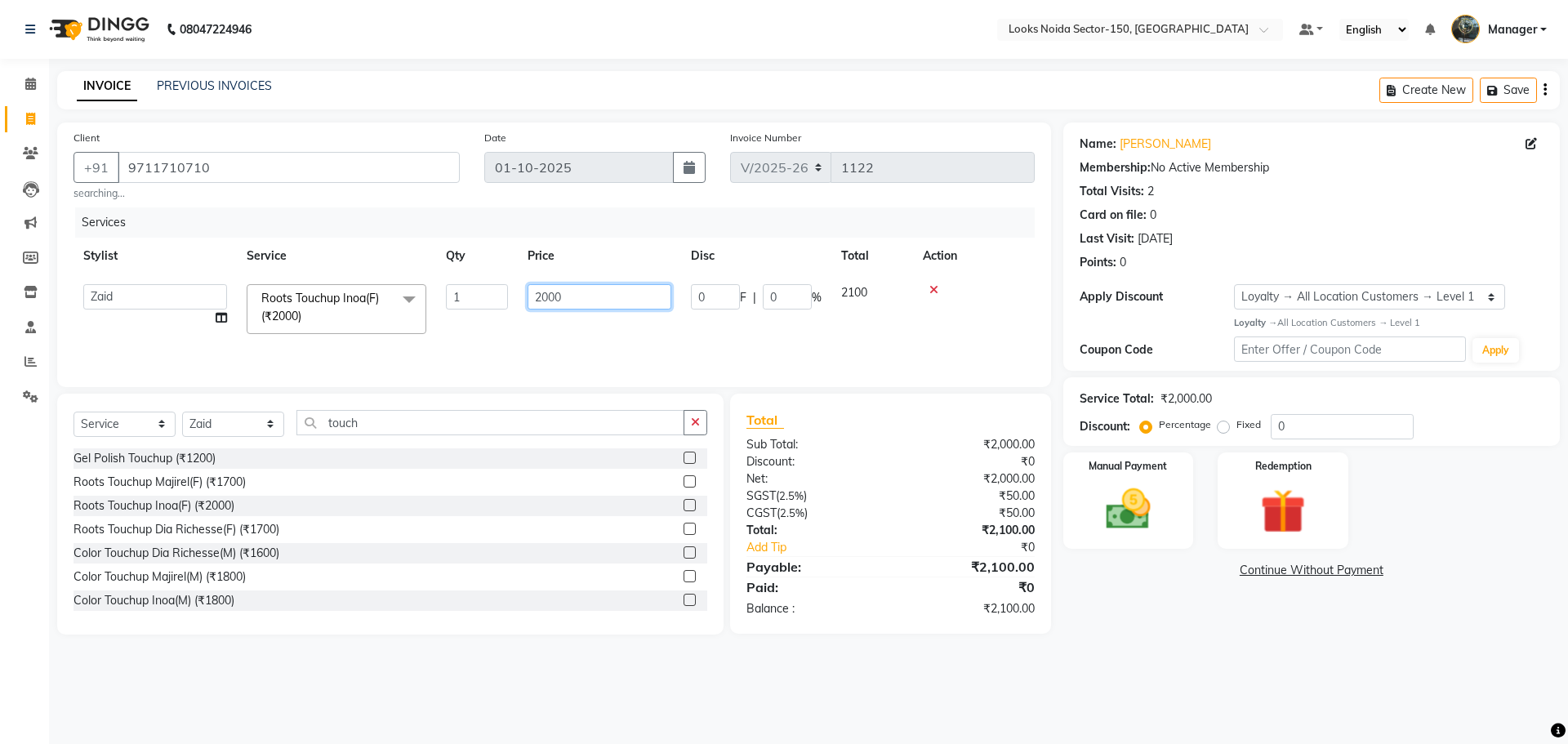
drag, startPoint x: 534, startPoint y: 293, endPoint x: 608, endPoint y: 304, distance: 74.8
click at [603, 303] on input "2000" at bounding box center [599, 296] width 143 height 25
type input "1400"
click at [1133, 630] on div "Name: Namrata Membership: No Active Membership Total Visits: 2 Card on file: 0 …" at bounding box center [1317, 378] width 509 height 512
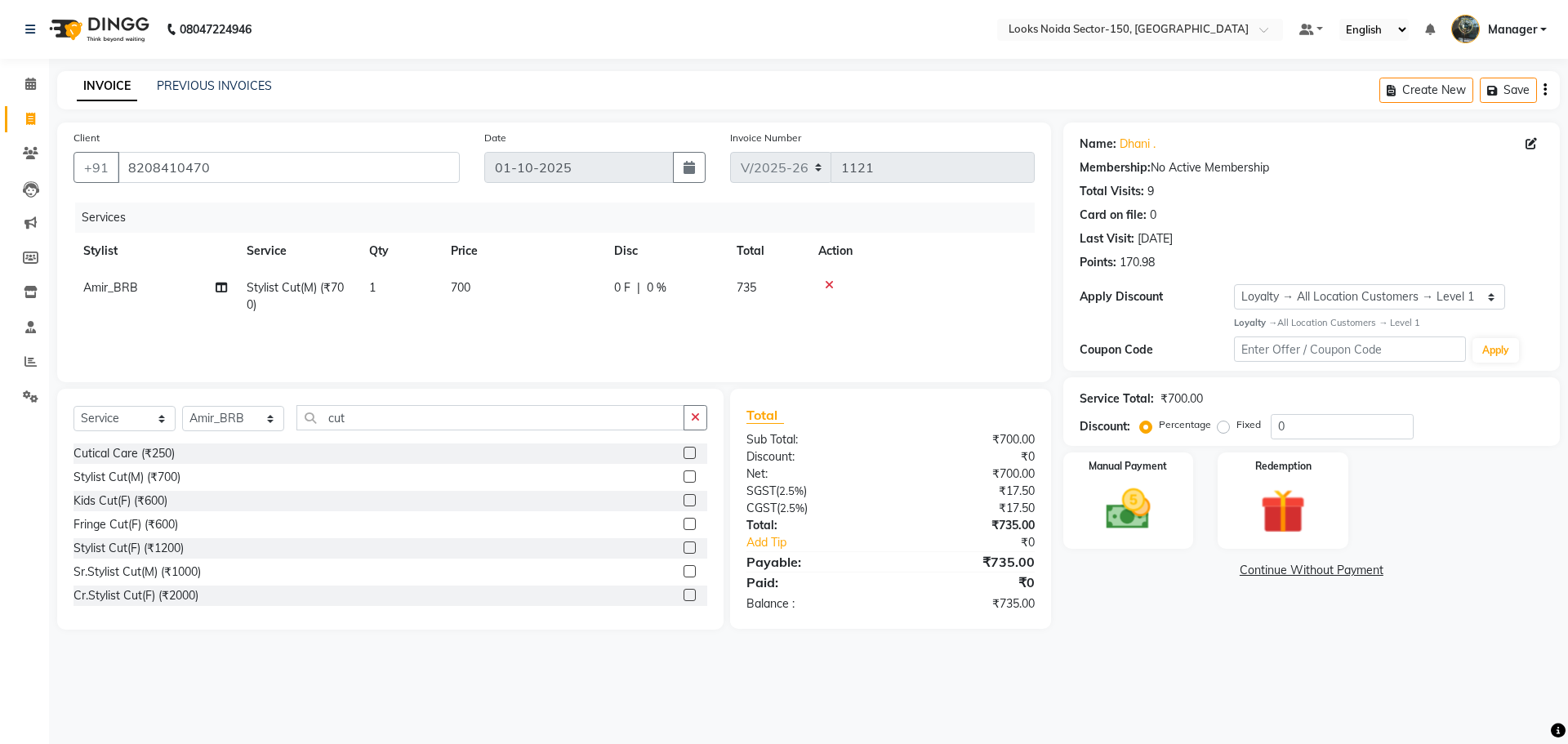
select select "8587"
select select "service"
select select "85537"
select select "1: Object"
click at [1318, 487] on img at bounding box center [1282, 511] width 76 height 58
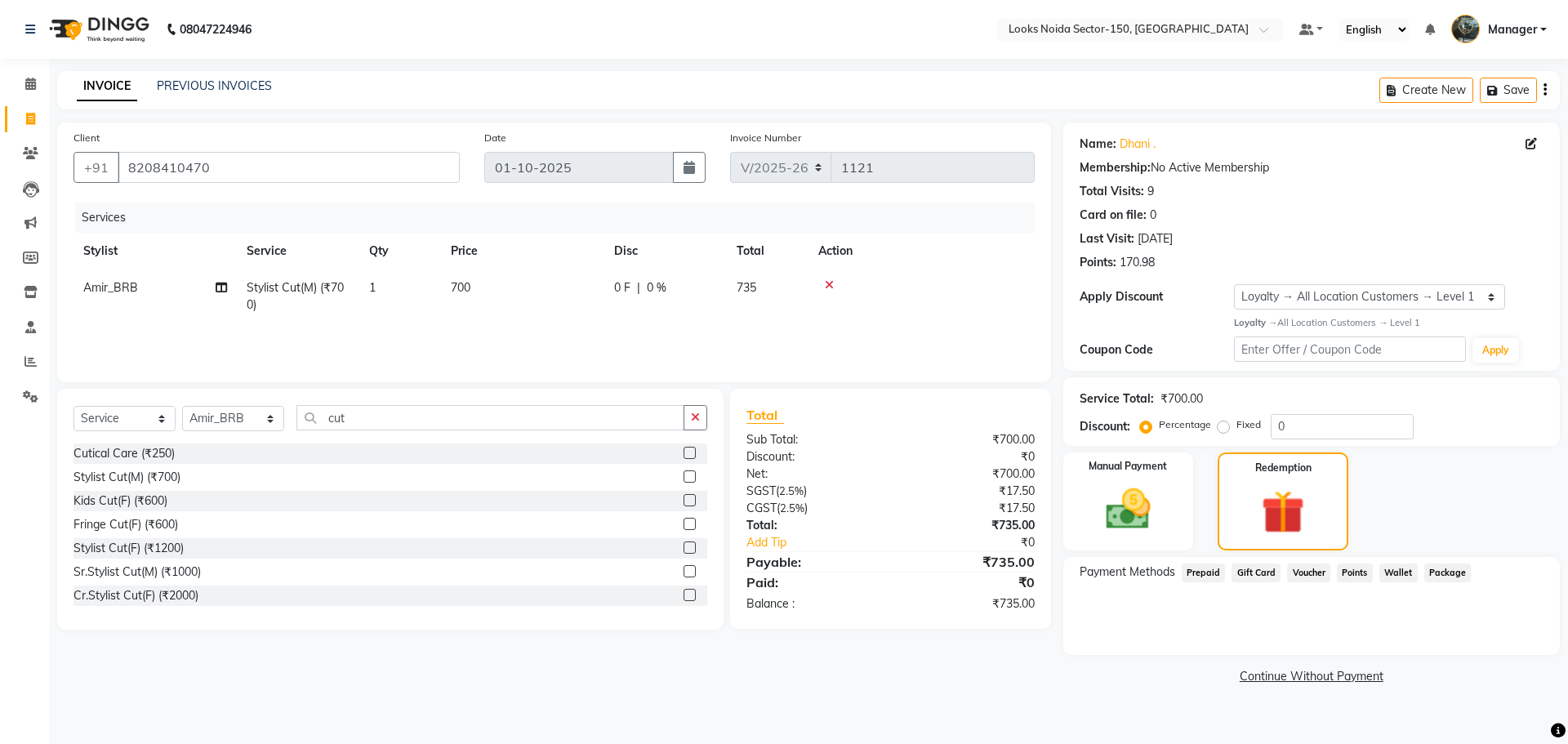
click at [1200, 574] on span "Prepaid" at bounding box center [1204, 572] width 44 height 19
